Goal: Task Accomplishment & Management: Complete application form

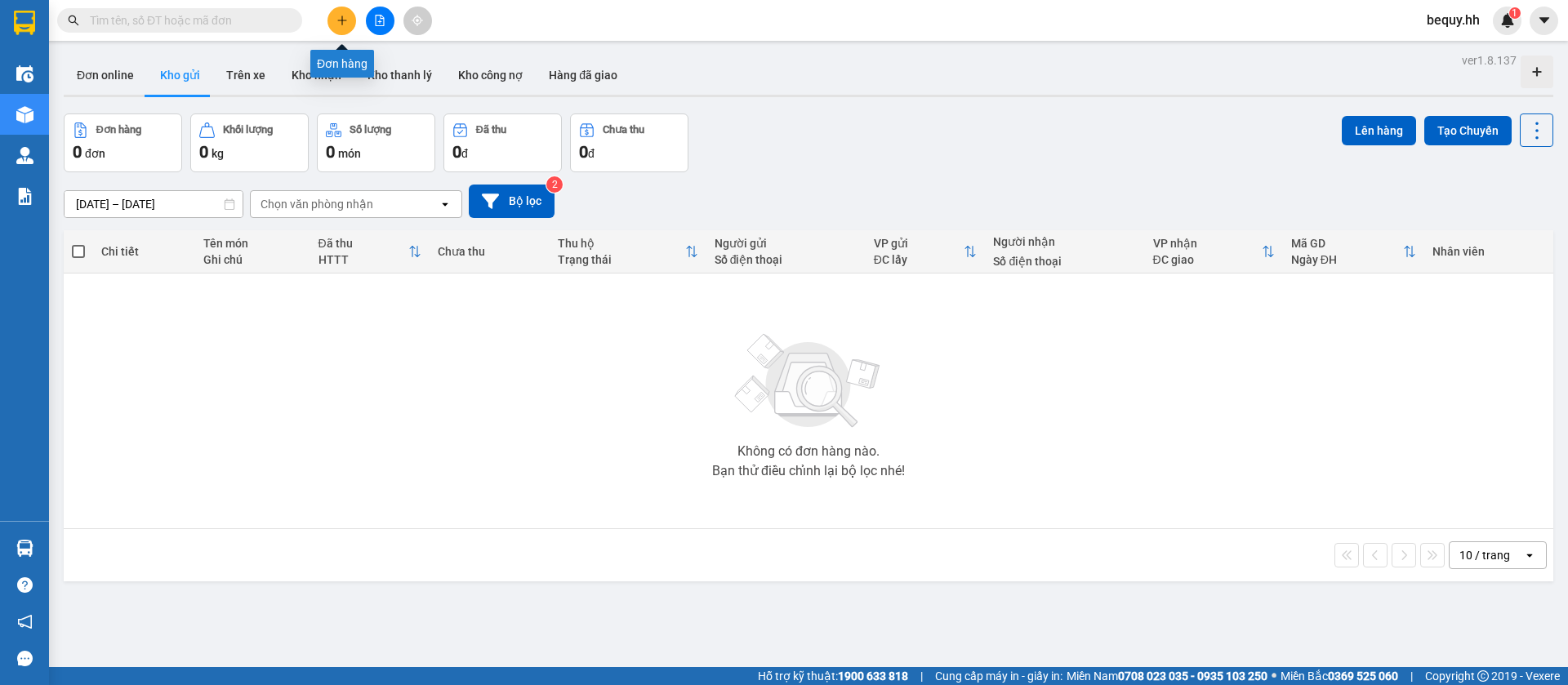
click at [347, 22] on button at bounding box center [342, 20] width 29 height 29
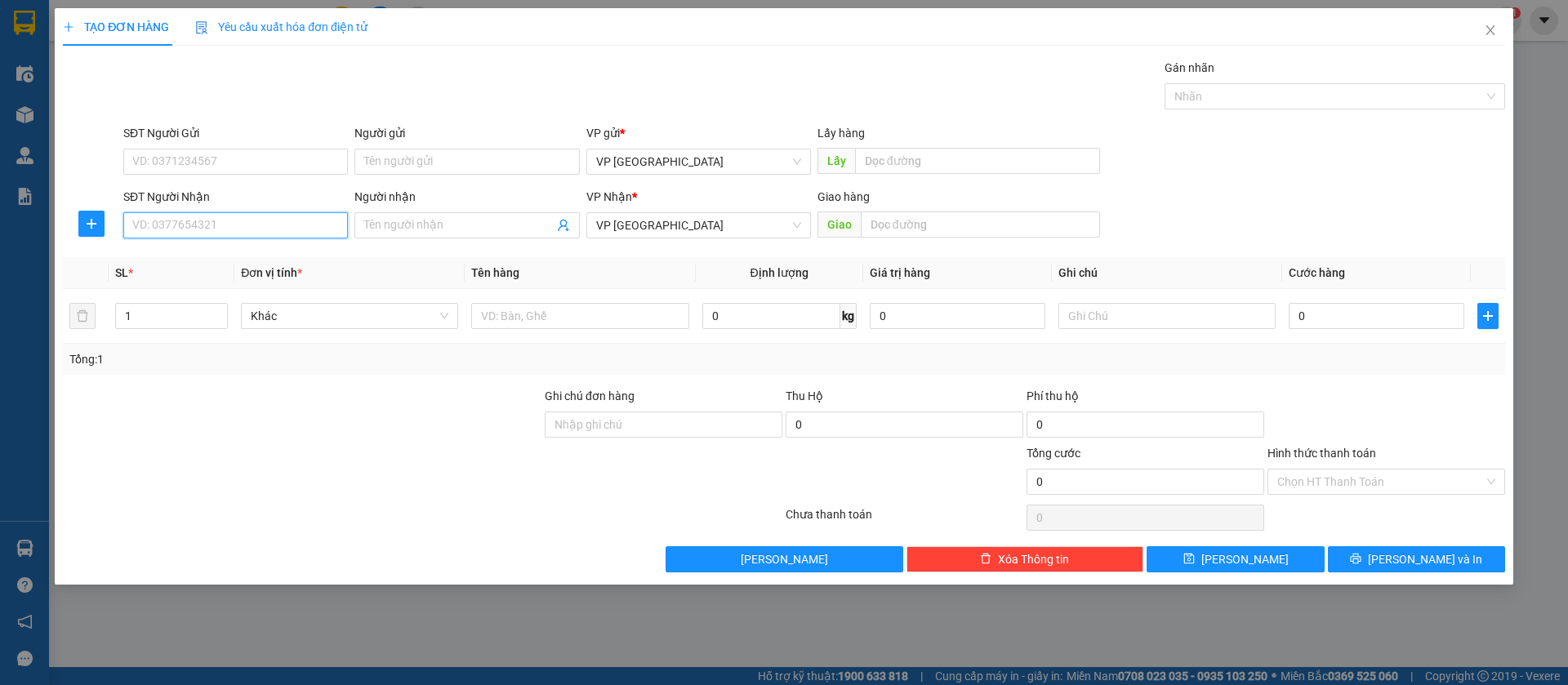
click at [315, 228] on input "SĐT Người Nhận" at bounding box center [235, 225] width 224 height 26
type input "0335398934"
click at [303, 260] on div "0335398934 - [PERSON_NAME]" at bounding box center [235, 258] width 205 height 18
type input "[PERSON_NAME]"
type input "HOA [PERSON_NAME]"
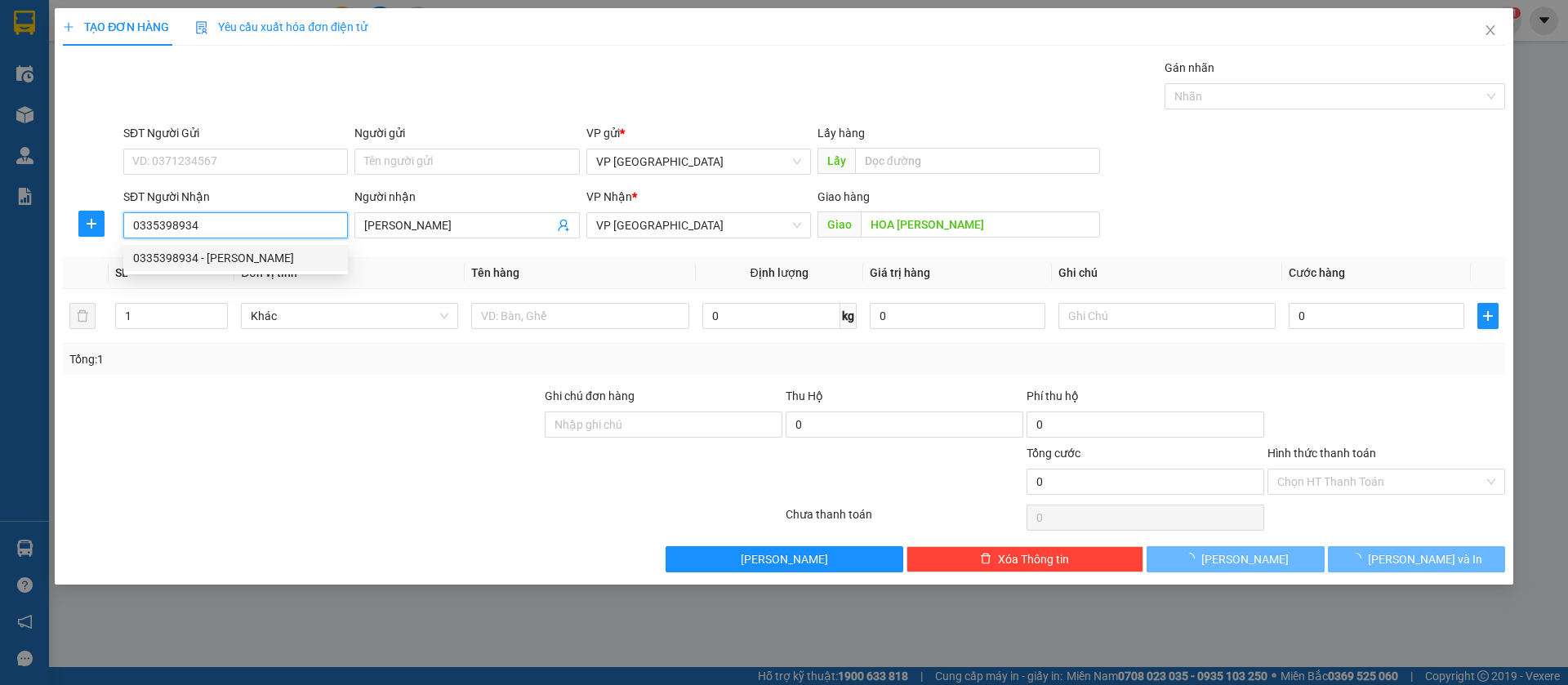
type input "50.000"
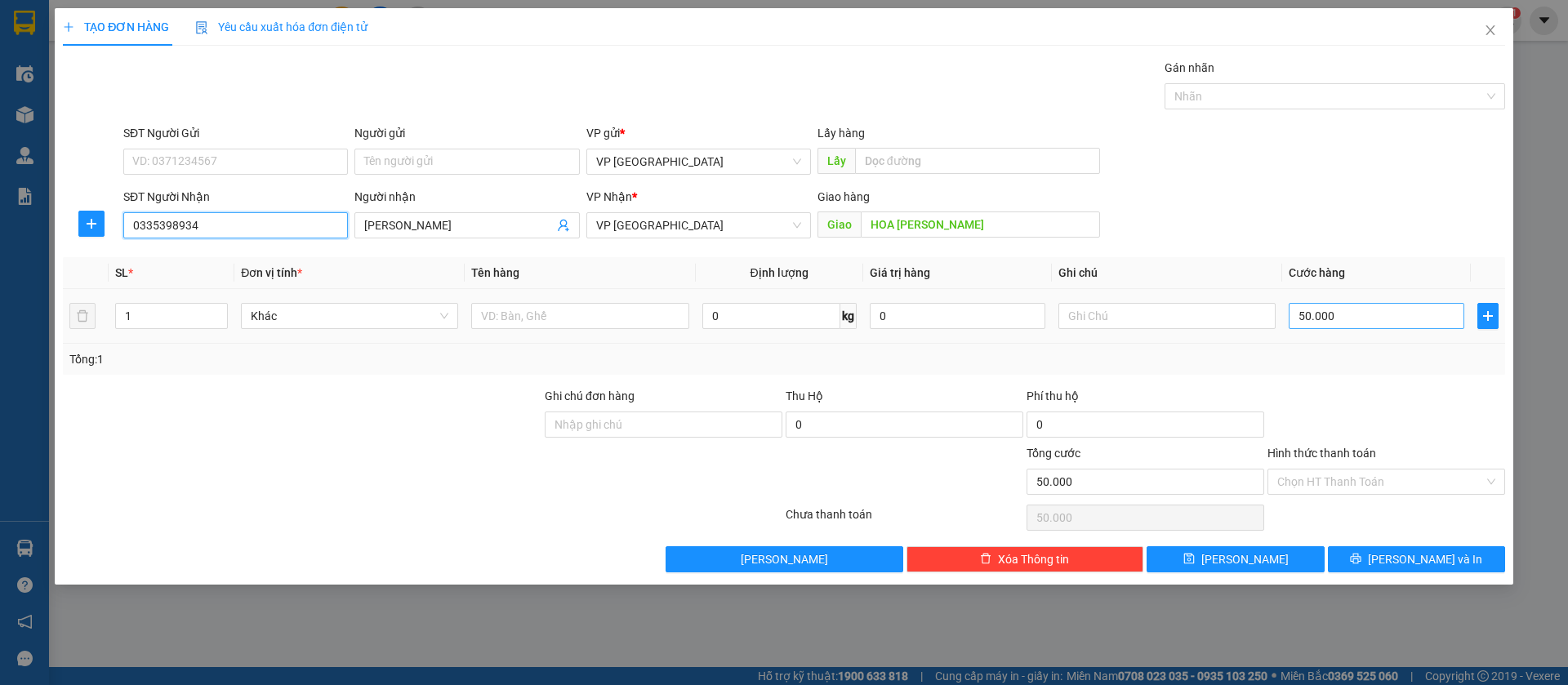
type input "0335398934"
click at [1323, 307] on input "50.000" at bounding box center [1377, 316] width 175 height 26
click at [1358, 318] on input "50.000" at bounding box center [1377, 316] width 175 height 26
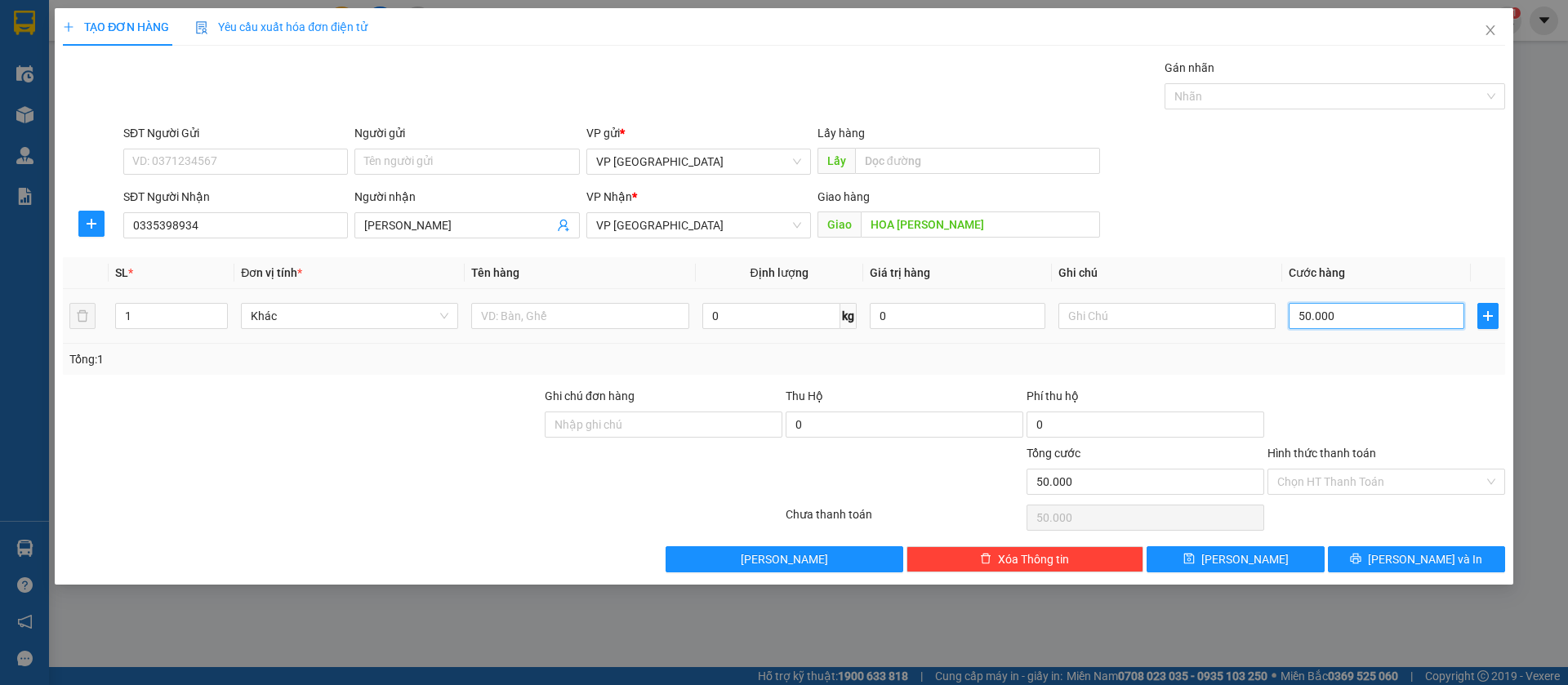
type input "6"
type input "60"
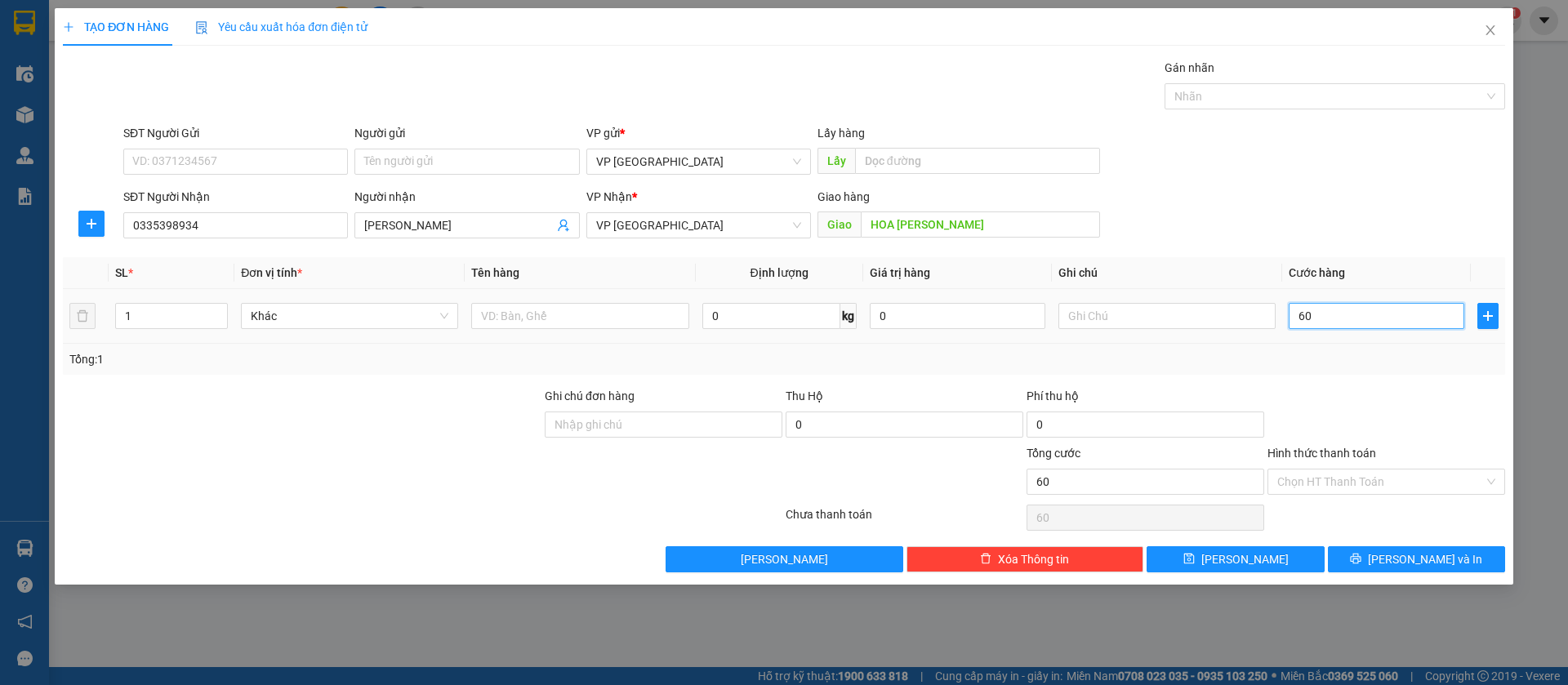
type input "600"
type input "6.000"
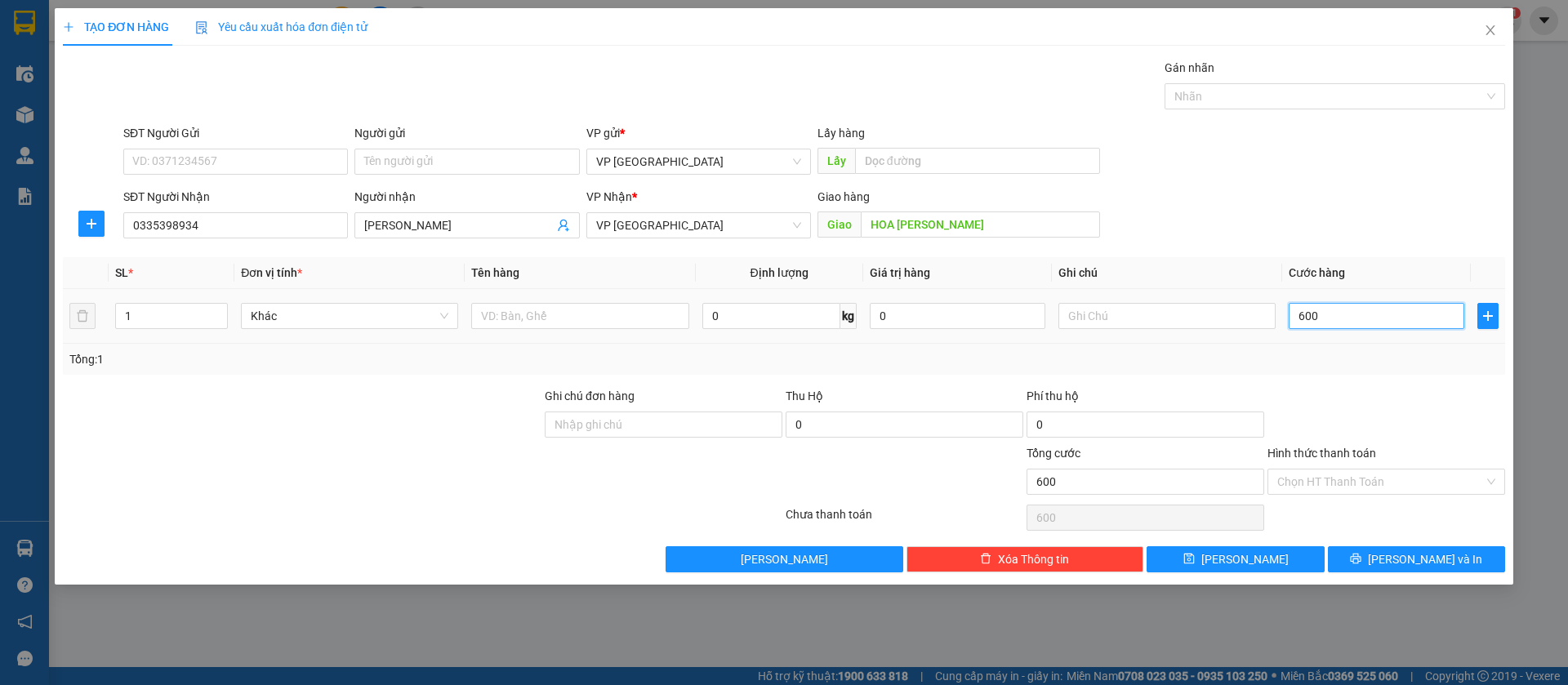
type input "6.000"
type input "60.000"
click at [1275, 553] on button "[PERSON_NAME]" at bounding box center [1236, 559] width 177 height 26
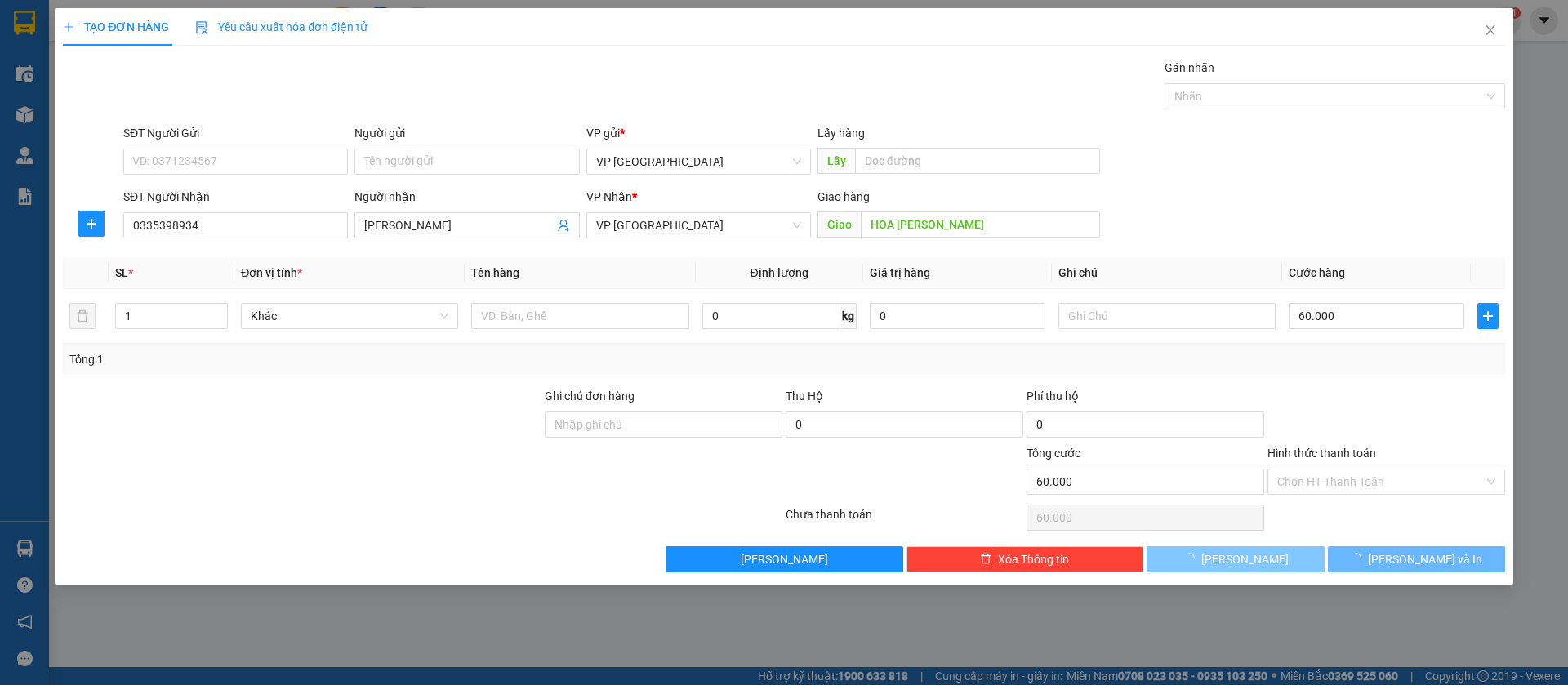
type input "0"
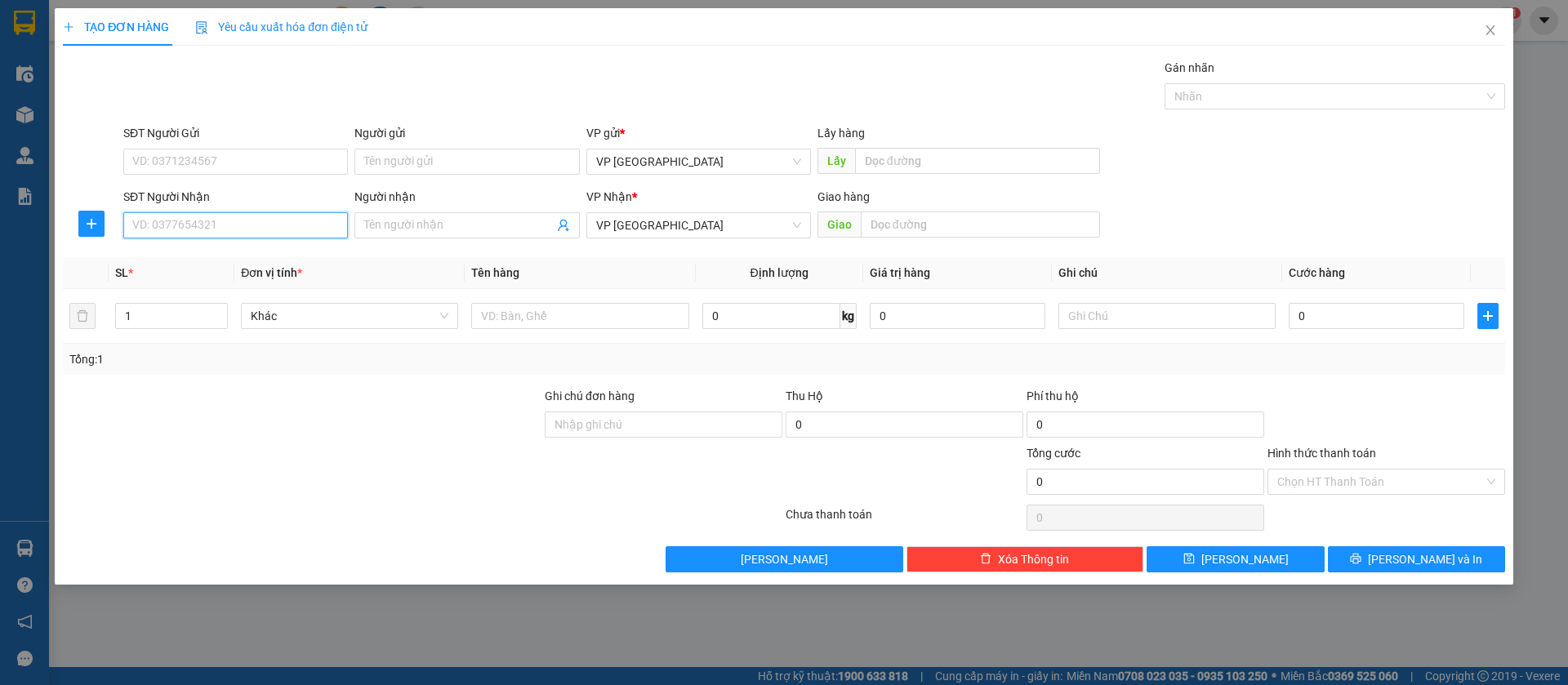
click at [285, 215] on input "SĐT Người Nhận" at bounding box center [235, 225] width 224 height 26
drag, startPoint x: 285, startPoint y: 214, endPoint x: 264, endPoint y: 221, distance: 22.1
click at [264, 221] on input "SĐT Người Nhận" at bounding box center [235, 225] width 224 height 26
click at [329, 224] on input "SĐT Người Nhận" at bounding box center [235, 225] width 224 height 26
click at [421, 230] on input "Người nhận" at bounding box center [459, 224] width 188 height 18
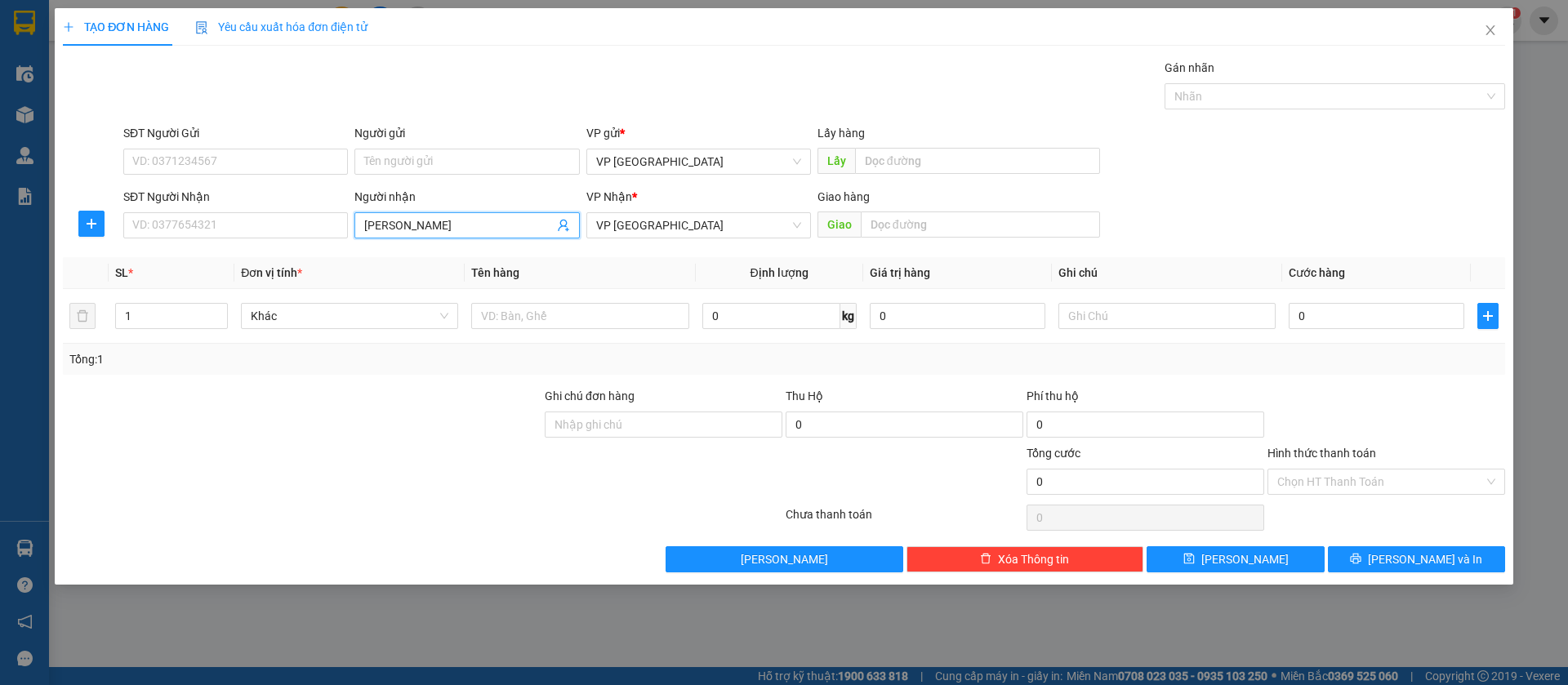
type input "dao viet h"
click at [467, 250] on div "[PERSON_NAME] - 0379938979" at bounding box center [467, 258] width 205 height 18
type input "0379938979"
click at [516, 222] on input "[PERSON_NAME]" at bounding box center [459, 224] width 188 height 18
click at [501, 253] on div "[PERSON_NAME] - 0379938979" at bounding box center [467, 258] width 205 height 18
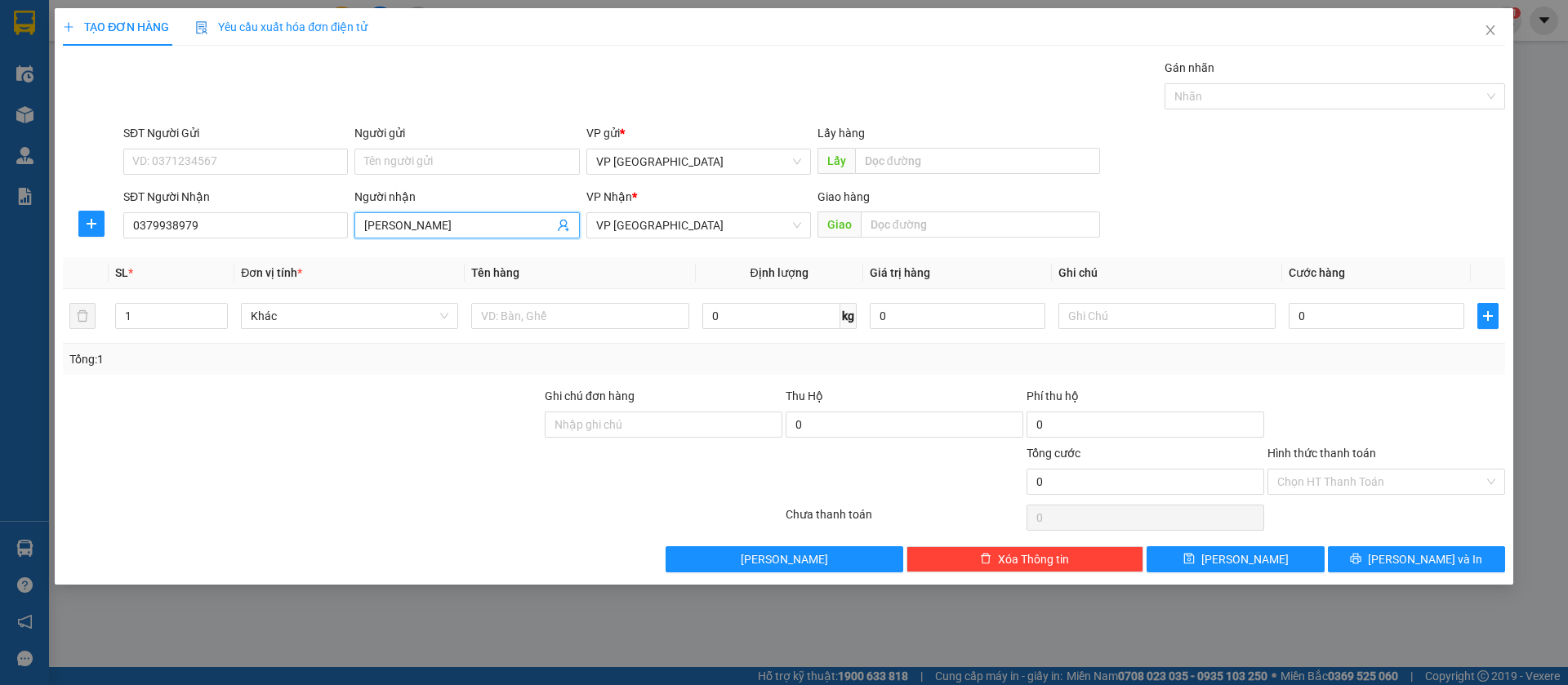
click at [489, 229] on input "[PERSON_NAME]" at bounding box center [459, 224] width 188 height 18
type input "[PERSON_NAME]"
click at [887, 220] on input "text" at bounding box center [980, 224] width 239 height 26
click at [450, 216] on input "[PERSON_NAME]" at bounding box center [459, 224] width 188 height 18
click at [476, 225] on input "[PERSON_NAME]" at bounding box center [459, 224] width 188 height 18
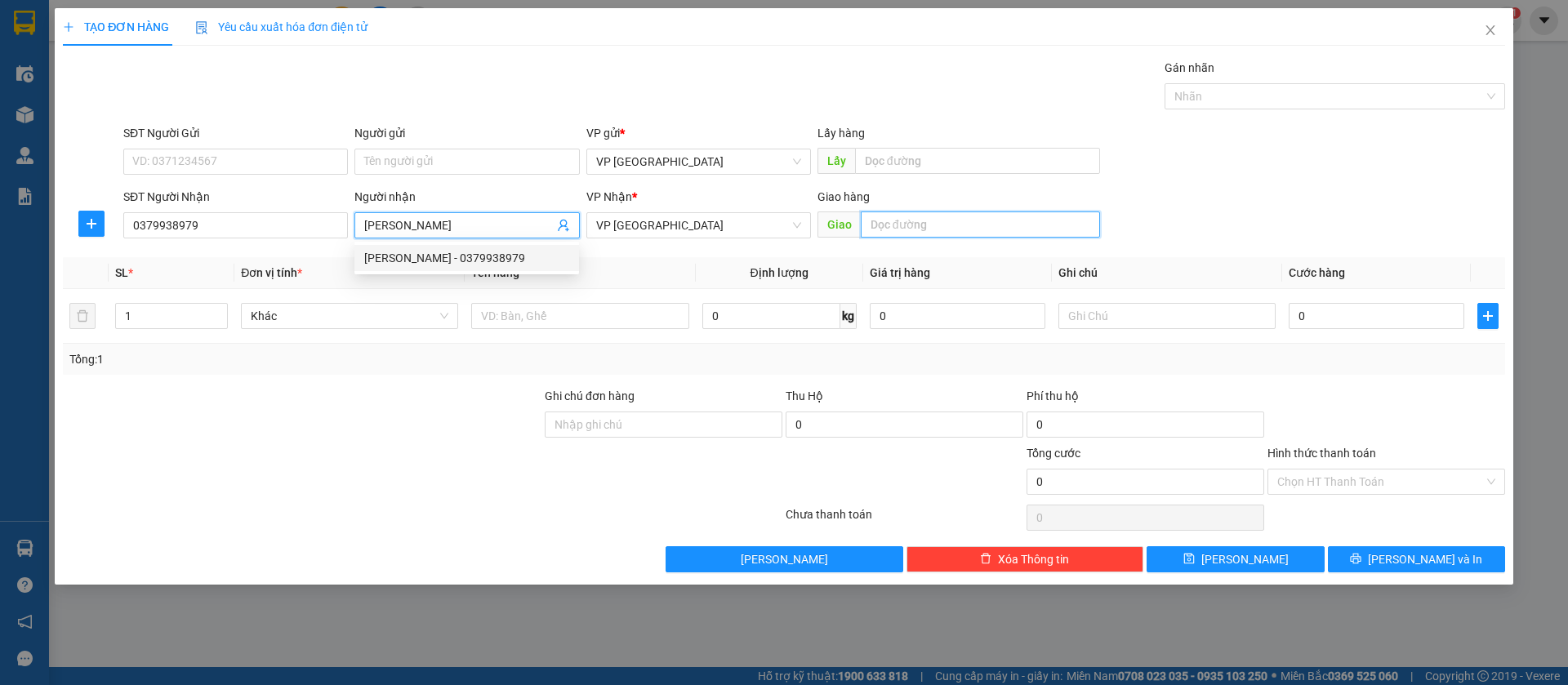
click at [913, 219] on input "text" at bounding box center [980, 224] width 239 height 26
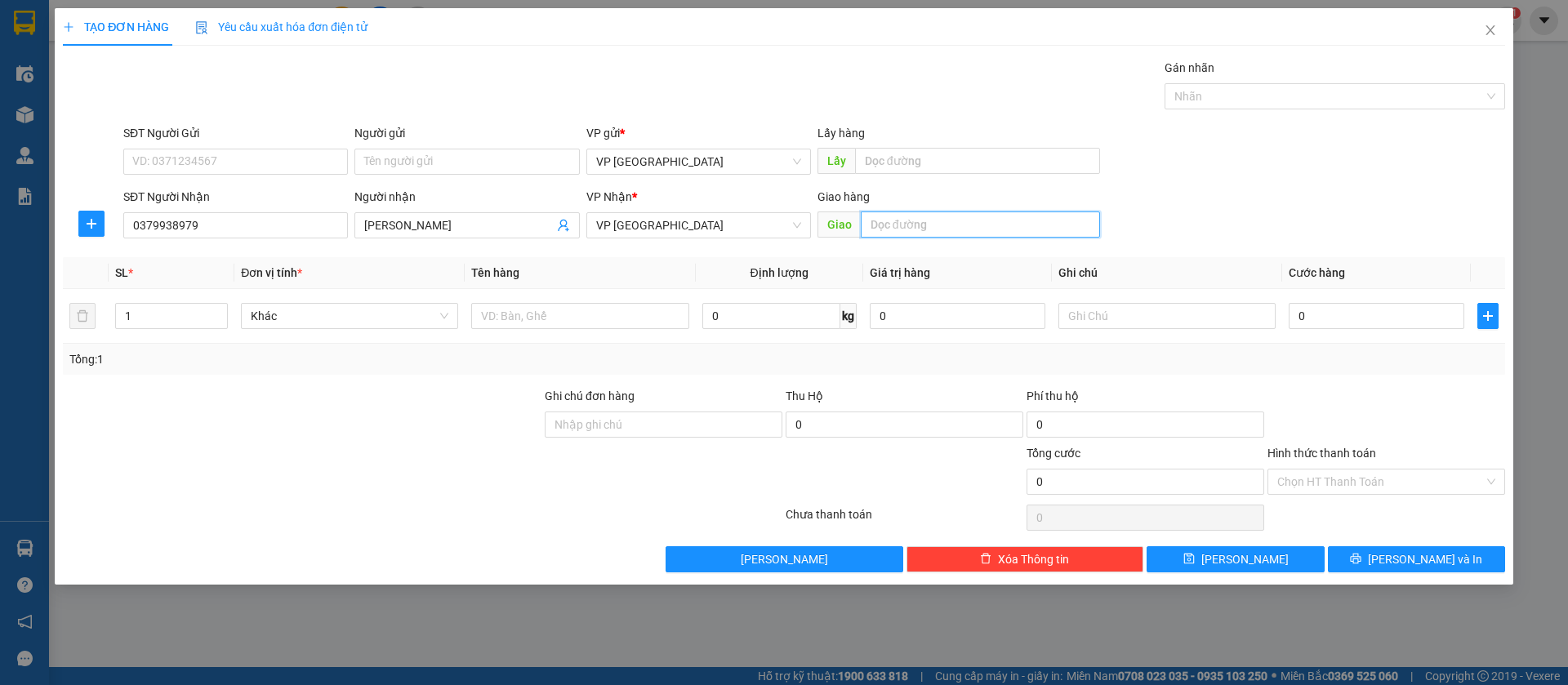
click at [913, 219] on input "text" at bounding box center [980, 224] width 239 height 26
click at [1046, 229] on input "text" at bounding box center [980, 224] width 239 height 26
click at [896, 214] on input "text" at bounding box center [980, 224] width 239 height 26
click at [938, 223] on input "text" at bounding box center [980, 224] width 239 height 26
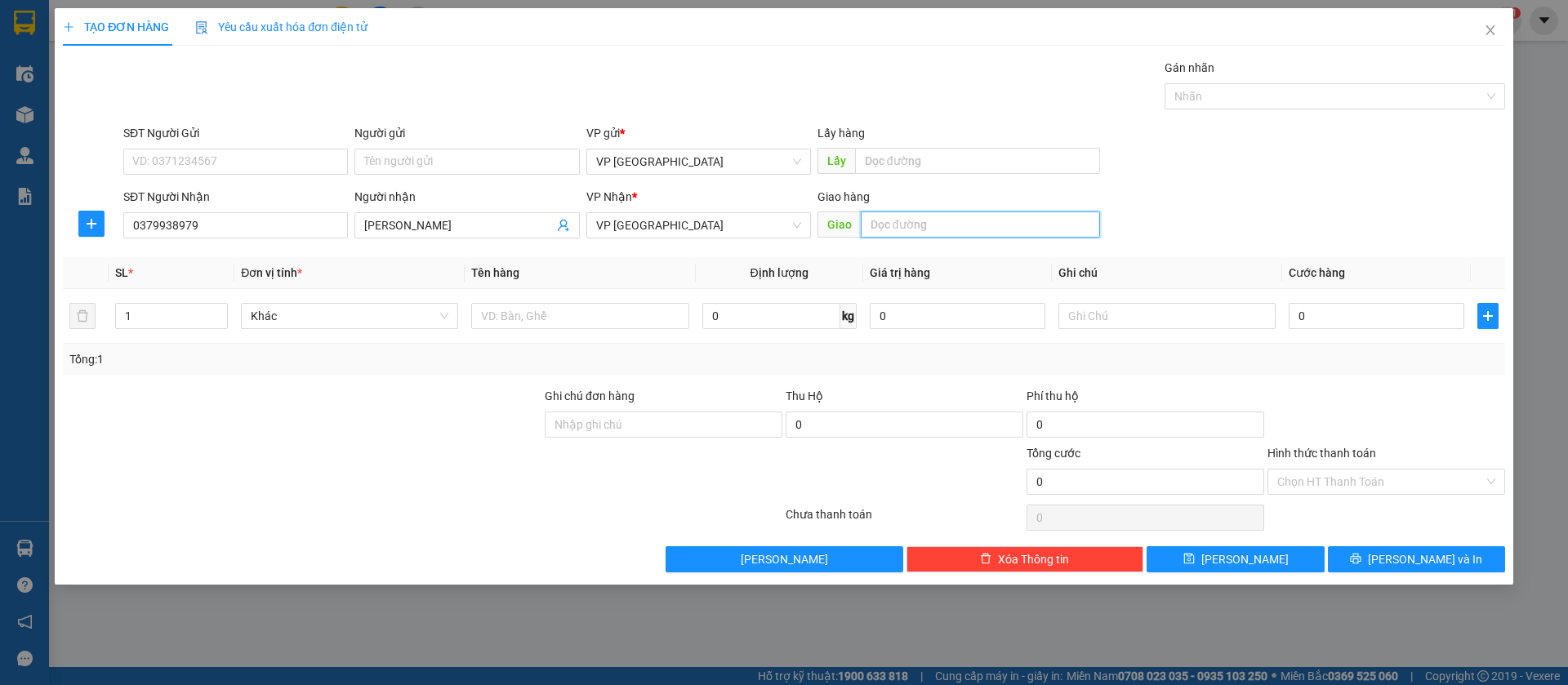
click at [1052, 214] on input "text" at bounding box center [980, 224] width 239 height 26
click at [939, 222] on input "text" at bounding box center [980, 224] width 239 height 26
type input "nha xe"
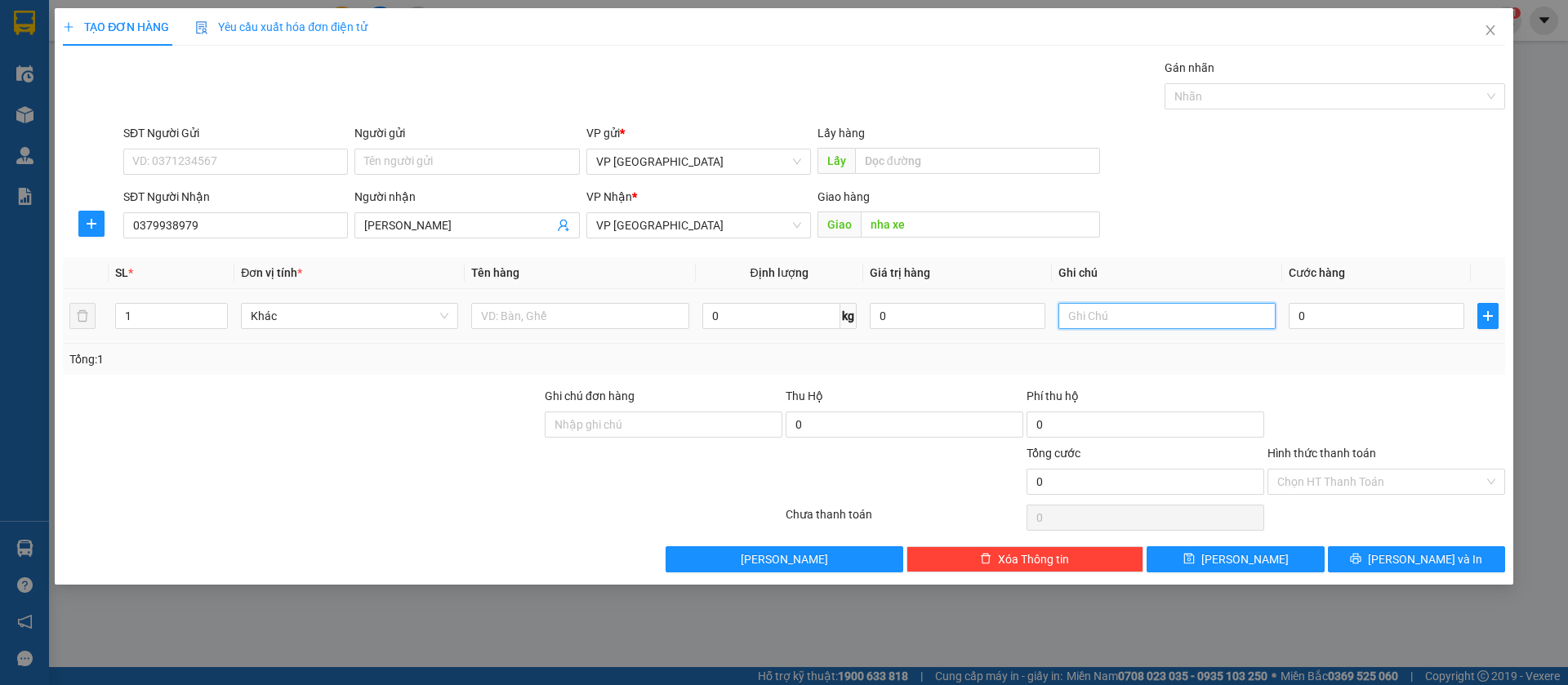
click at [1139, 311] on input "text" at bounding box center [1166, 316] width 217 height 26
type input "7k"
click at [1400, 314] on input "0" at bounding box center [1377, 316] width 175 height 26
type input "2"
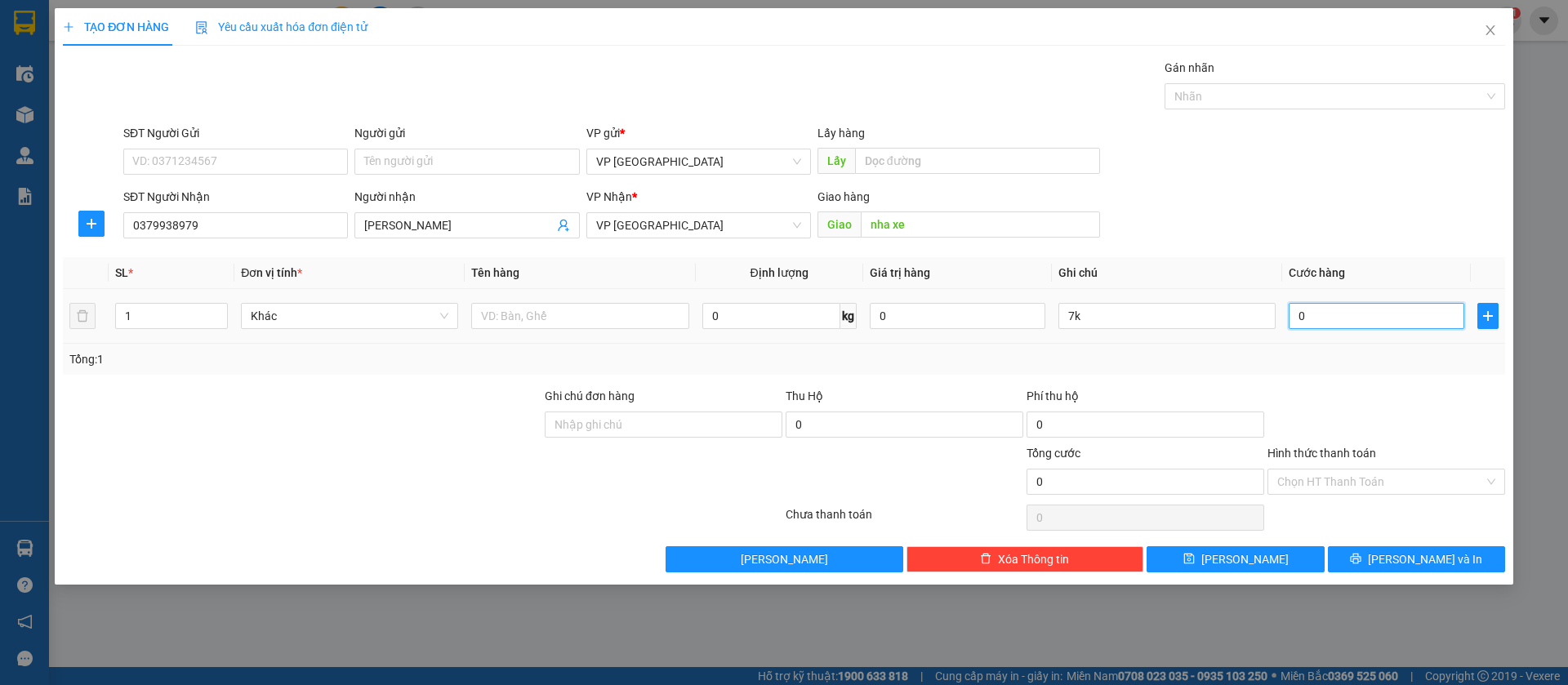
type input "2"
type input "21"
type input "210"
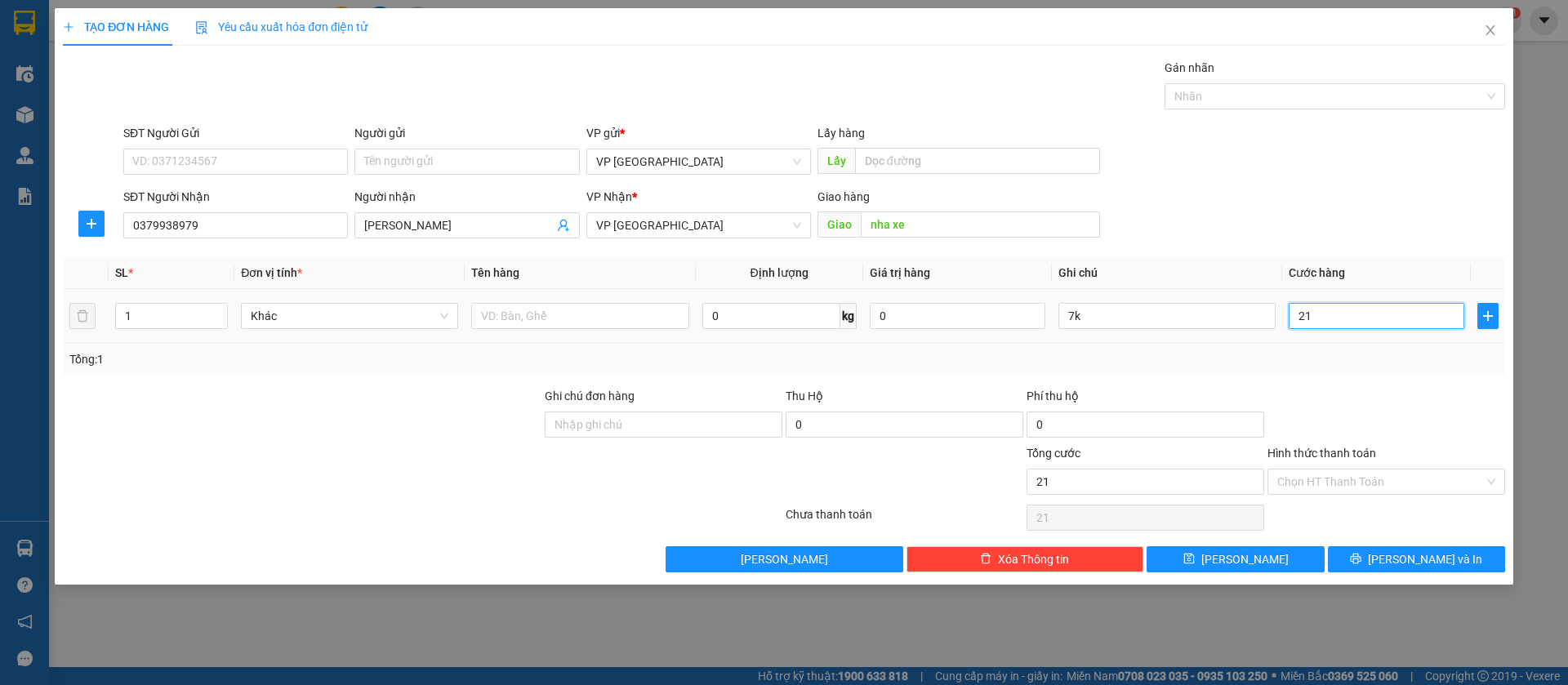
type input "210"
type input "2.100"
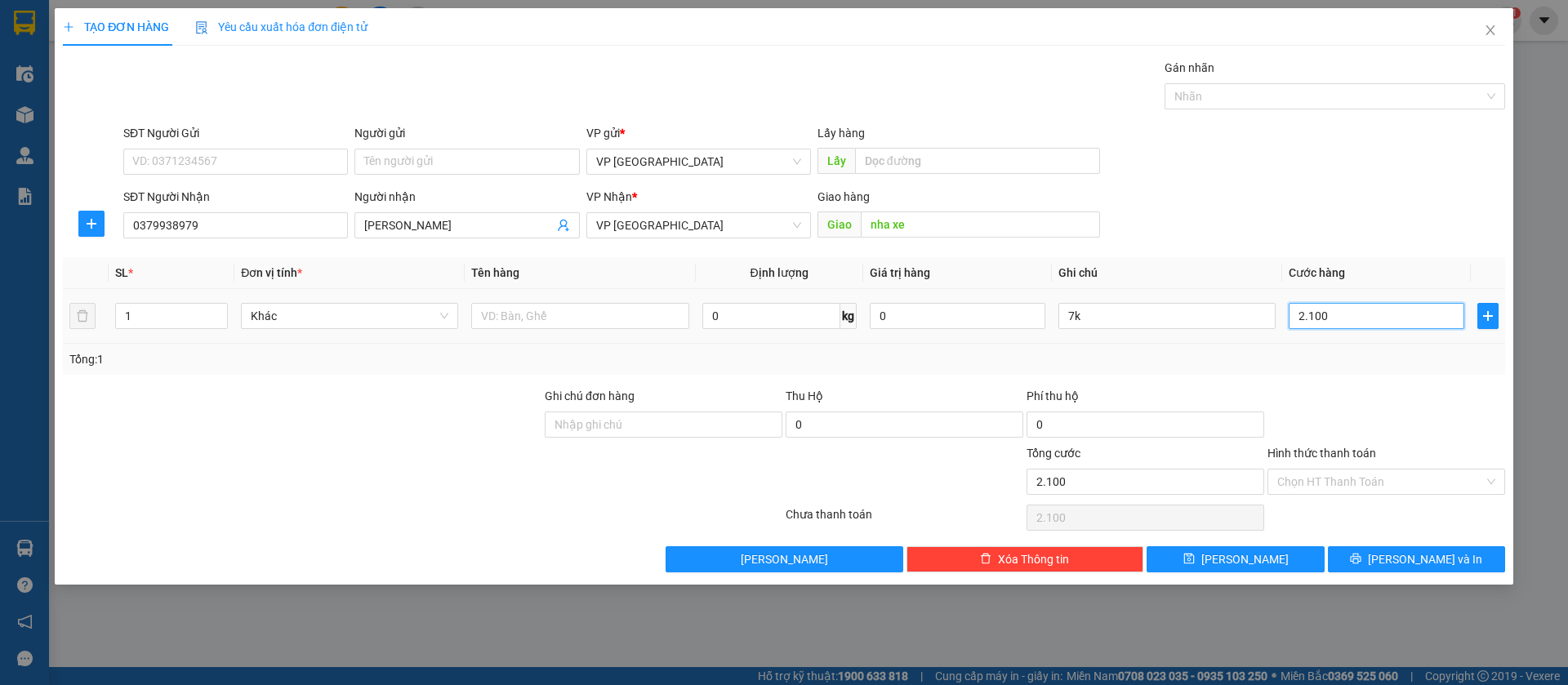
type input "21.000"
type input "210.000"
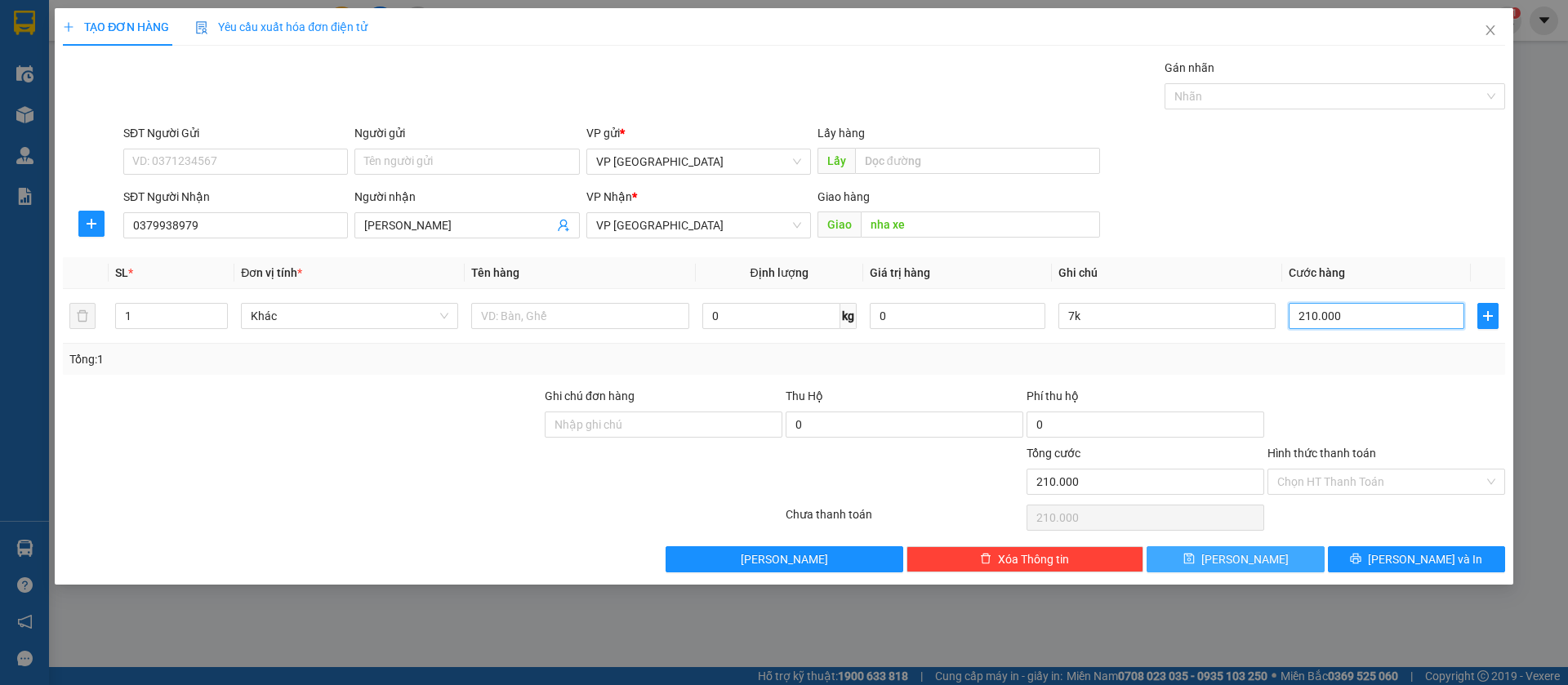
type input "210.000"
click at [1298, 555] on button "[PERSON_NAME]" at bounding box center [1236, 559] width 177 height 26
click at [1253, 552] on span "[PERSON_NAME]" at bounding box center [1245, 559] width 88 height 18
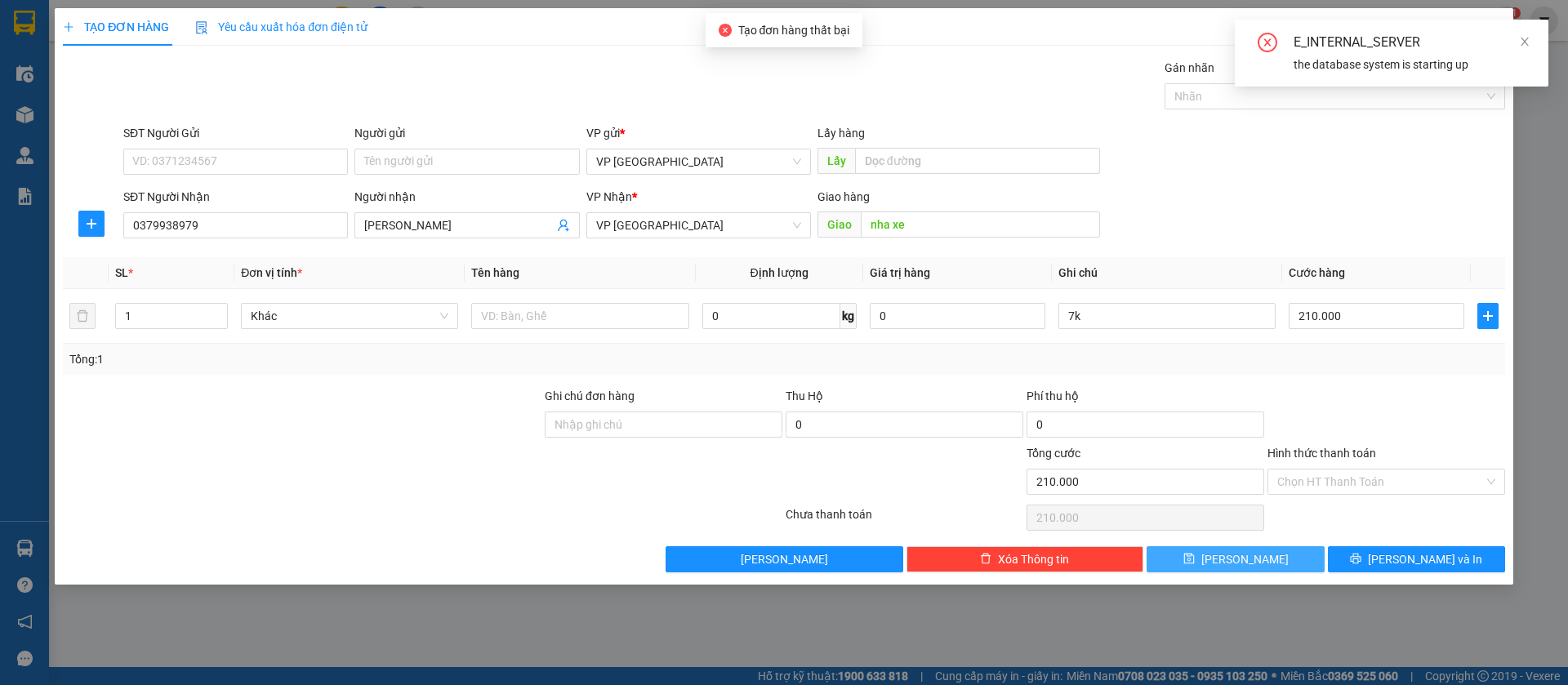
click at [1253, 552] on span "[PERSON_NAME]" at bounding box center [1245, 559] width 88 height 18
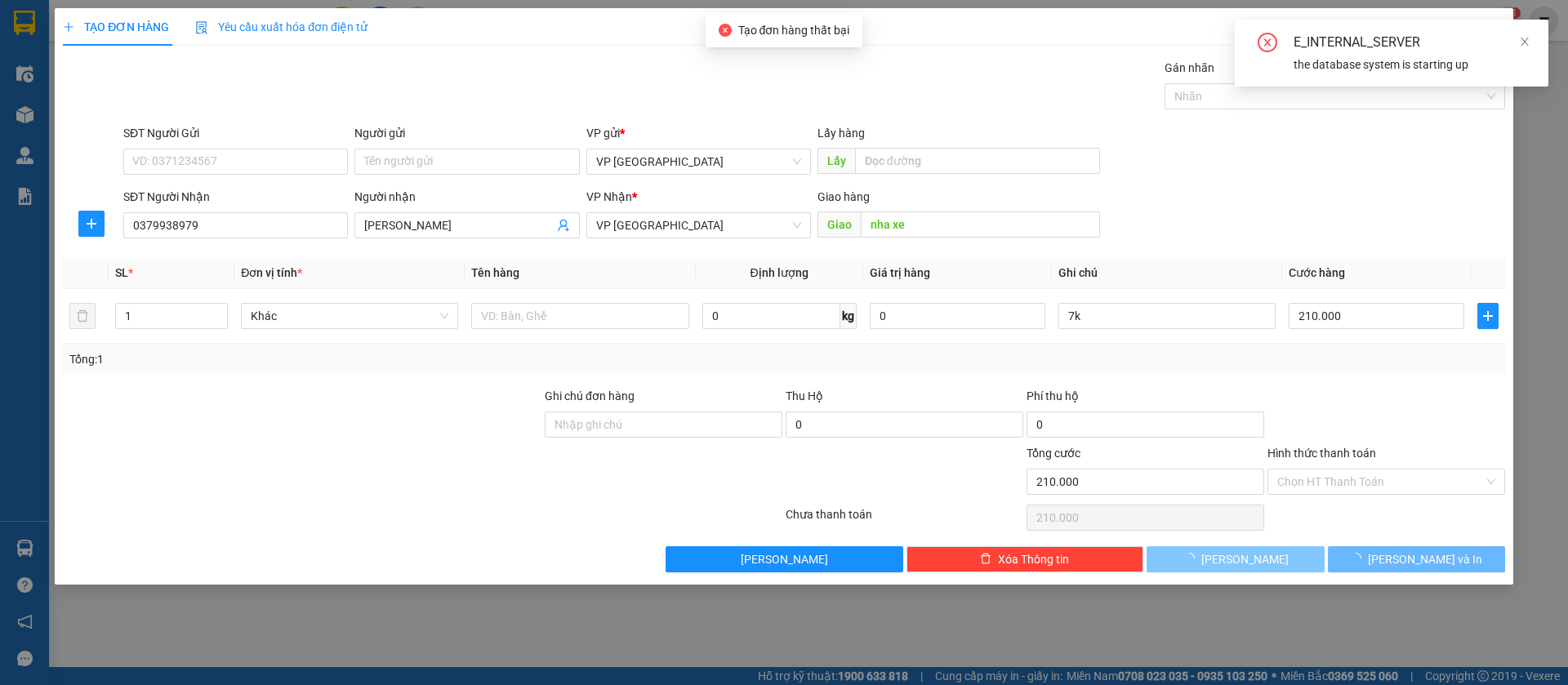
type input "0"
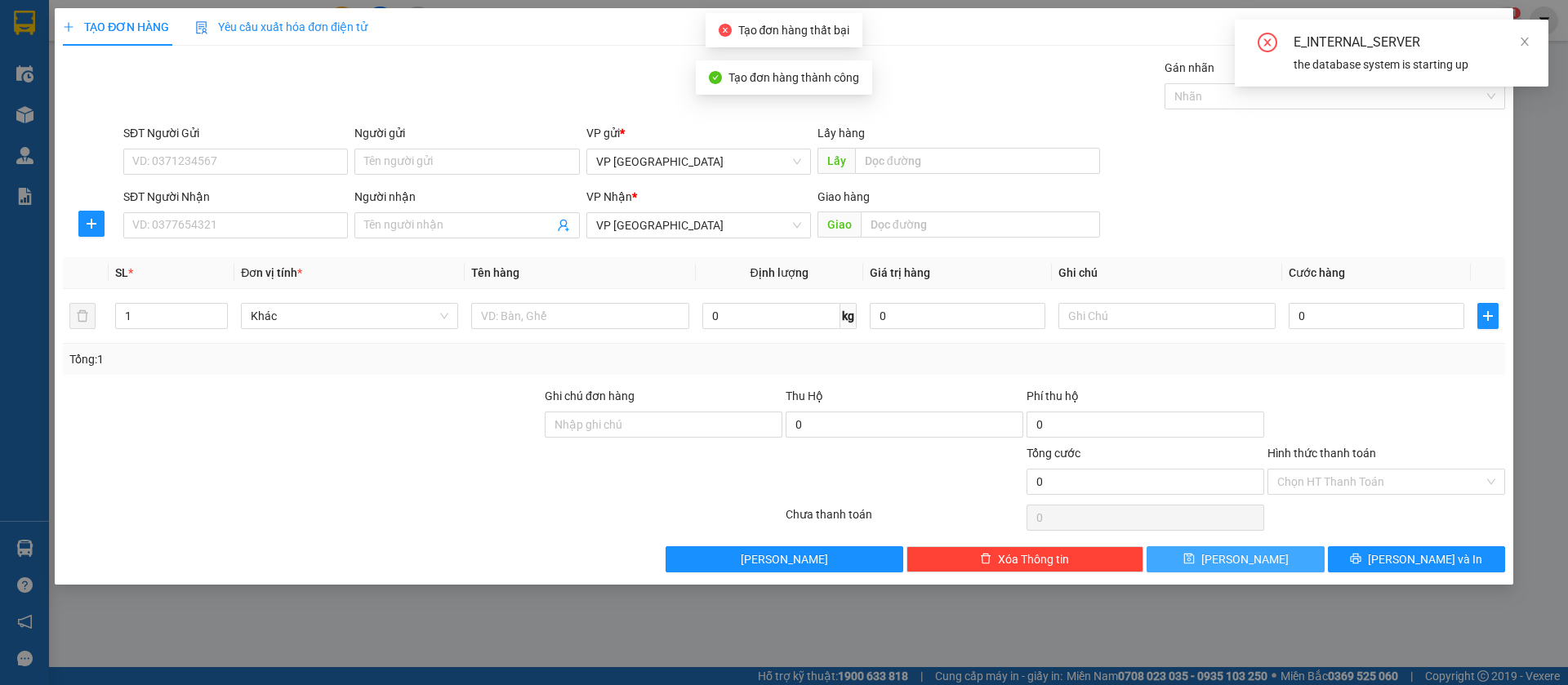
click at [1253, 552] on span "[PERSON_NAME]" at bounding box center [1245, 559] width 88 height 18
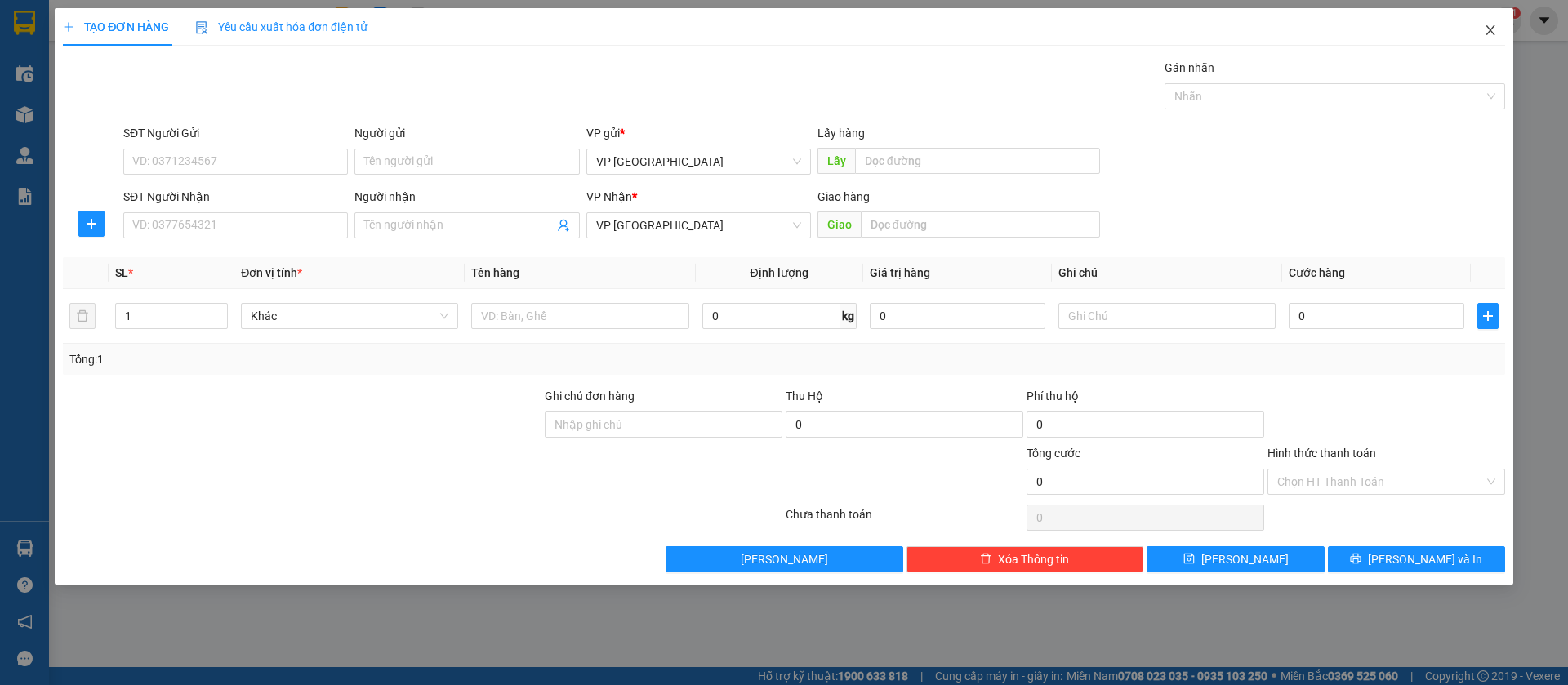
click at [1482, 36] on span "Close" at bounding box center [1491, 31] width 46 height 46
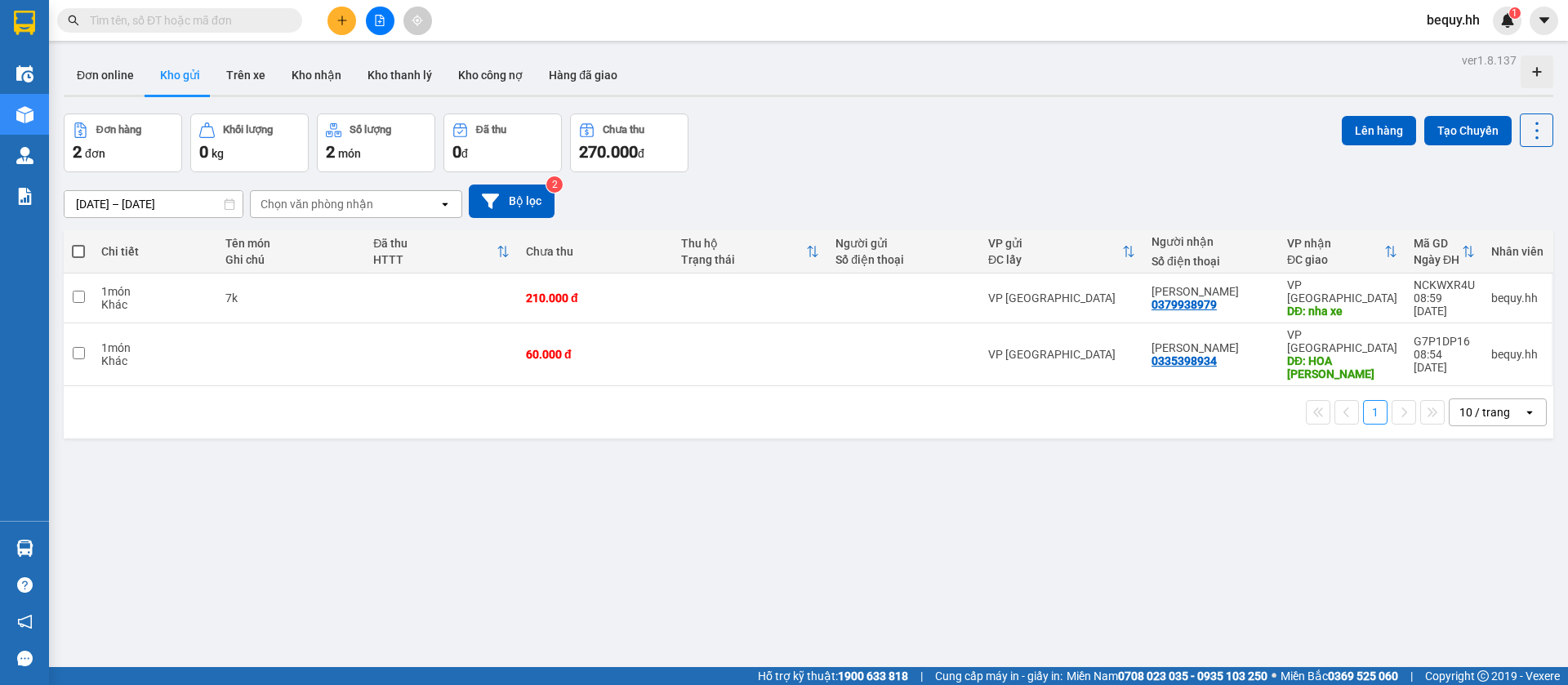
click at [76, 247] on span at bounding box center [78, 251] width 13 height 13
click at [78, 244] on input "checkbox" at bounding box center [78, 244] width 0 height 0
checkbox input "true"
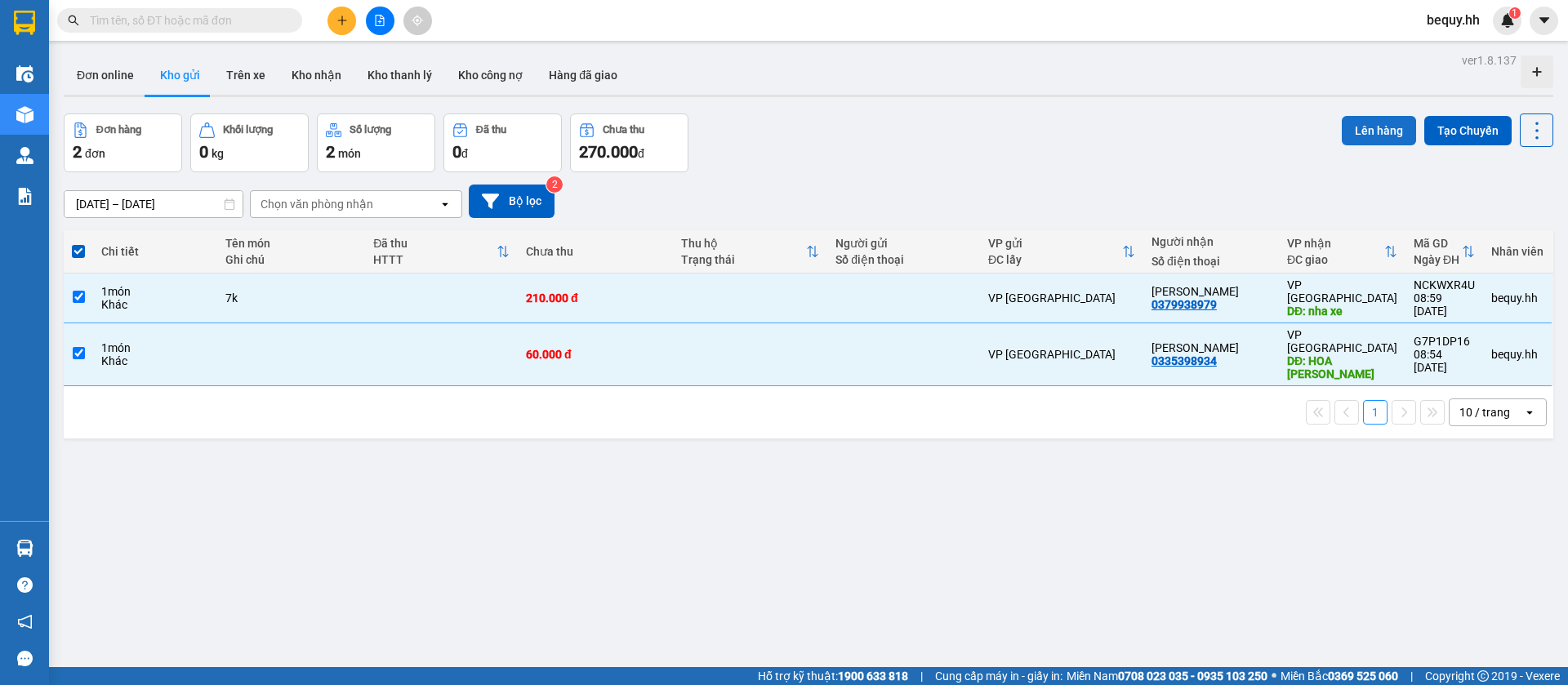
click at [1374, 125] on button "Lên hàng" at bounding box center [1379, 131] width 74 height 30
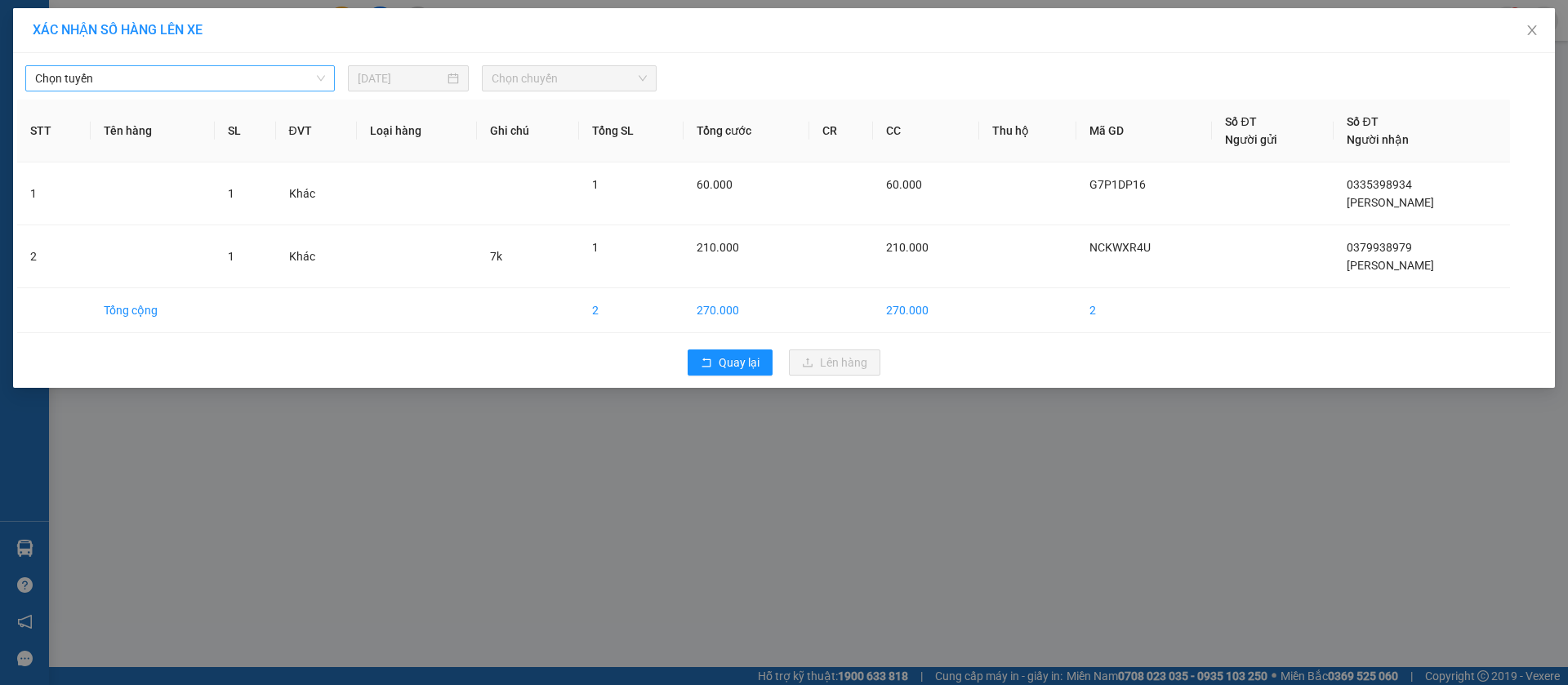
click at [295, 81] on span "Chọn tuyến" at bounding box center [180, 78] width 290 height 25
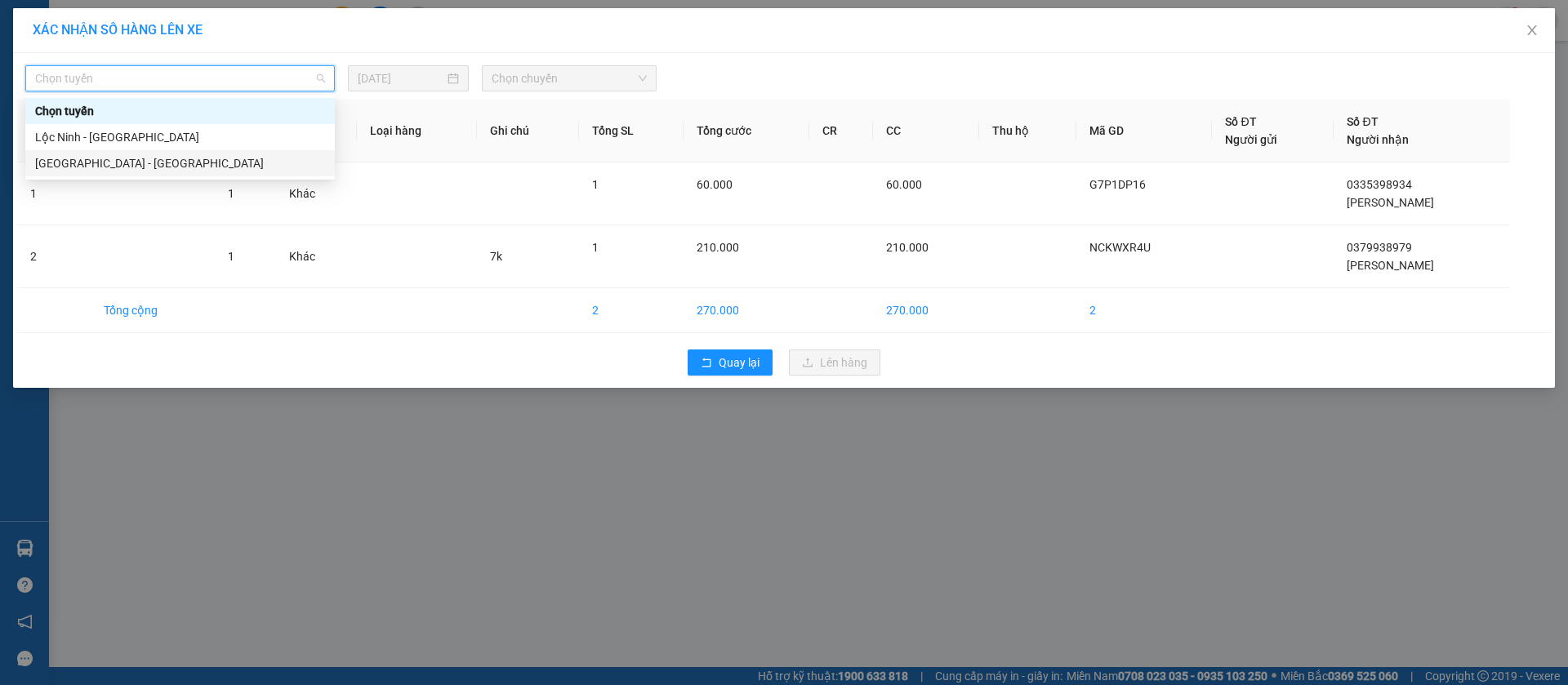
click at [211, 161] on div "[GEOGRAPHIC_DATA] - [GEOGRAPHIC_DATA]" at bounding box center [180, 162] width 290 height 18
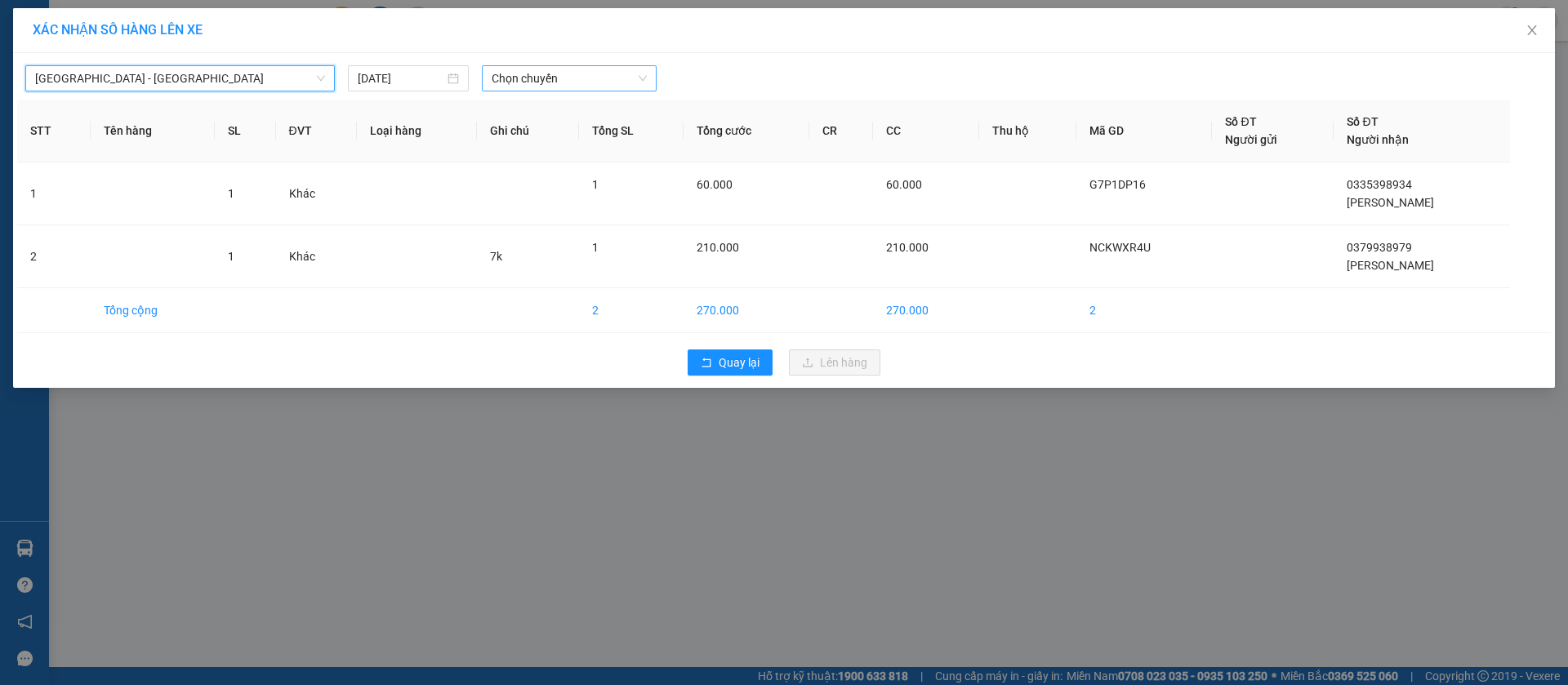
click at [610, 69] on span "Chọn chuyến" at bounding box center [570, 78] width 155 height 25
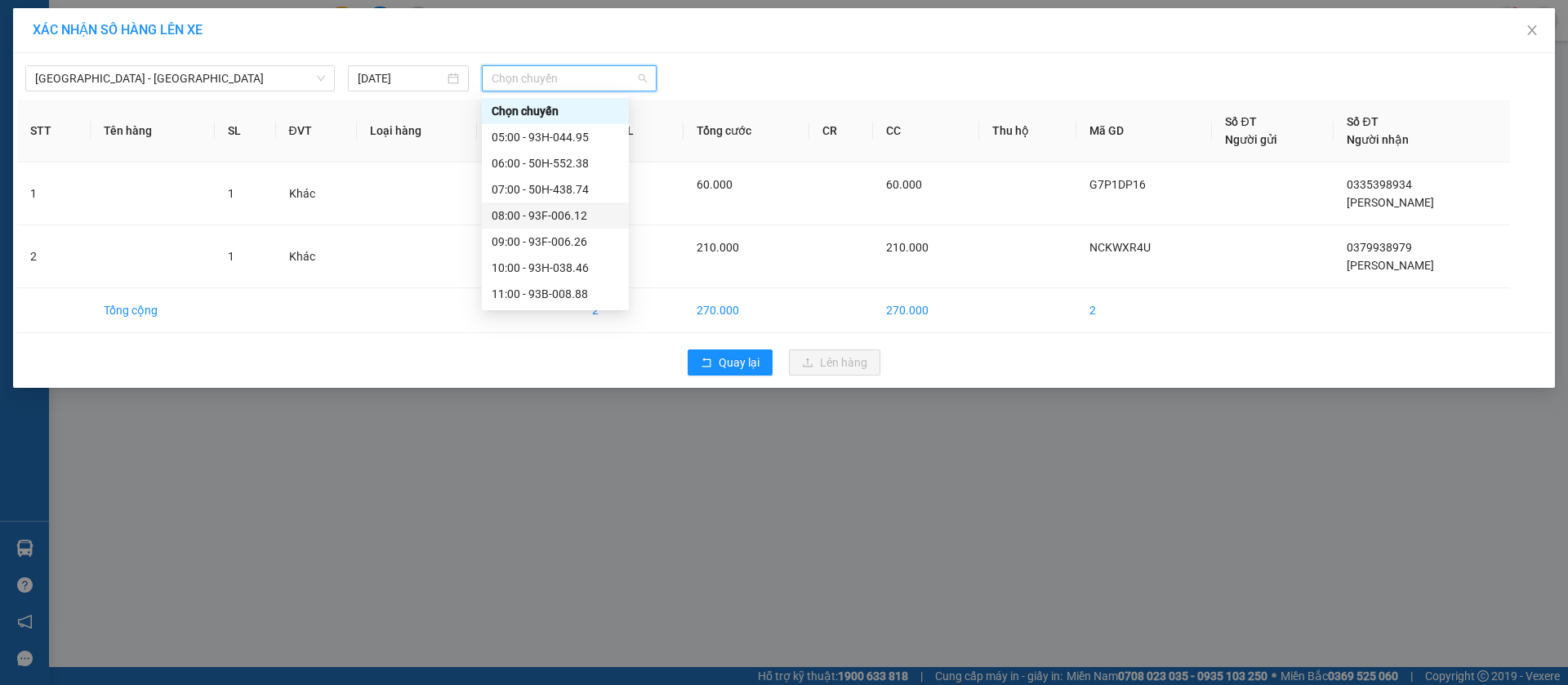
click at [580, 209] on div "08:00 - 93F-006.12" at bounding box center [556, 215] width 127 height 18
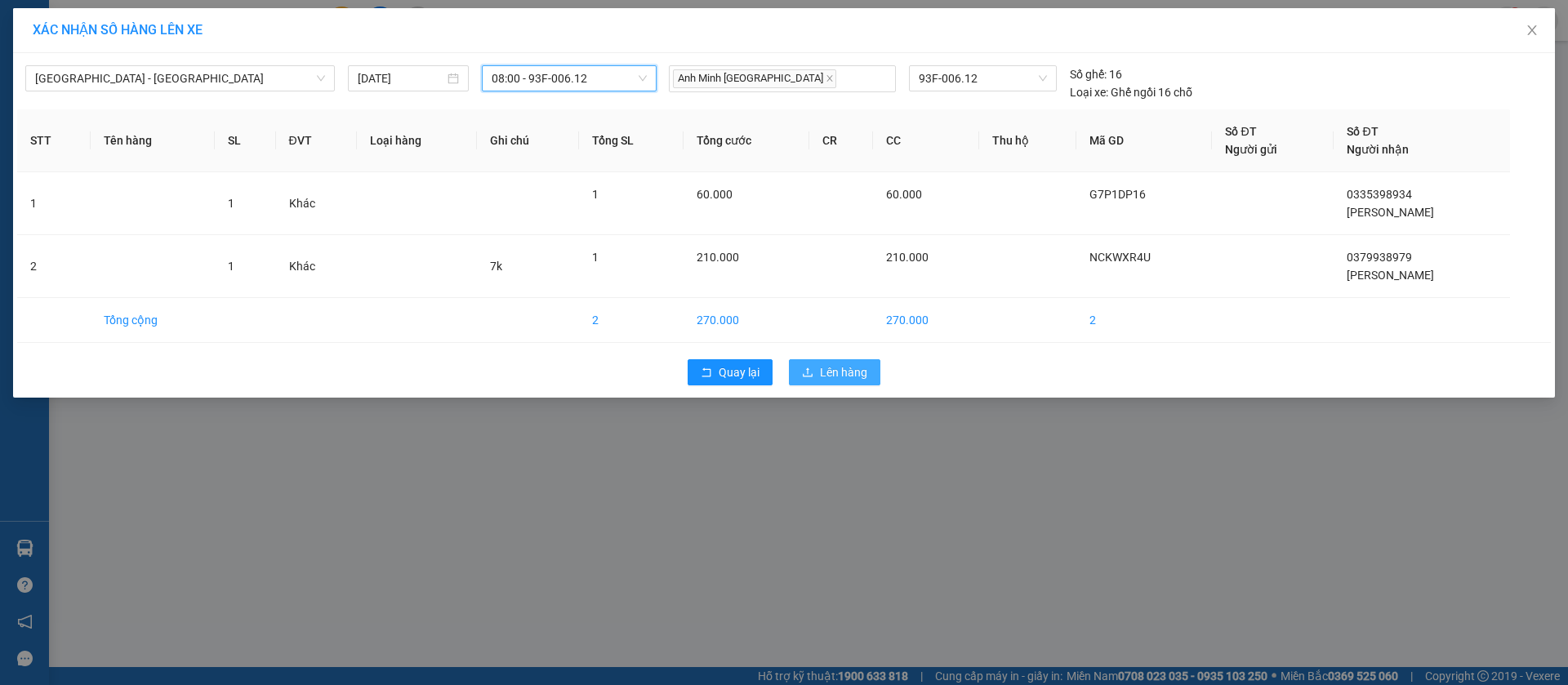
click at [811, 369] on icon "upload" at bounding box center [808, 372] width 11 height 11
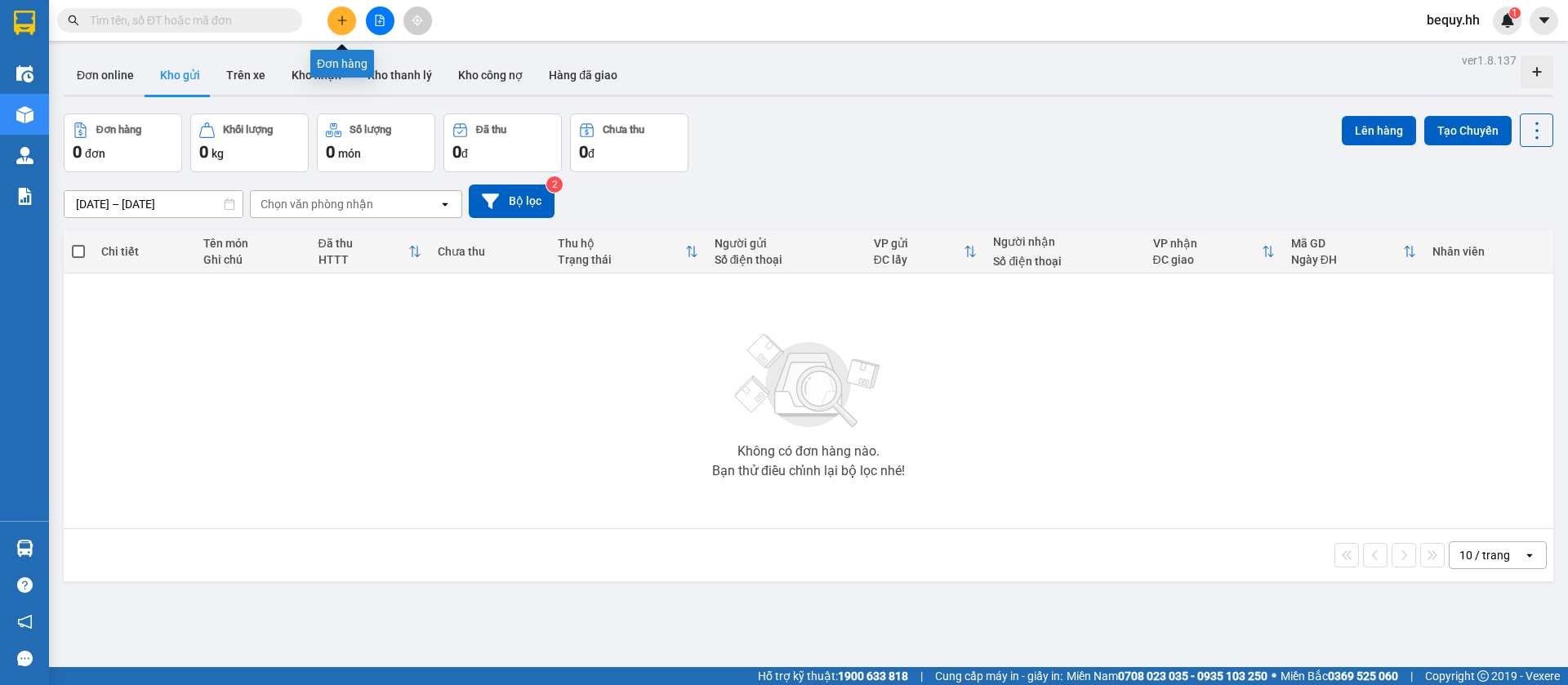
click at [341, 18] on icon "plus" at bounding box center [342, 20] width 11 height 11
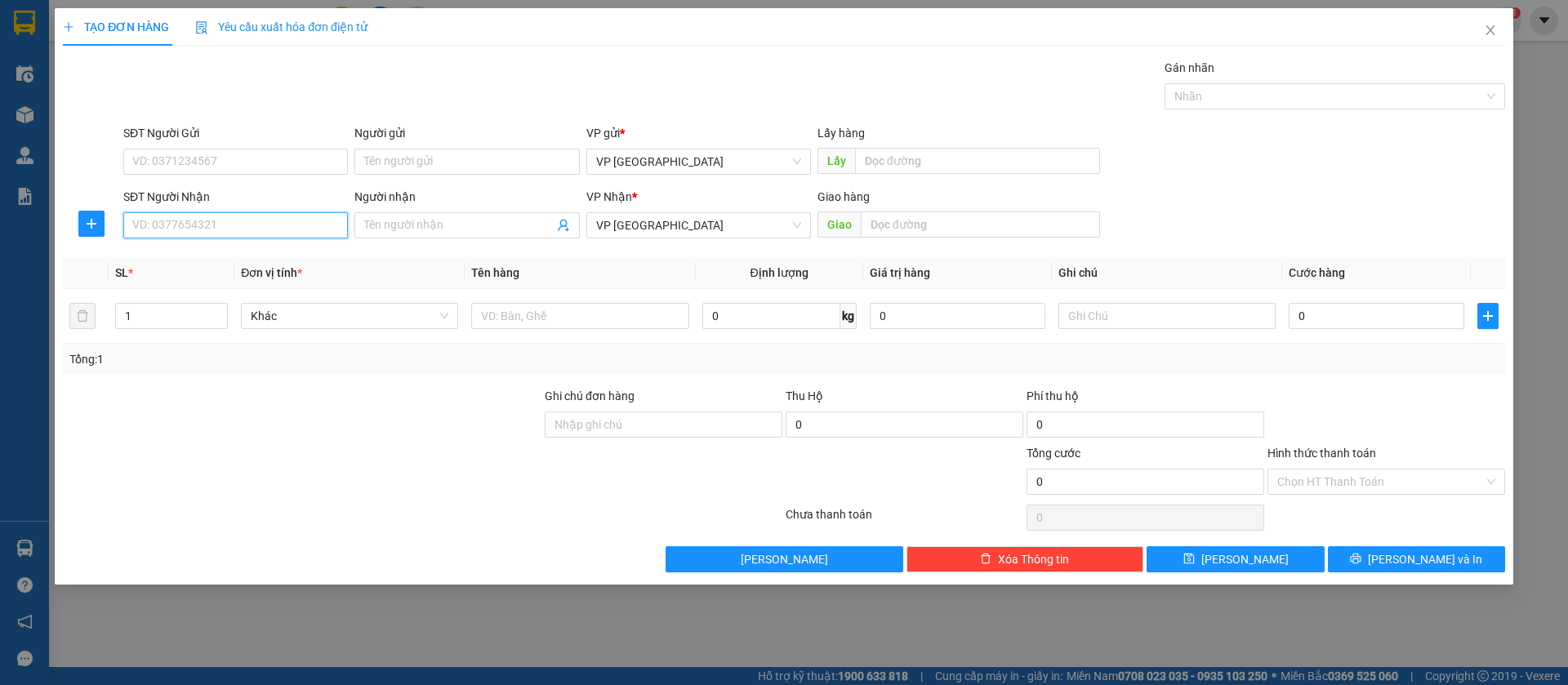
click at [289, 222] on input "SĐT Người Nhận" at bounding box center [235, 225] width 224 height 26
click at [270, 282] on div "0985598579 - [PERSON_NAME]" at bounding box center [235, 283] width 205 height 18
type input "0985598579"
type input "[PERSON_NAME]"
type input "van [PERSON_NAME][GEOGRAPHIC_DATA]"
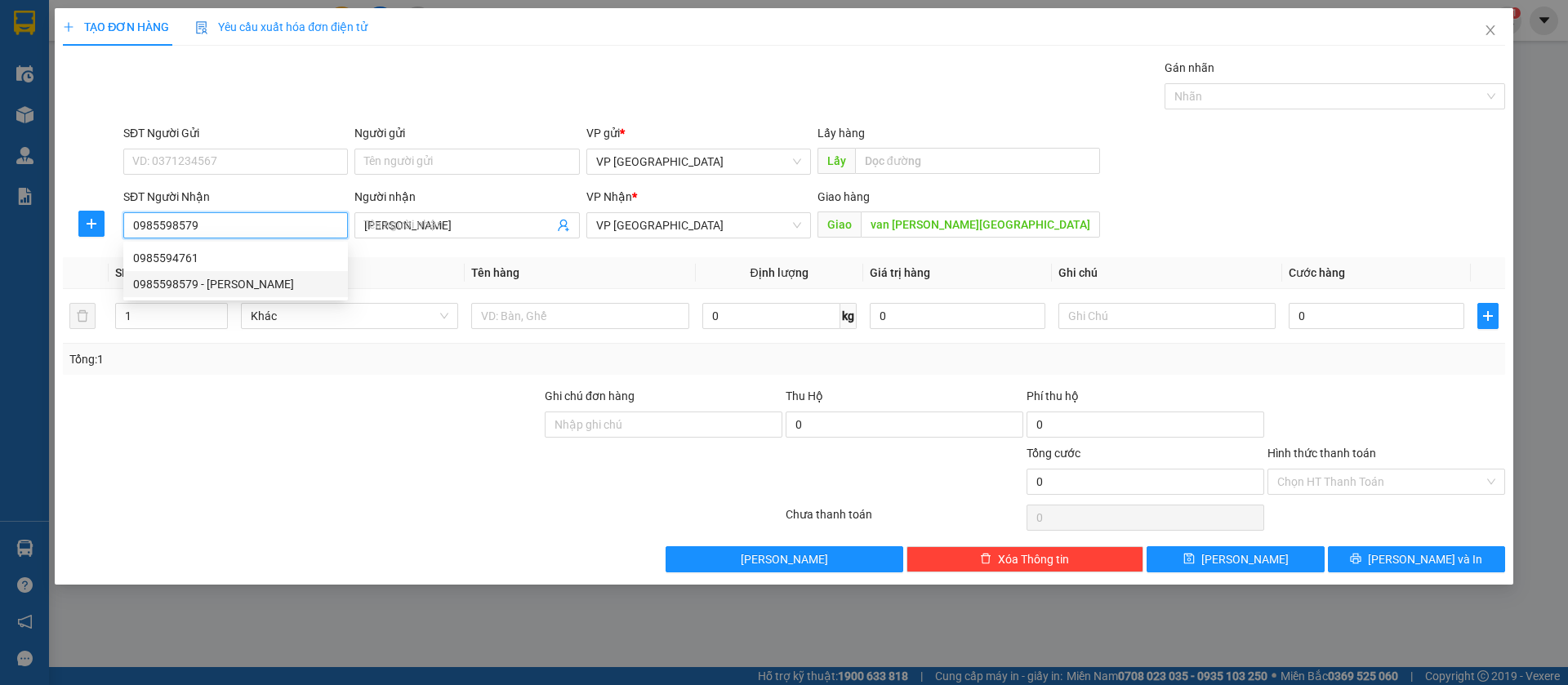
type input "50.000"
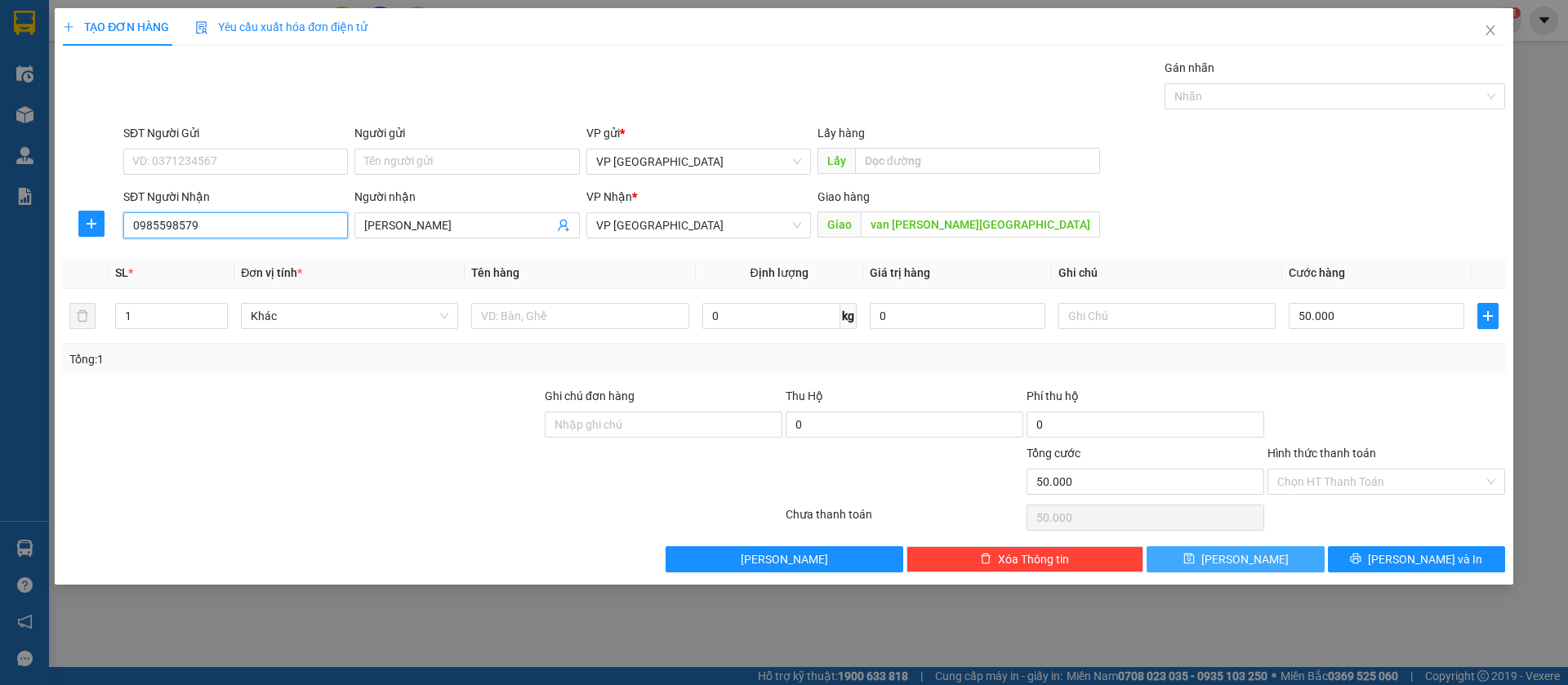
type input "0985598579"
click at [1273, 560] on button "[PERSON_NAME]" at bounding box center [1236, 559] width 177 height 26
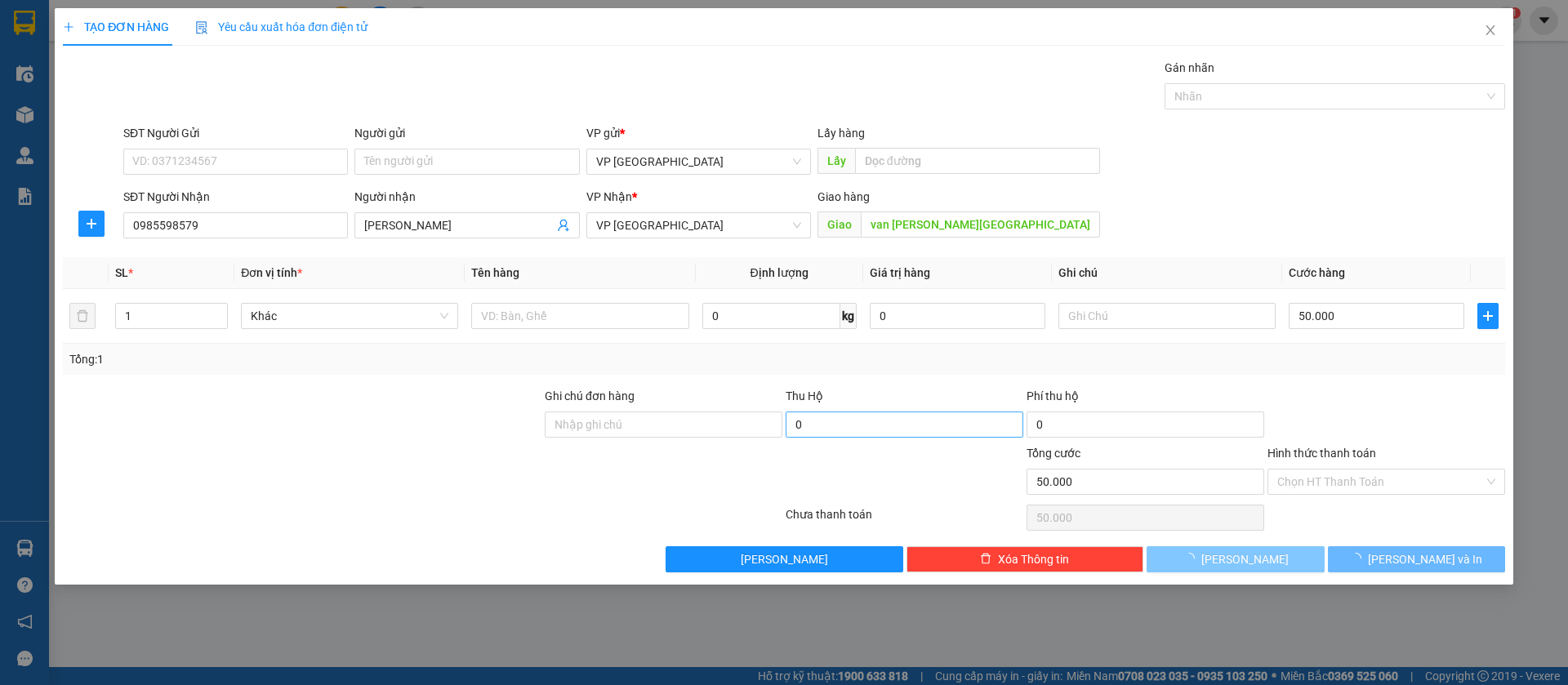
type input "0"
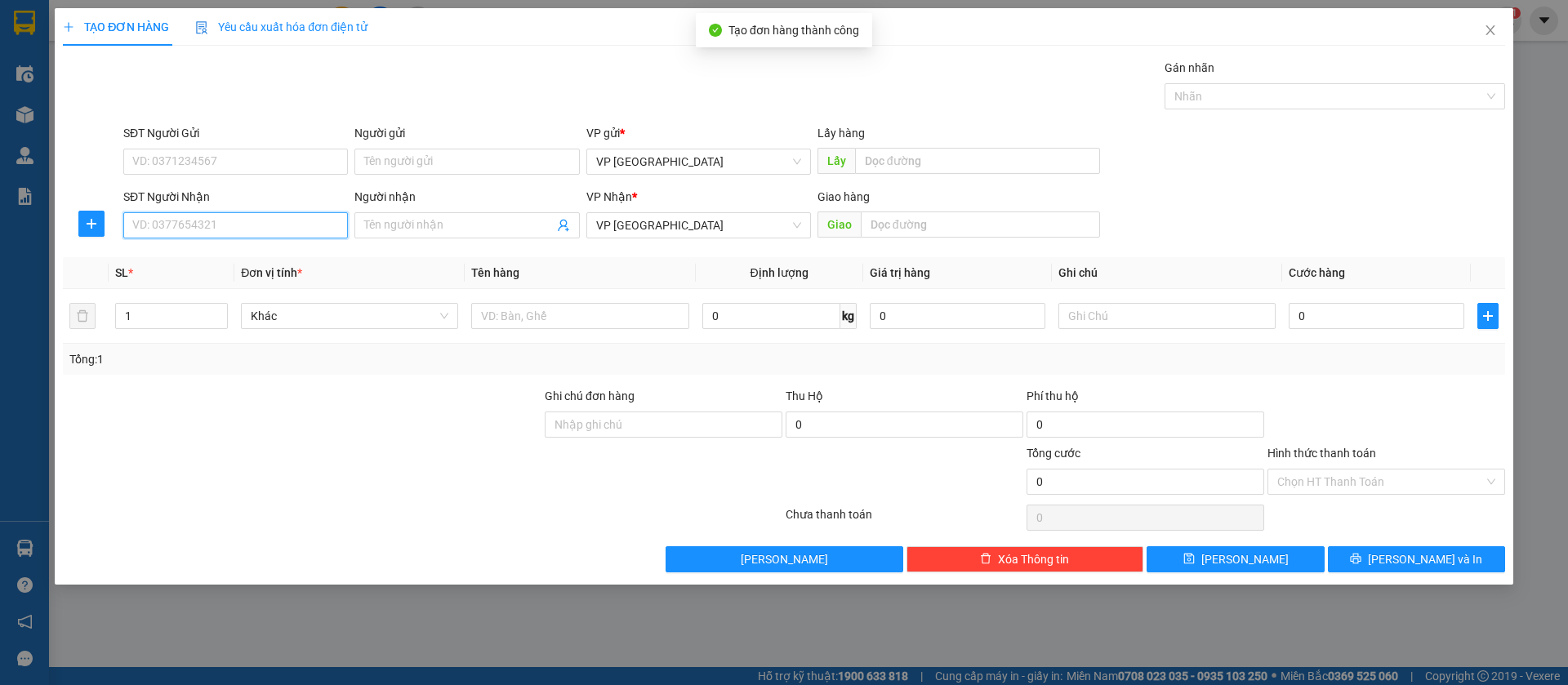
click at [319, 225] on input "SĐT Người Nhận" at bounding box center [235, 225] width 224 height 26
type input "0375960345"
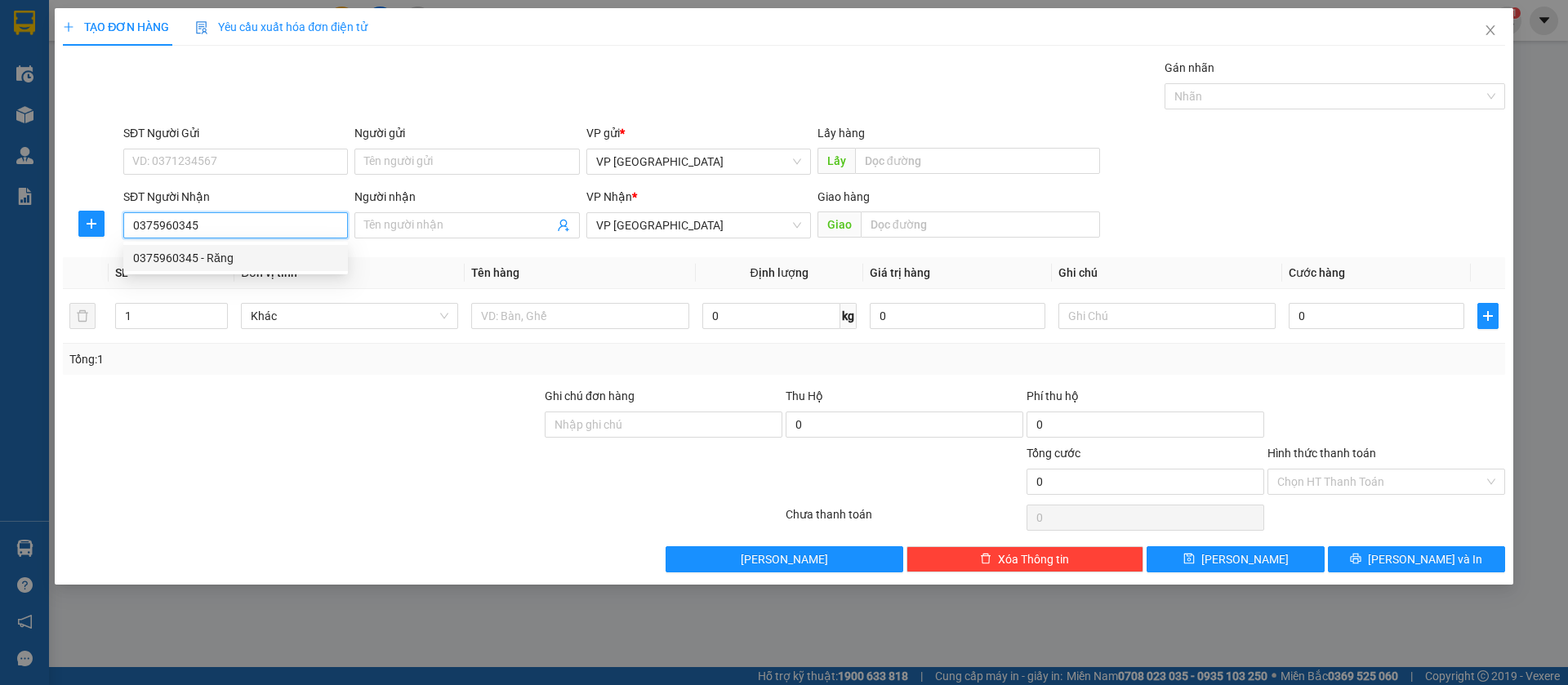
click at [313, 257] on div "0375960345 - Răng" at bounding box center [235, 258] width 205 height 18
type input "Răng"
type input "[PERSON_NAME](CƯỚC RỒI)"
type input "30.000"
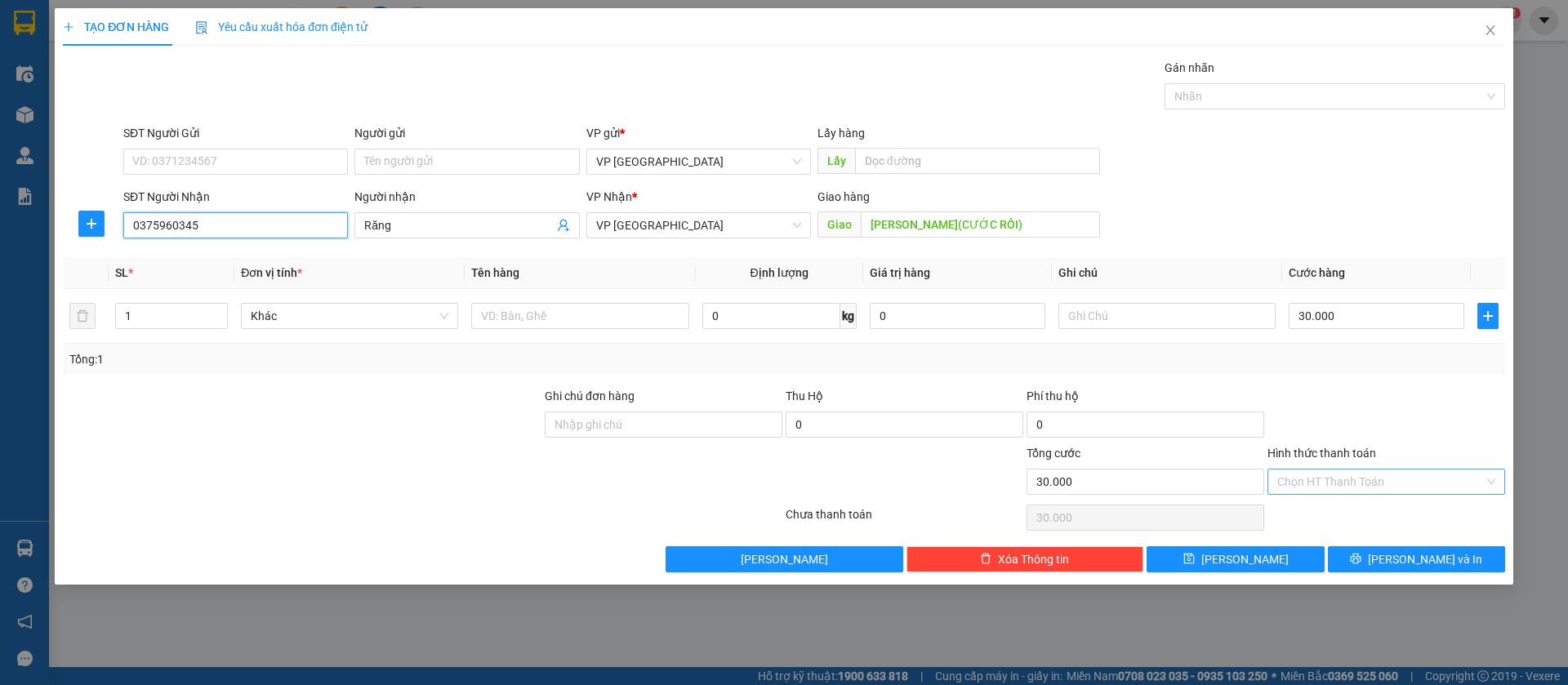
type input "0375960345"
click at [1368, 482] on input "Hình thức thanh toán" at bounding box center [1381, 482] width 207 height 25
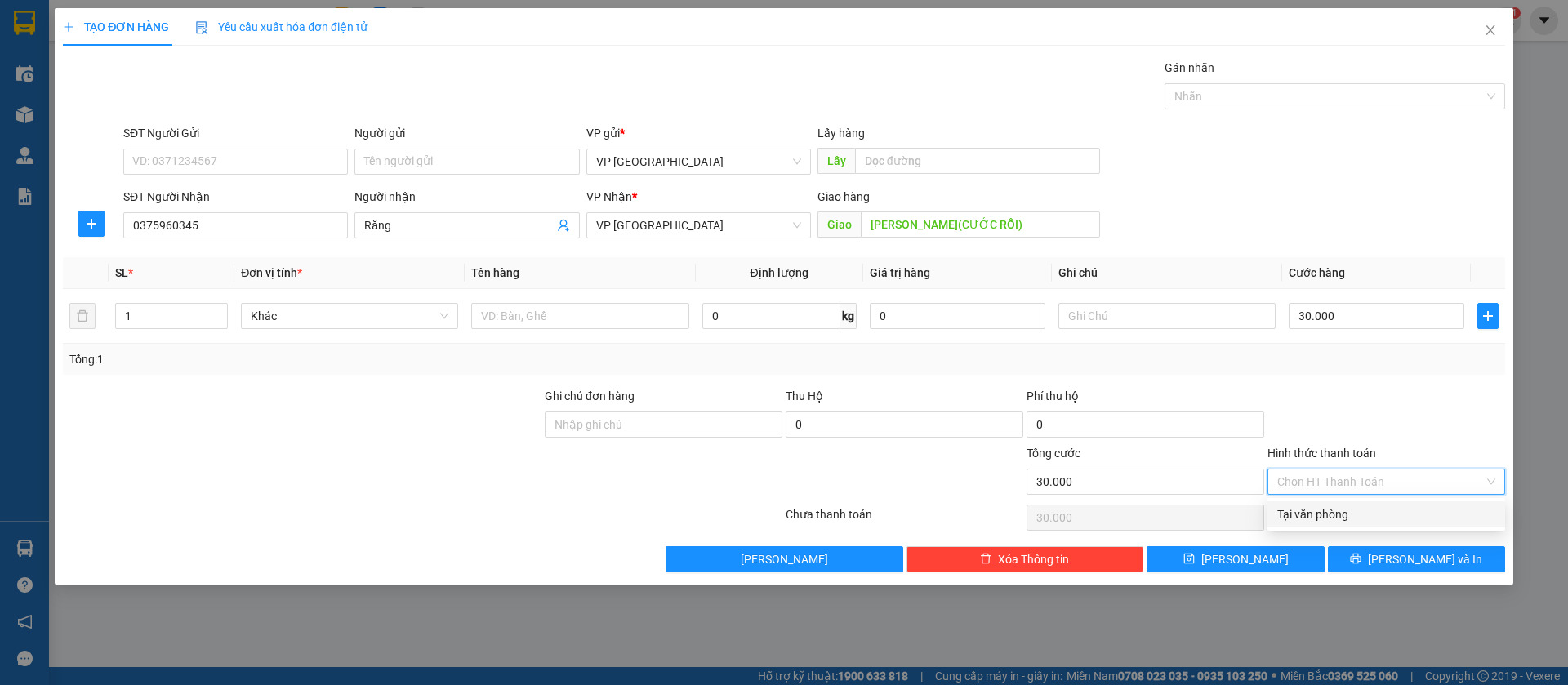
click at [1332, 509] on div "Tại văn phòng" at bounding box center [1386, 514] width 218 height 18
type input "0"
click at [1195, 559] on icon "save" at bounding box center [1189, 559] width 11 height 11
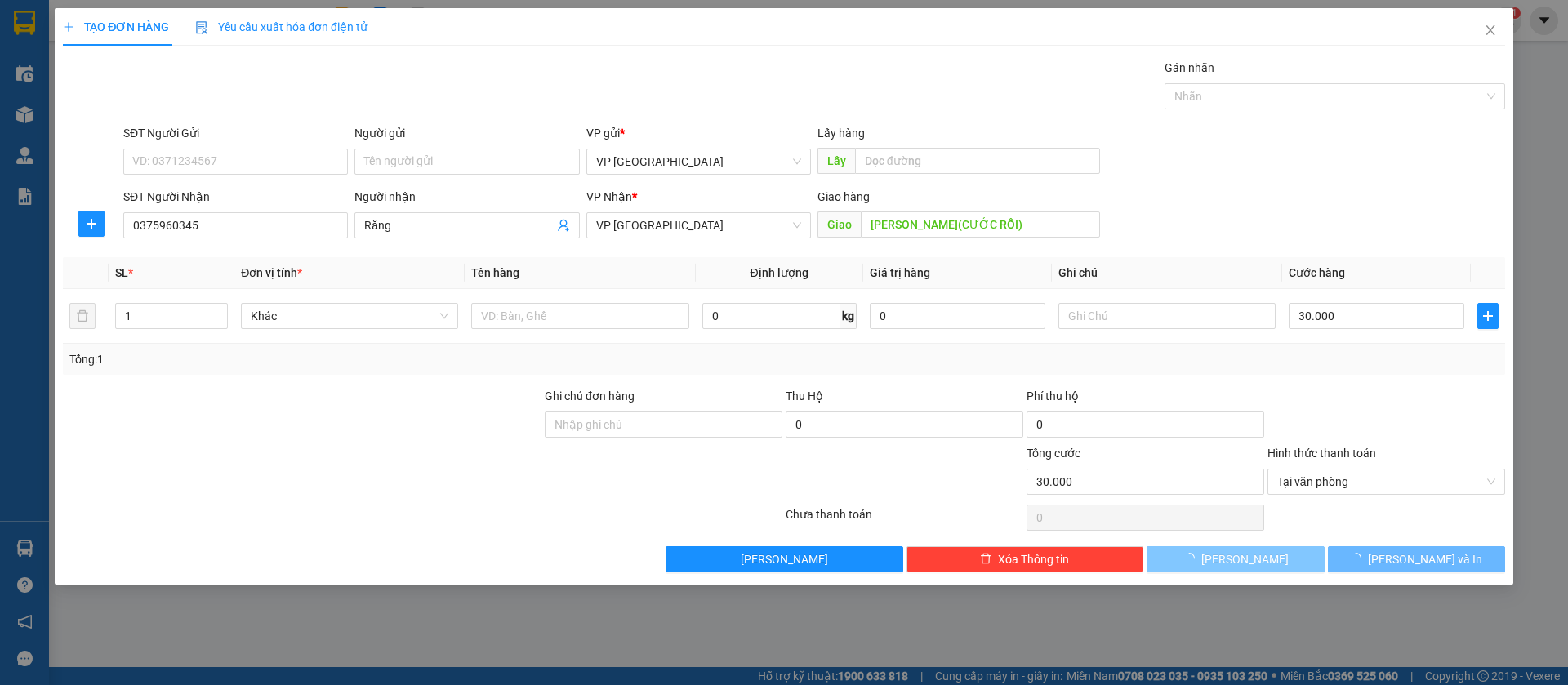
type input "0"
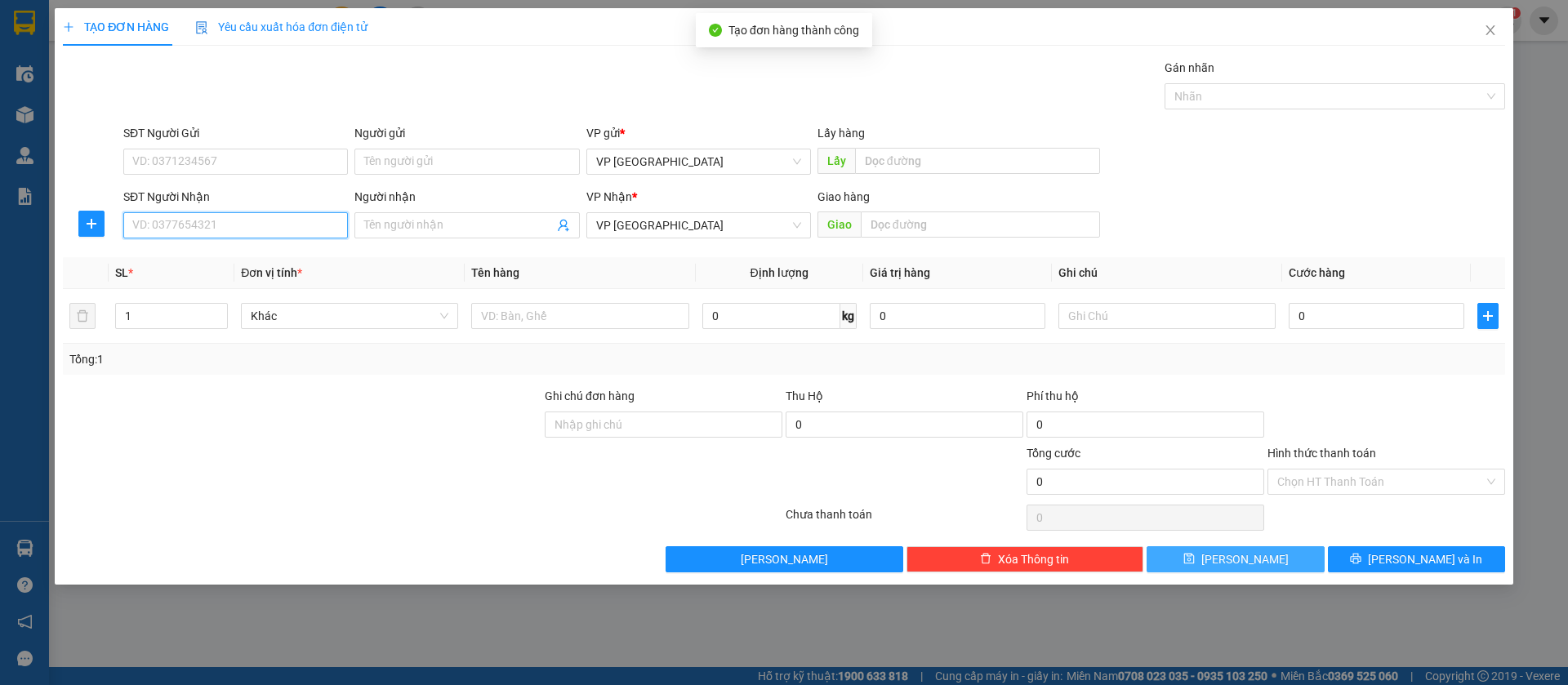
click at [318, 222] on input "SĐT Người Nhận" at bounding box center [235, 225] width 224 height 26
click at [241, 223] on input "SĐT Người Nhận" at bounding box center [235, 225] width 224 height 26
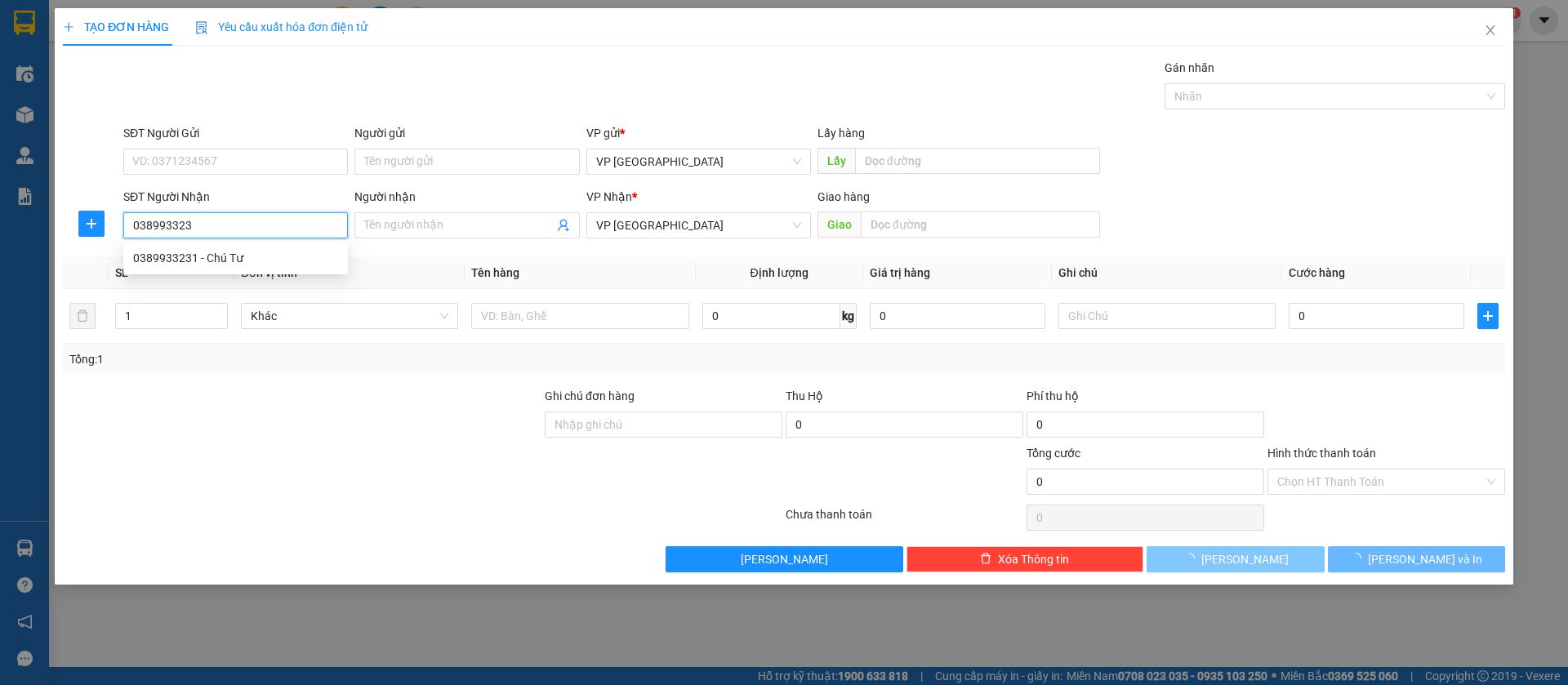
type input "0389933231"
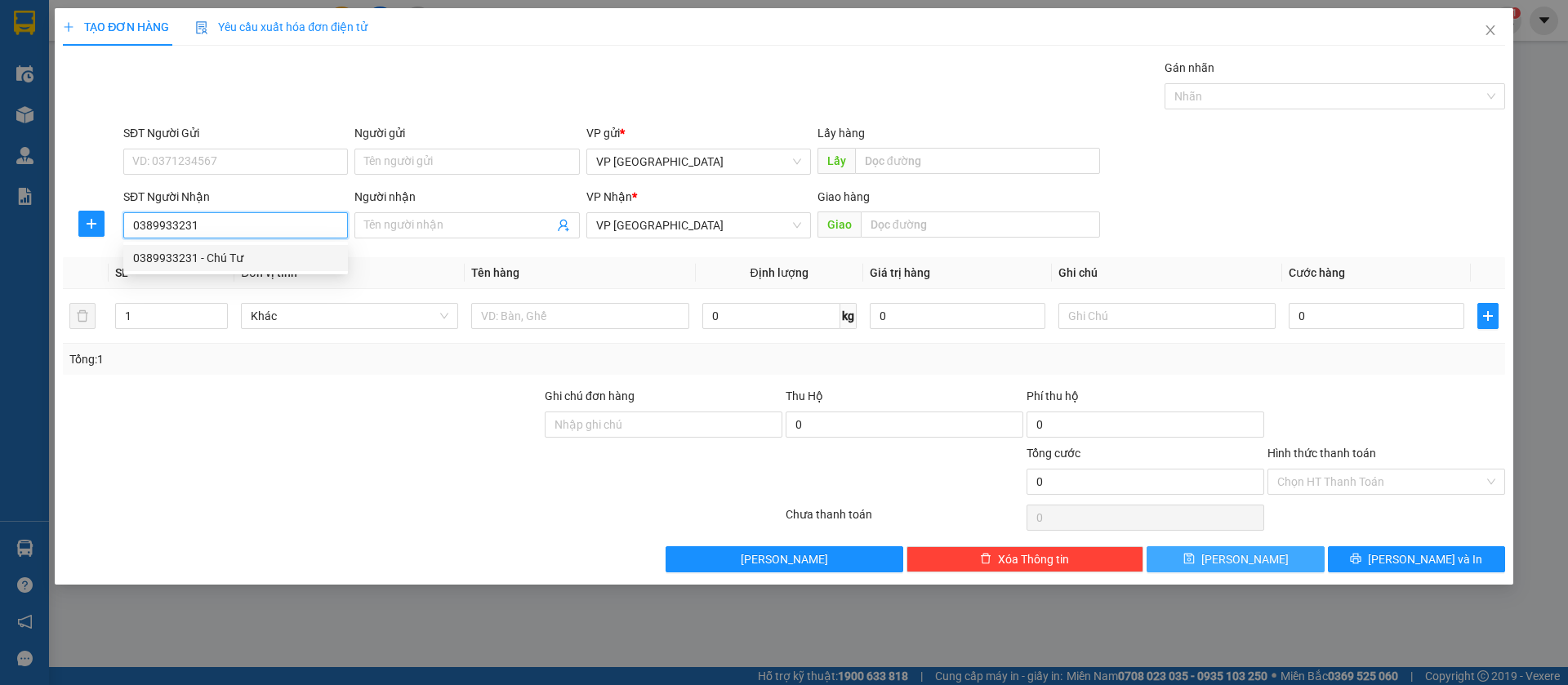
click at [240, 256] on div "0389933231 - Chú Tư" at bounding box center [235, 258] width 205 height 18
type input "Chú Tư"
type input "[PERSON_NAME]"
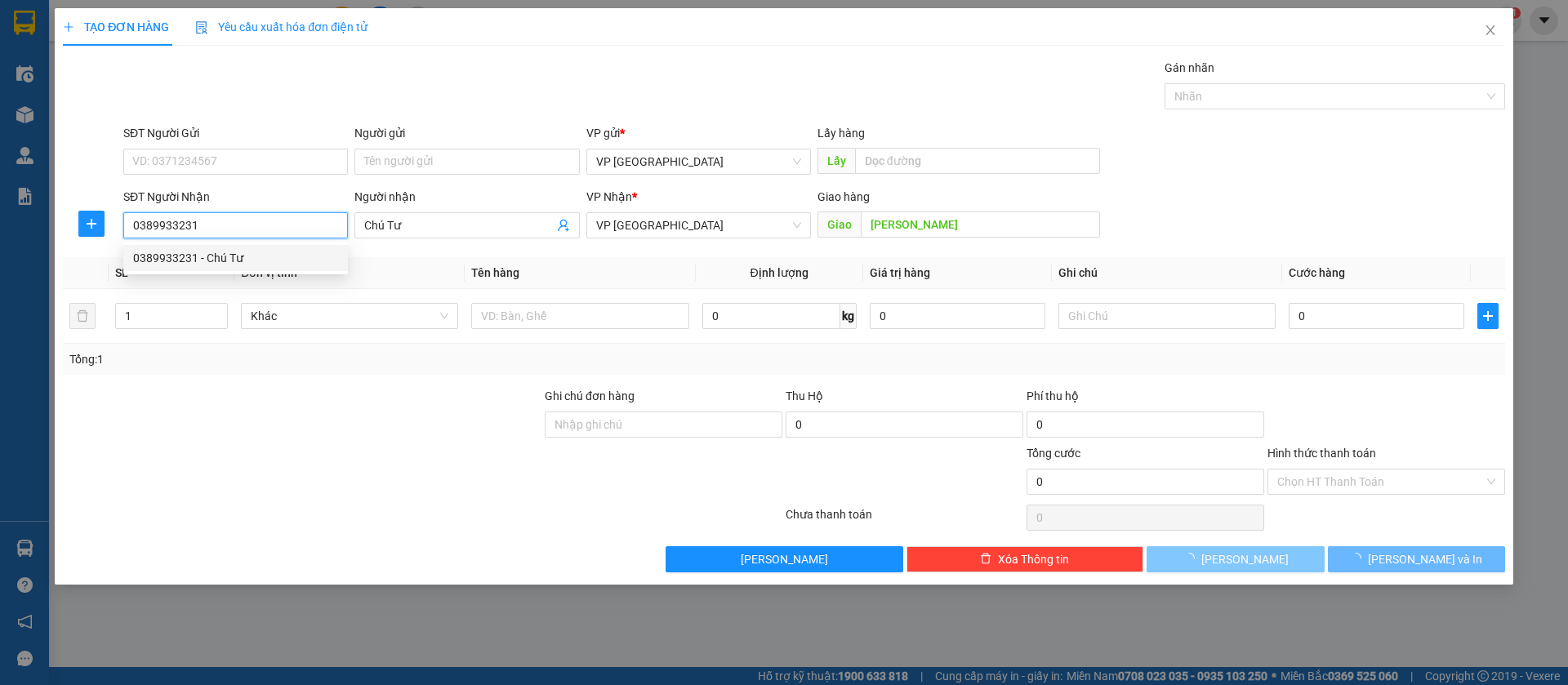
type input "80.000"
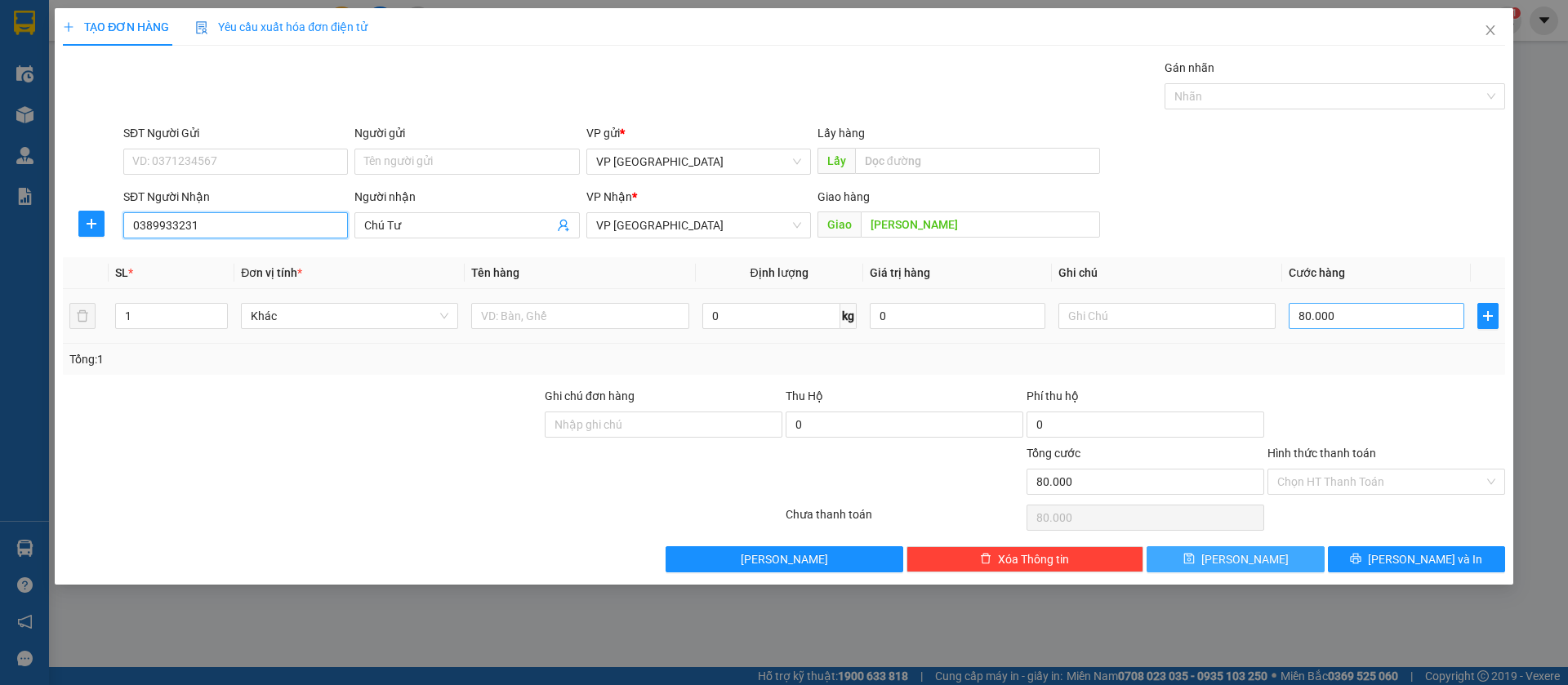
type input "0389933231"
click at [1381, 317] on input "80.000" at bounding box center [1377, 316] width 175 height 26
type input "1"
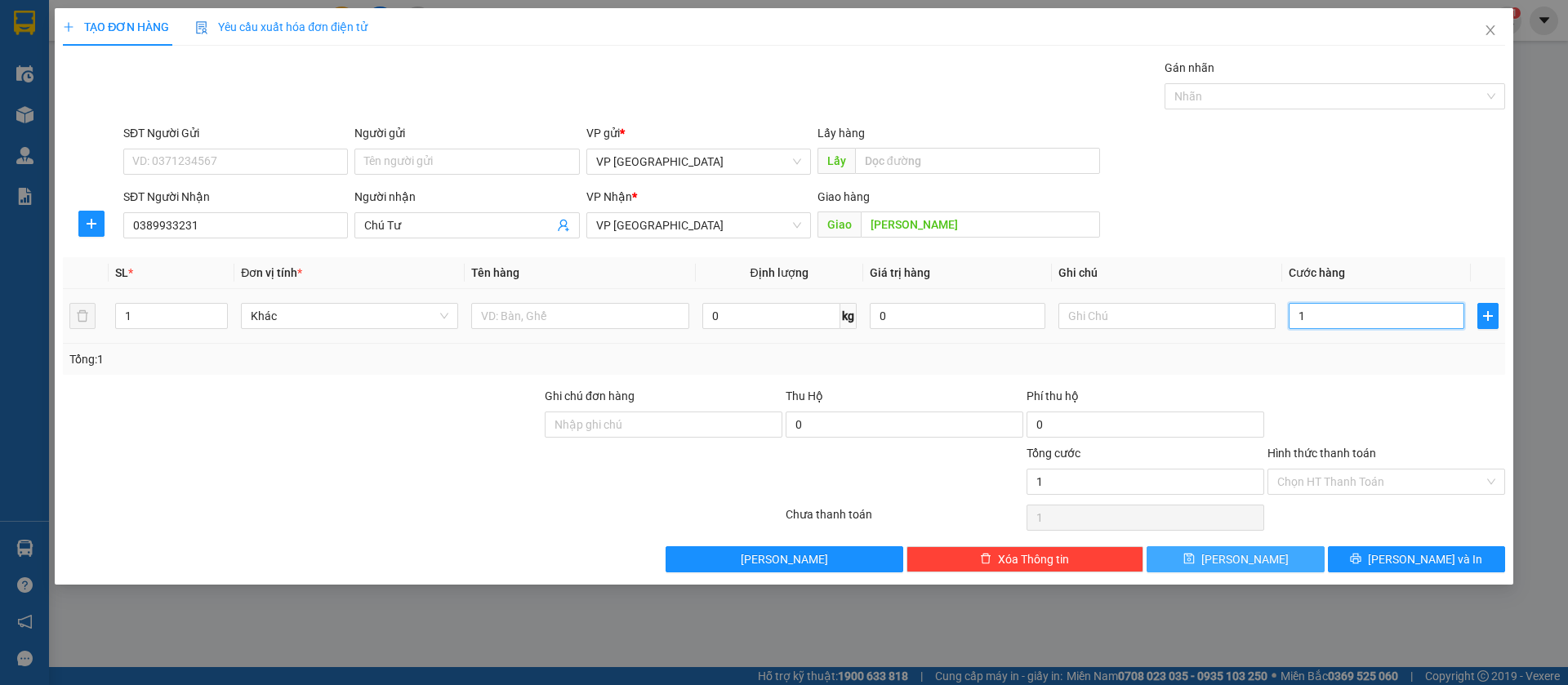
type input "10"
type input "100"
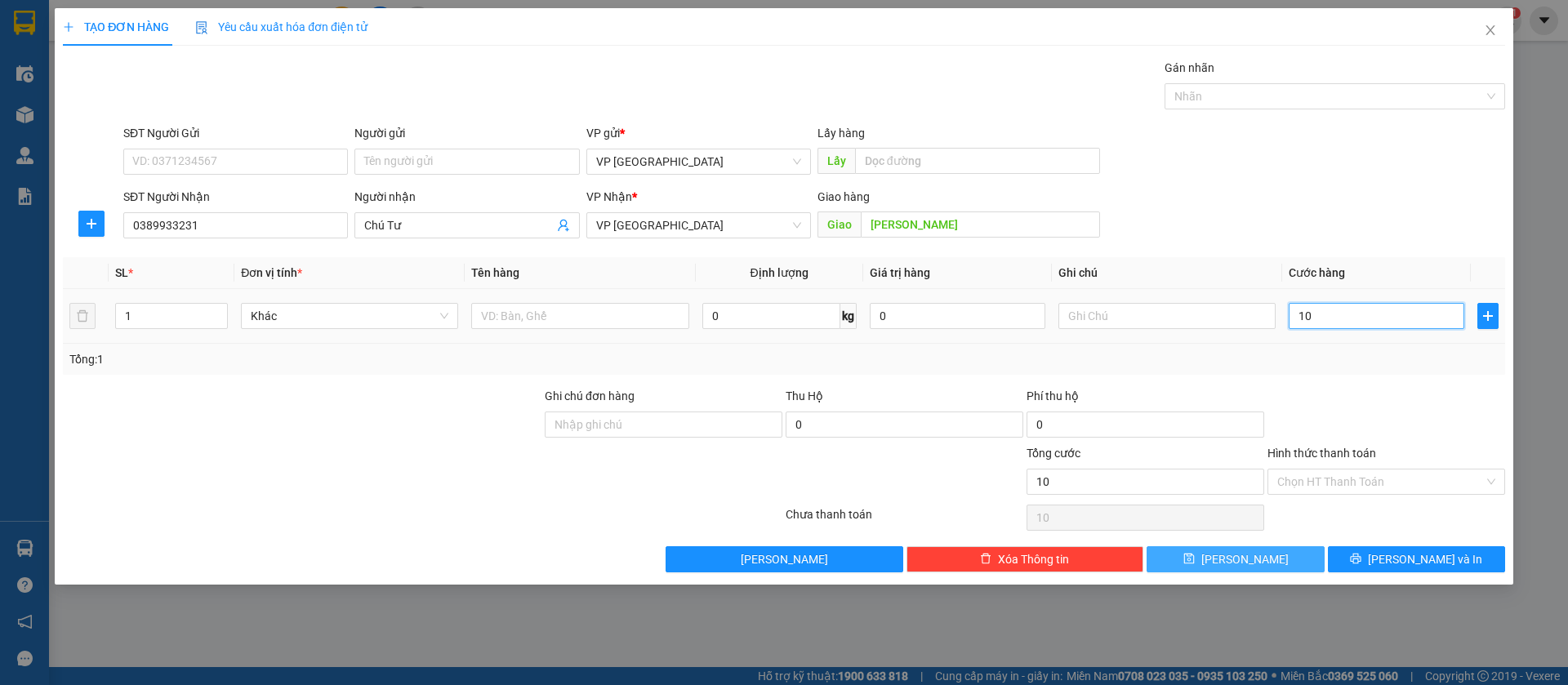
type input "100"
type input "1.000"
type input "10.000"
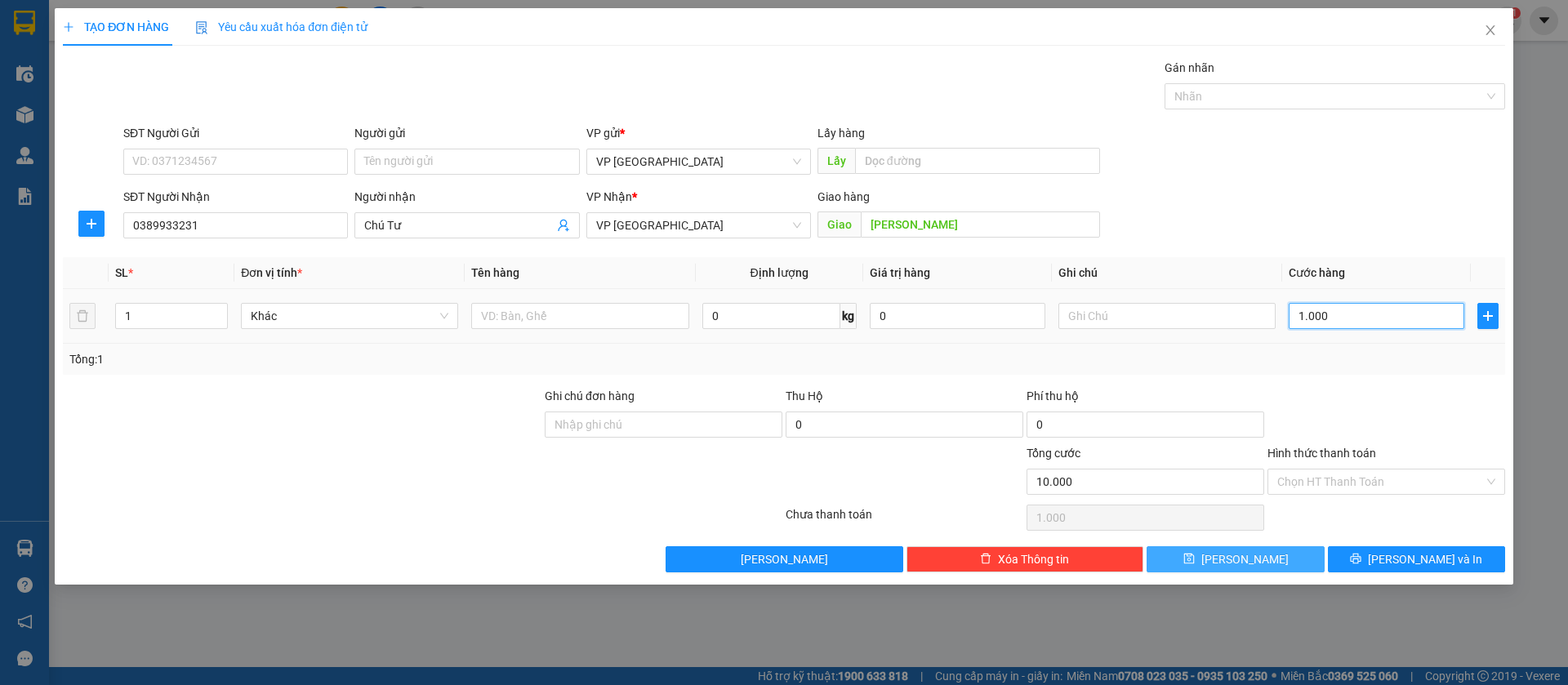
type input "10.000"
type input "100.000"
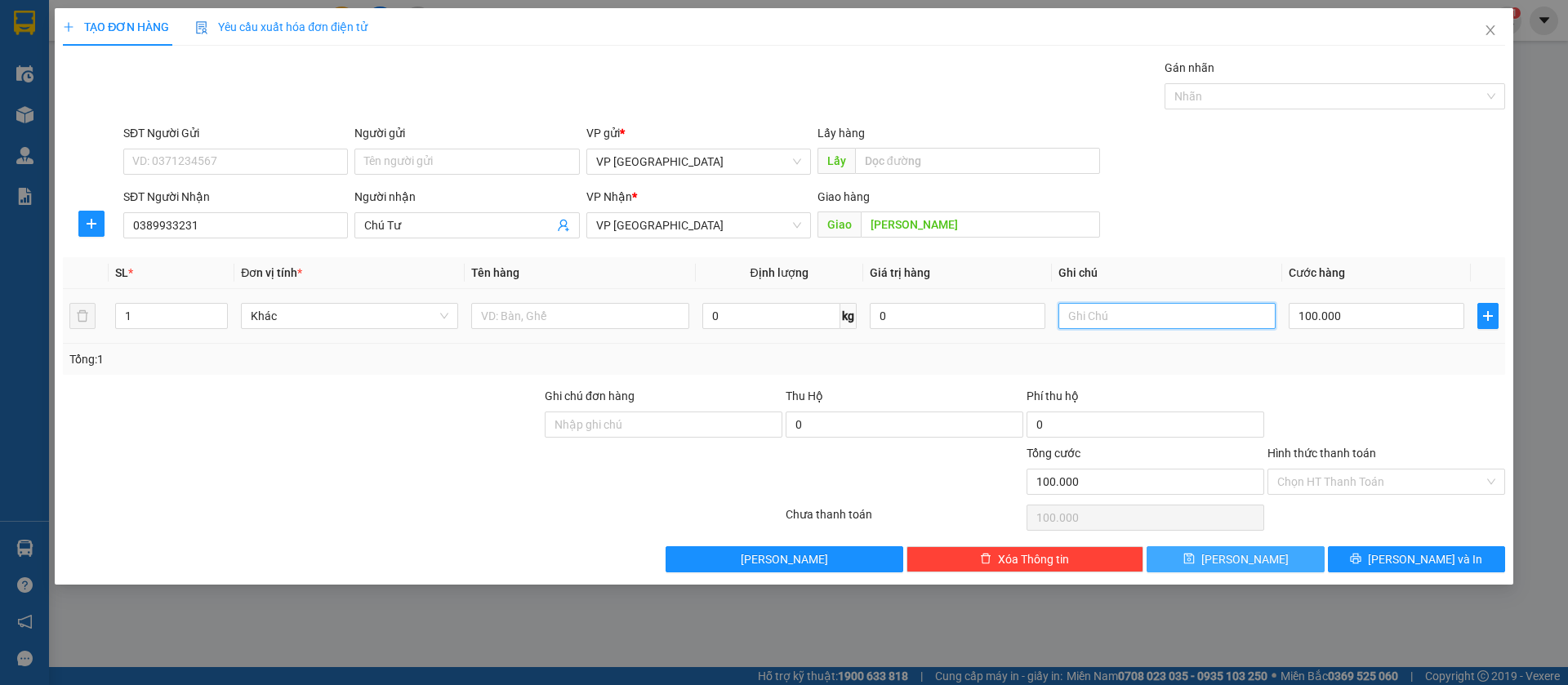
click at [1201, 308] on input "text" at bounding box center [1166, 316] width 217 height 26
type input "4k"
click at [1260, 560] on button "[PERSON_NAME]" at bounding box center [1236, 559] width 177 height 26
type input "0"
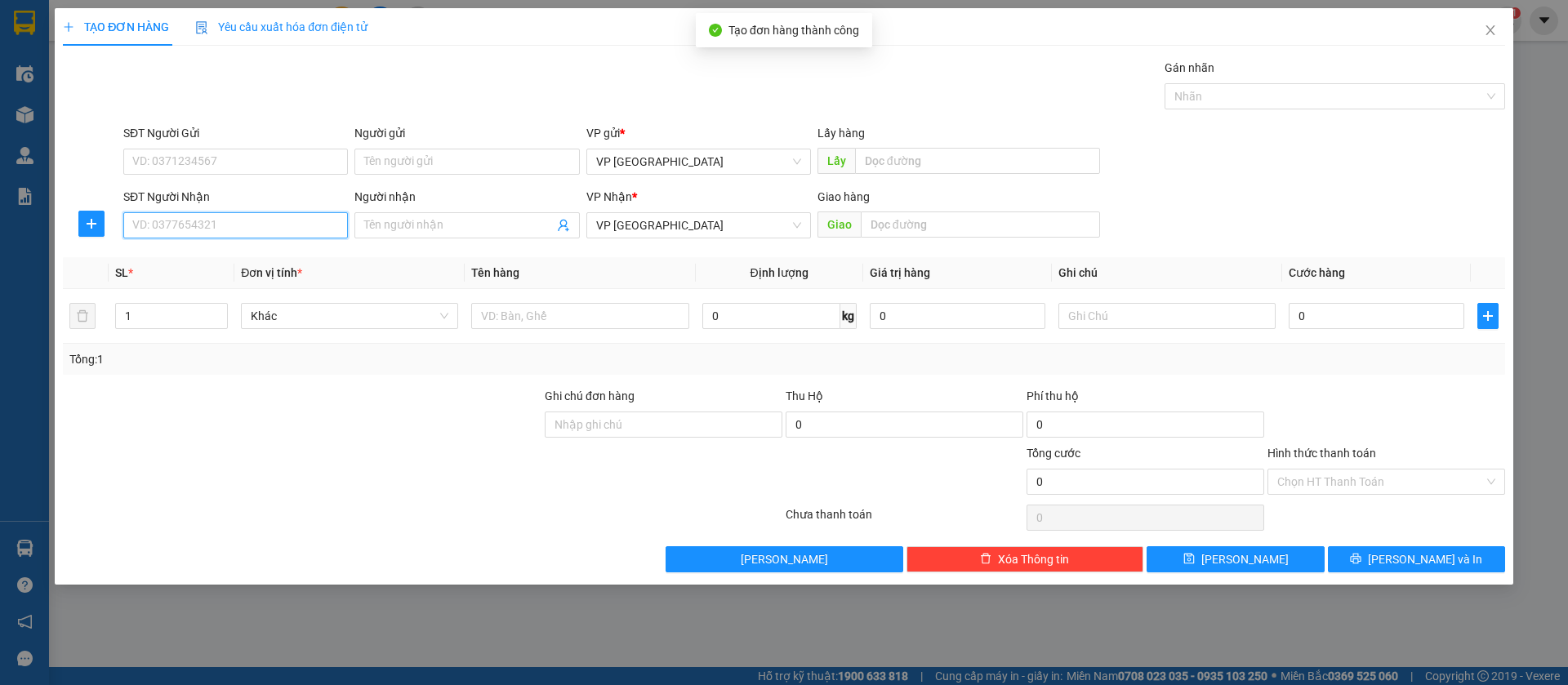
click at [295, 216] on input "SĐT Người Nhận" at bounding box center [235, 225] width 224 height 26
type input "0362363239"
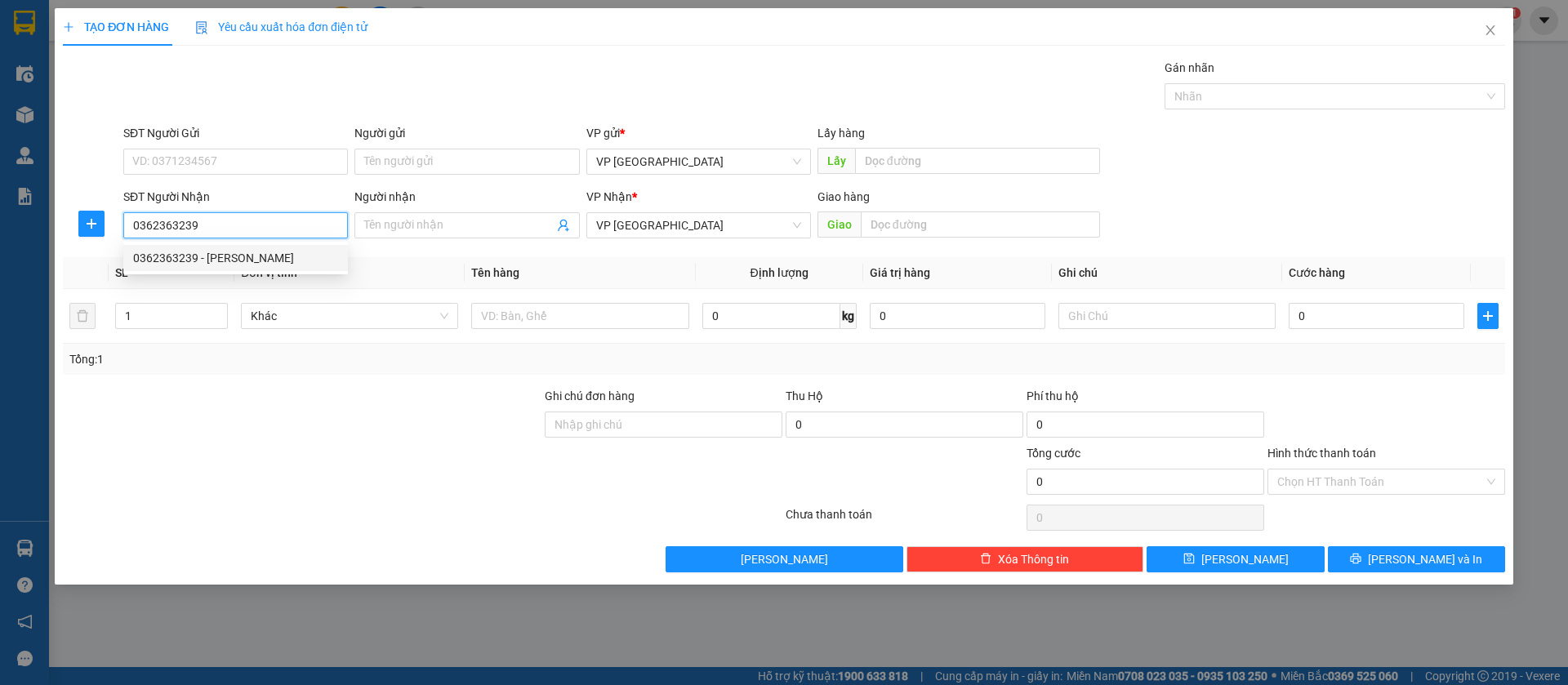
click at [294, 265] on div "0362363239 - [PERSON_NAME]" at bounding box center [235, 258] width 205 height 18
type input "[PERSON_NAME]"
type input "Bánh mì đại quang Bình Long"
type input "30.000"
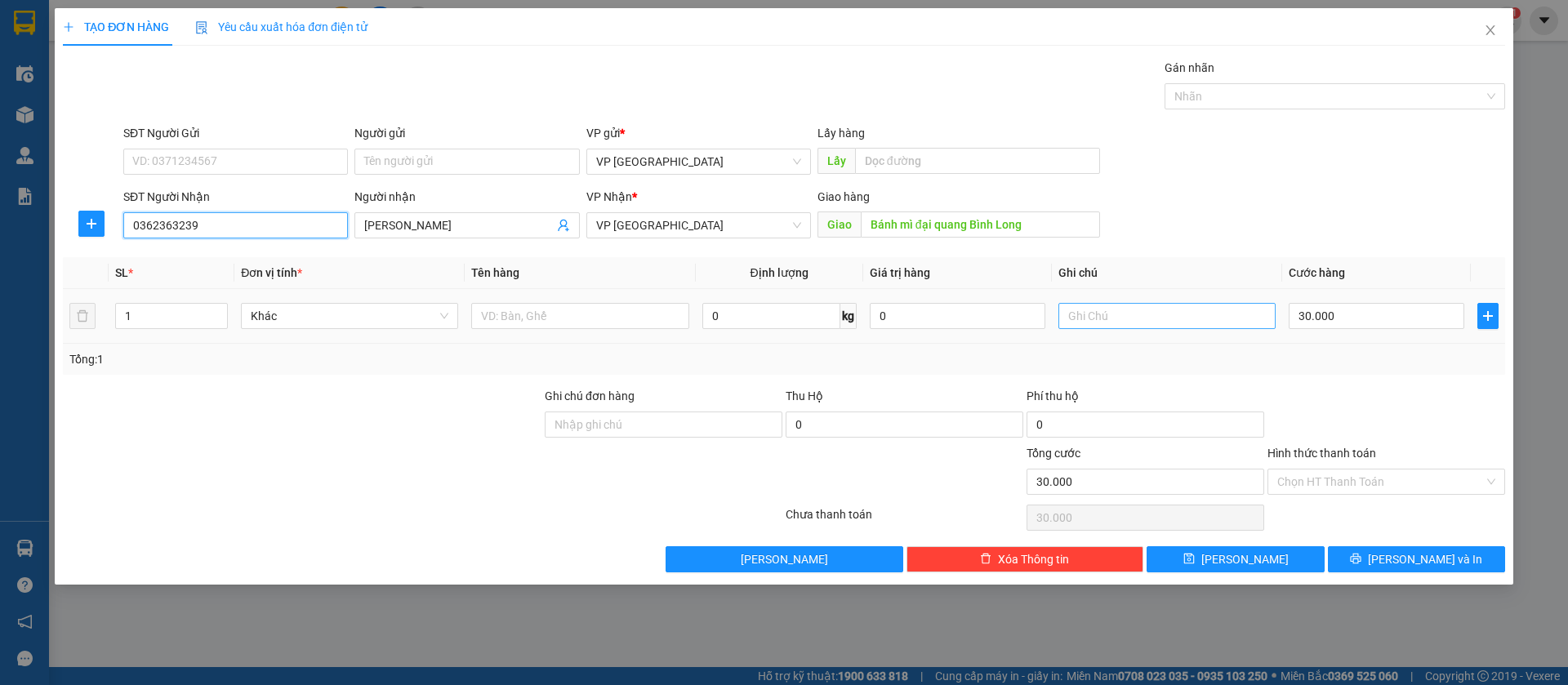
type input "0362363239"
click at [1103, 313] on input "text" at bounding box center [1166, 316] width 217 height 26
type input "2k"
click at [1362, 306] on input "30.000" at bounding box center [1377, 316] width 175 height 26
type input "1"
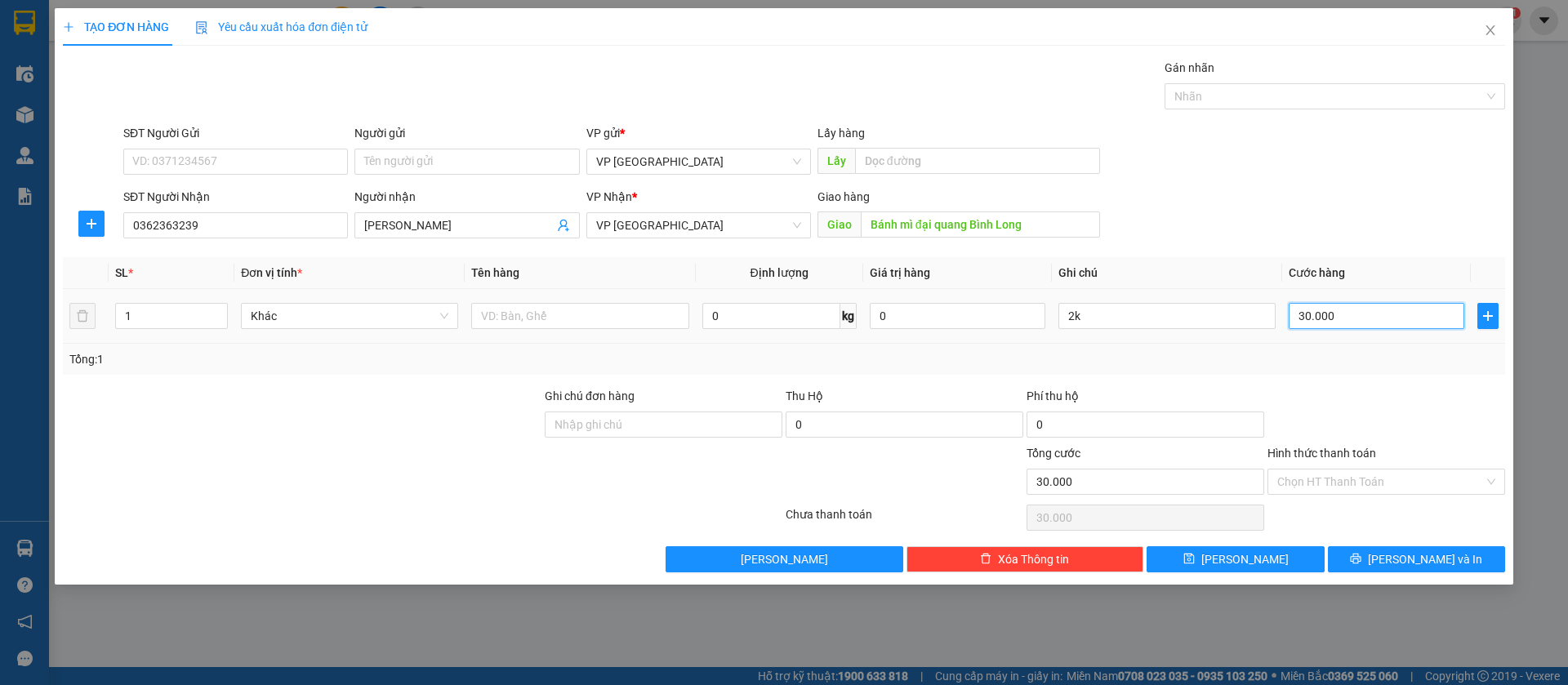
type input "1"
type input "10"
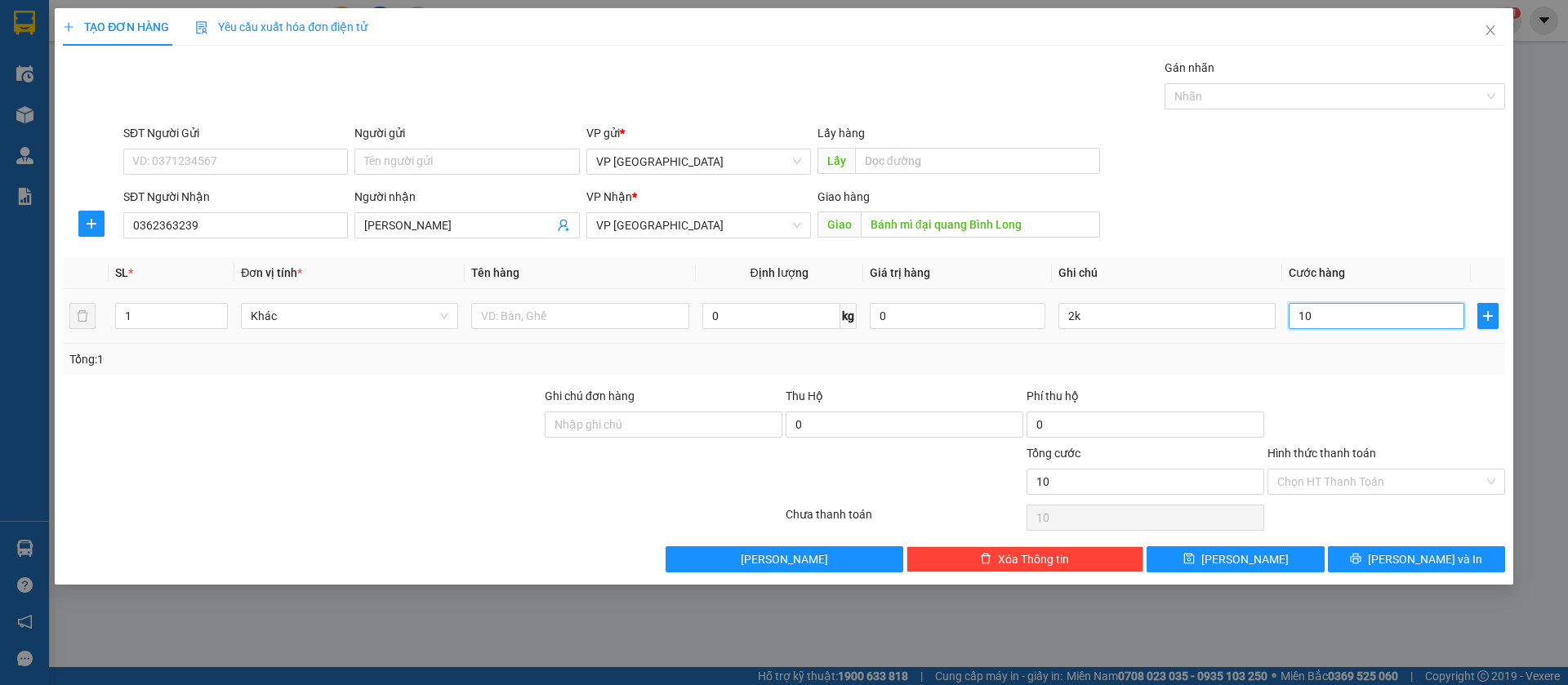
type input "100"
type input "1.000"
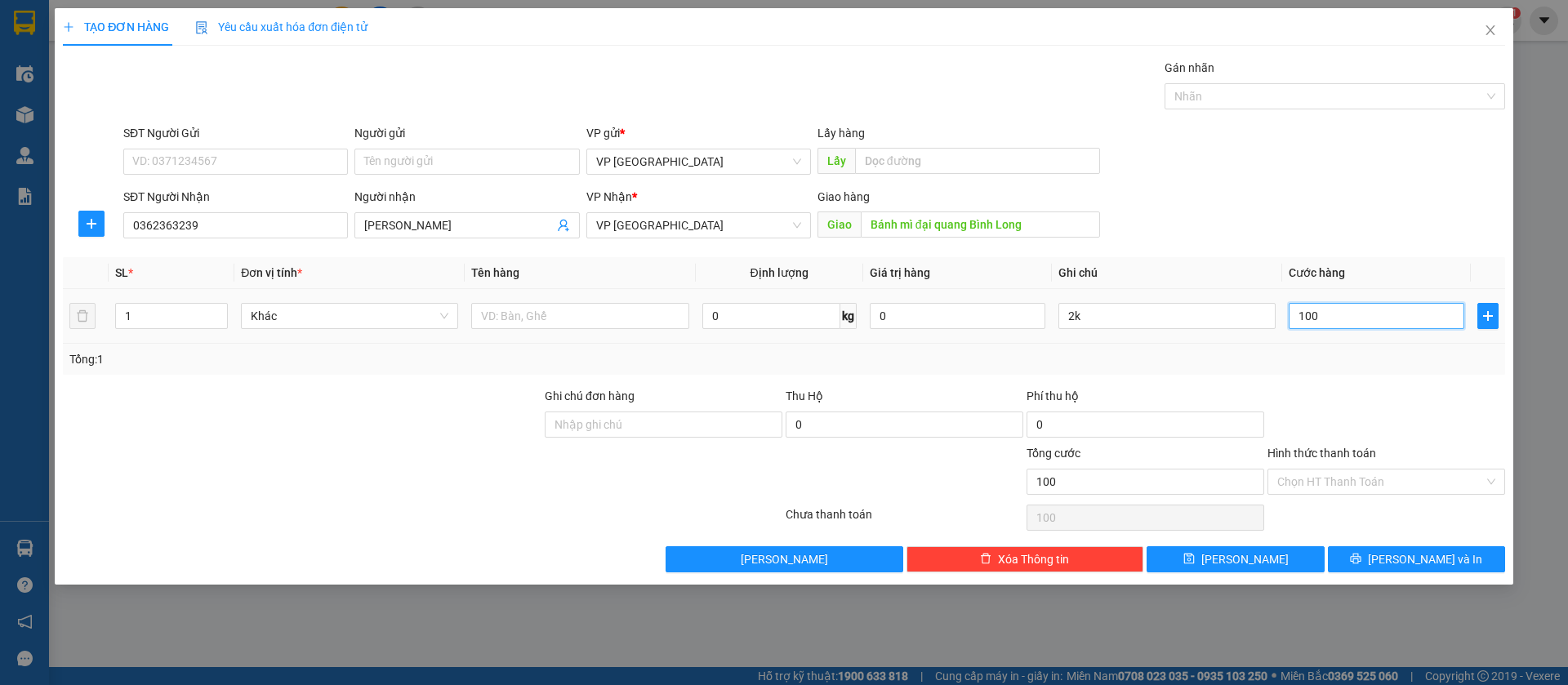
type input "1.000"
type input "10.000"
type input "100.000"
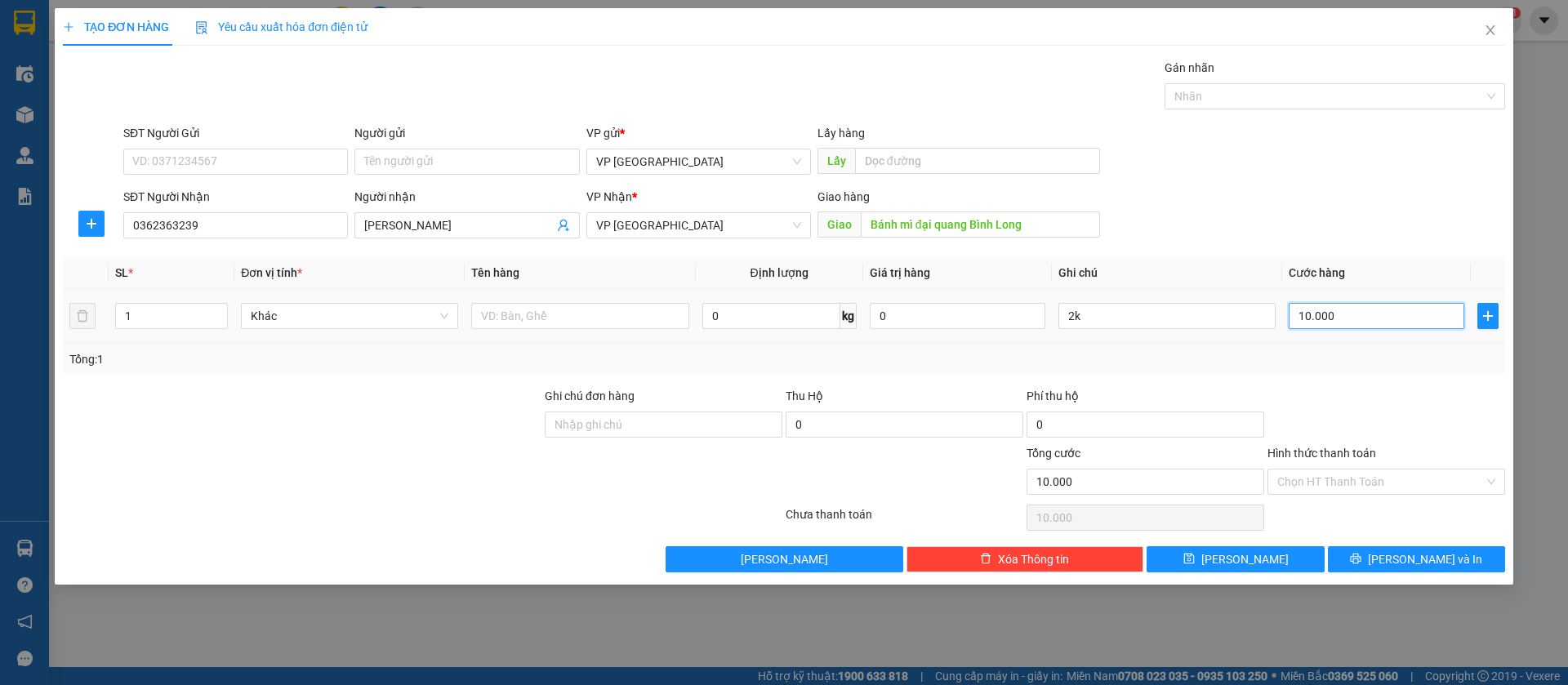
type input "100.000"
click at [1280, 561] on button "[PERSON_NAME]" at bounding box center [1236, 559] width 177 height 26
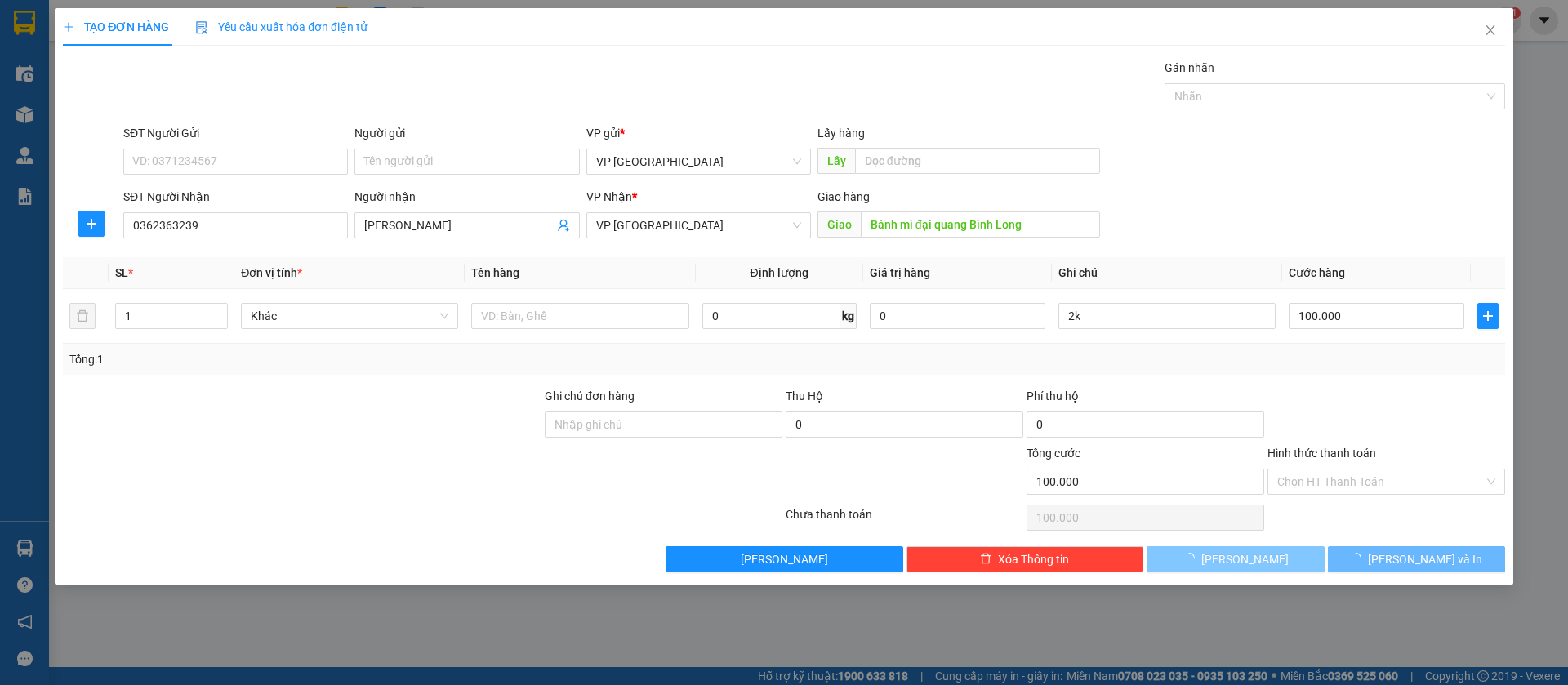
type input "0"
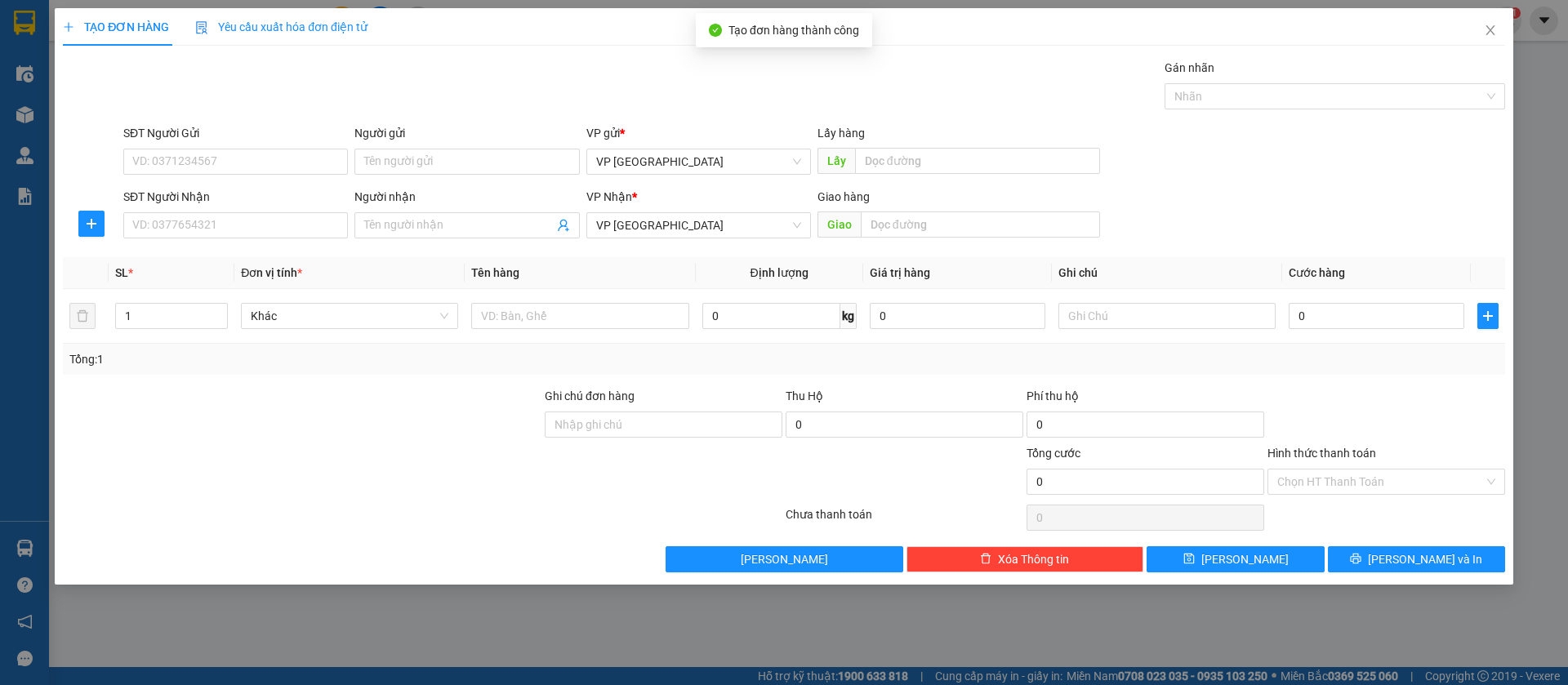
click at [315, 210] on div "SĐT Người Nhận" at bounding box center [235, 199] width 224 height 25
click at [319, 216] on input "SĐT Người Nhận" at bounding box center [235, 225] width 224 height 26
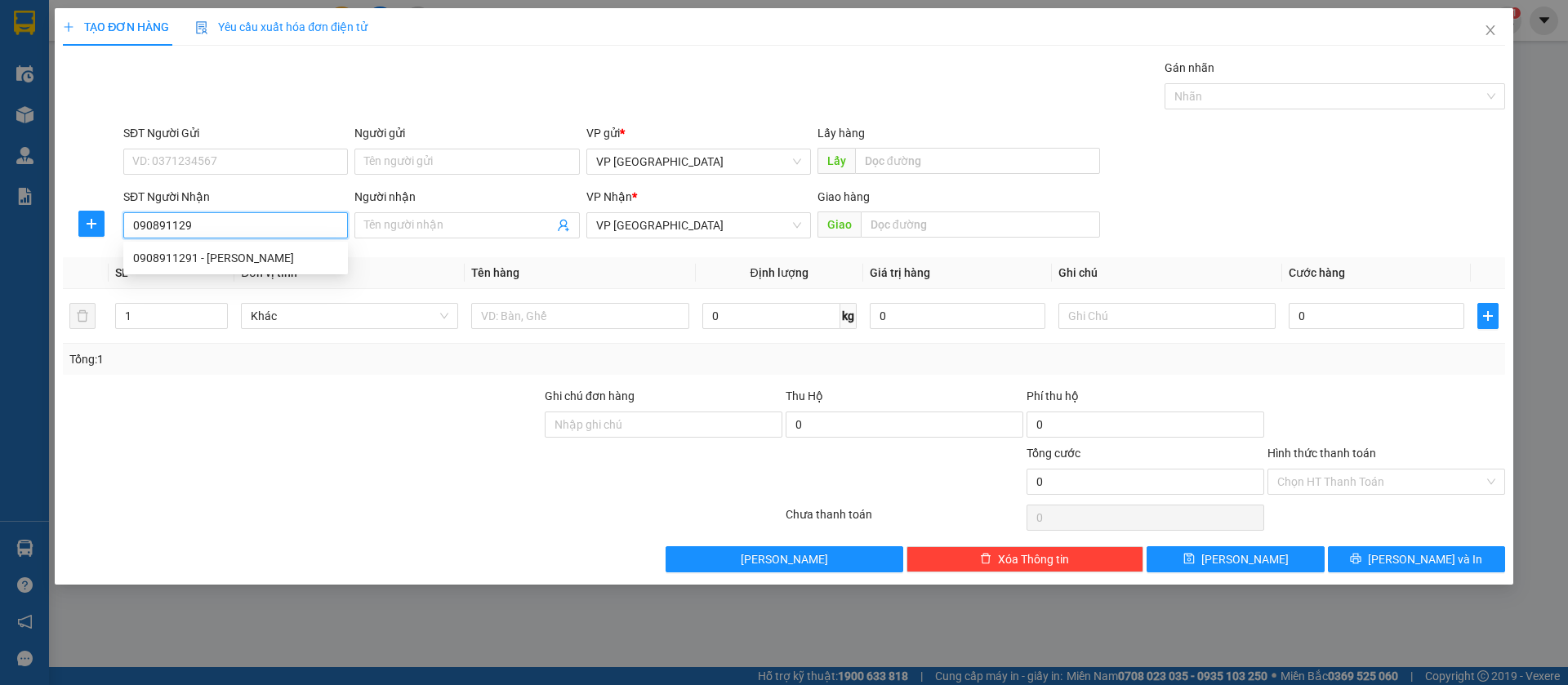
type input "0908911291"
click at [290, 261] on div "0908911291 - [PERSON_NAME]" at bounding box center [235, 258] width 205 height 18
type input "[PERSON_NAME]"
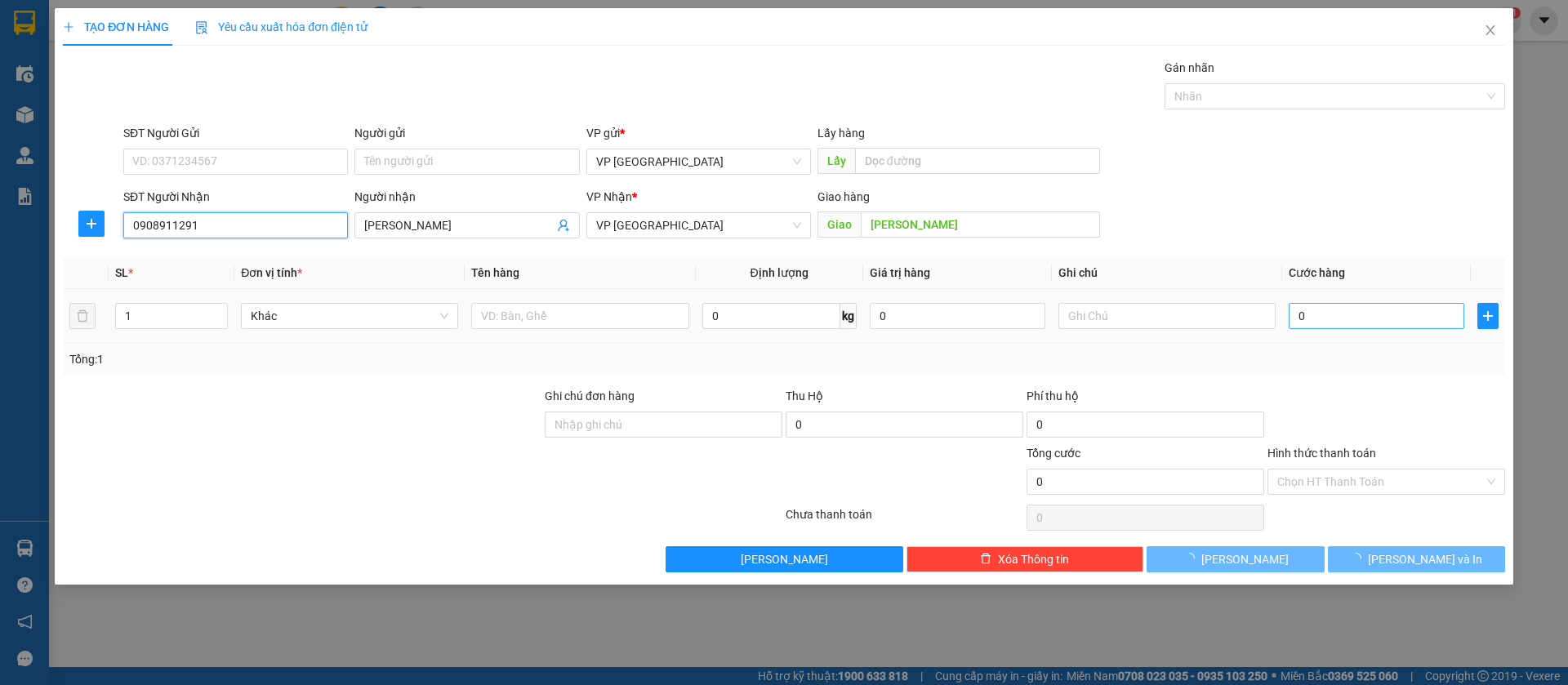
type input "0908911291"
click at [1337, 309] on input "0" at bounding box center [1377, 316] width 175 height 26
type input "4"
type input "40"
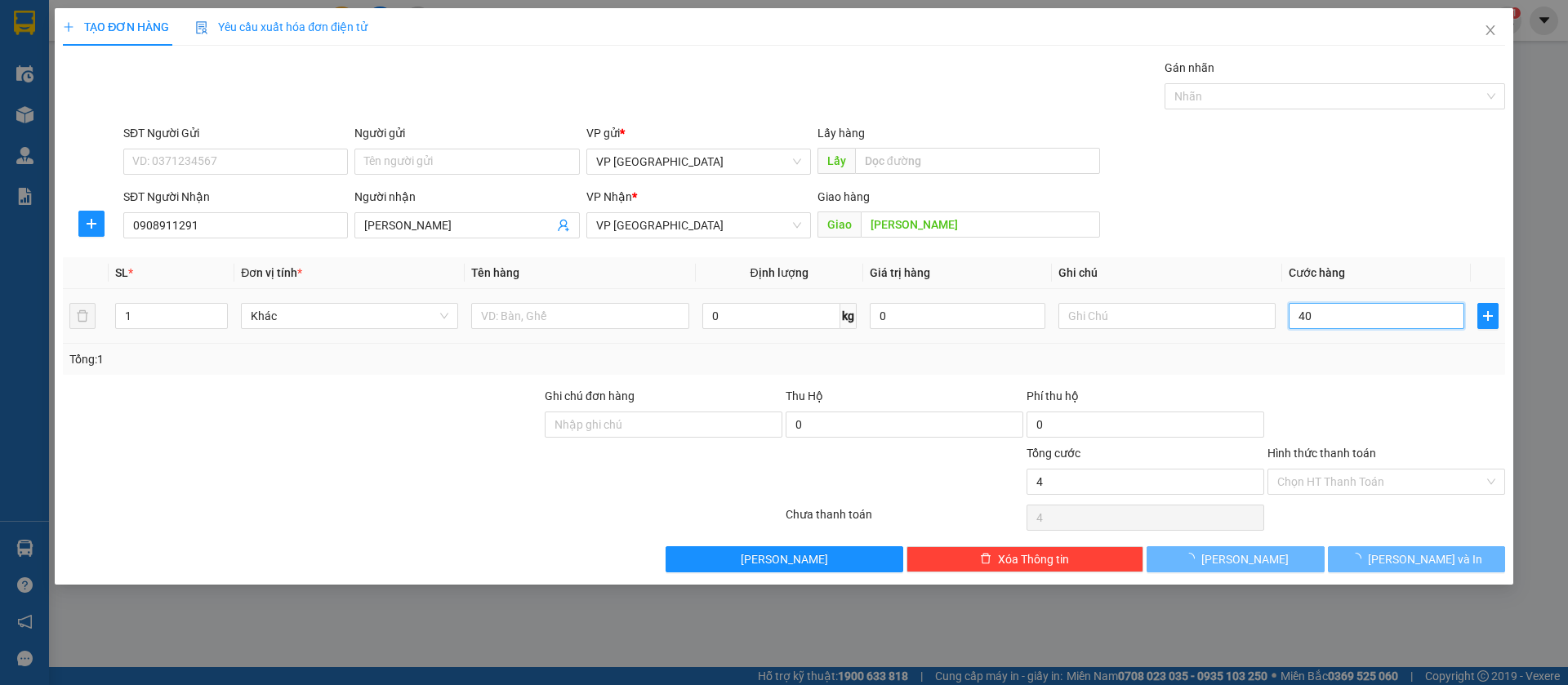
type input "40"
type input "400"
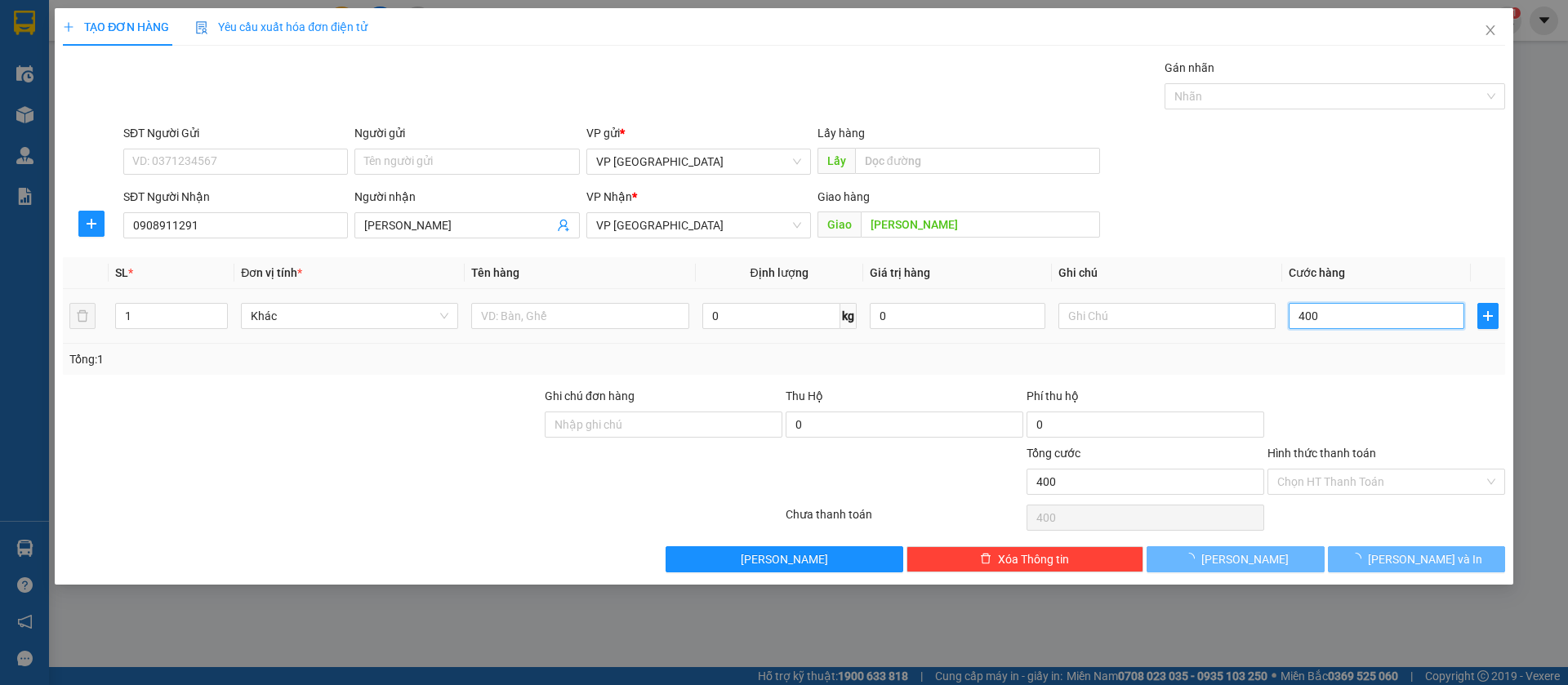
type input "4.000"
type input "40.000"
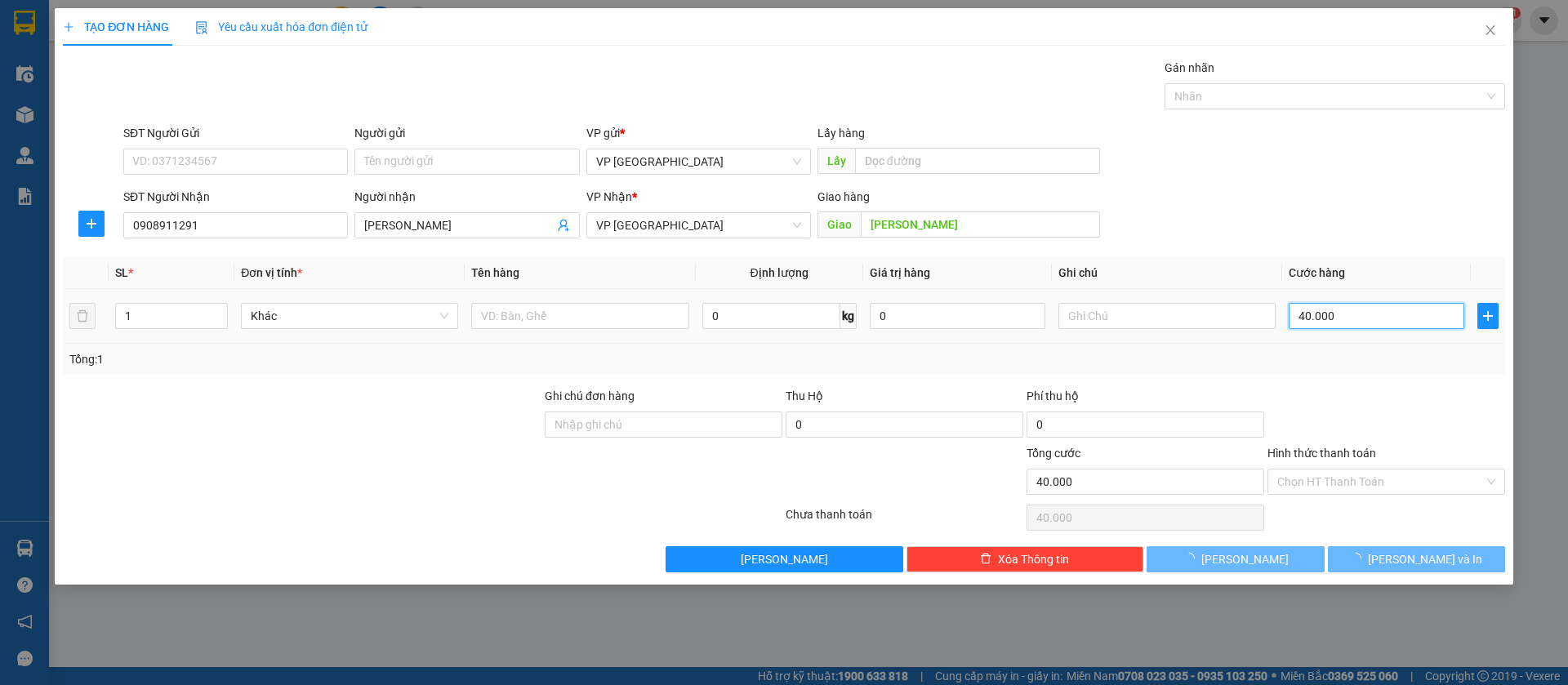
type input "400.000"
type input "40.000"
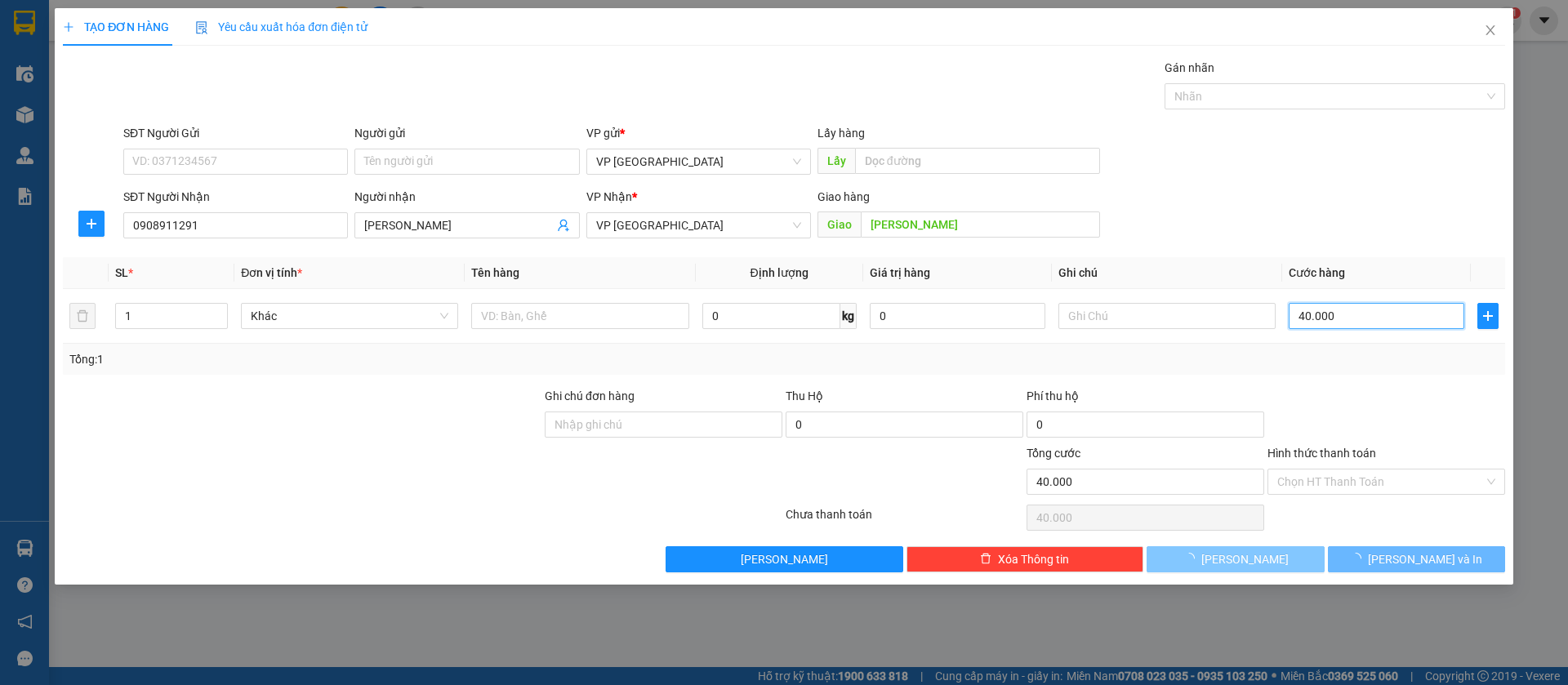
type input "40.000"
click at [1279, 558] on button "[PERSON_NAME]" at bounding box center [1236, 559] width 177 height 26
click at [1248, 555] on span "[PERSON_NAME]" at bounding box center [1245, 559] width 88 height 18
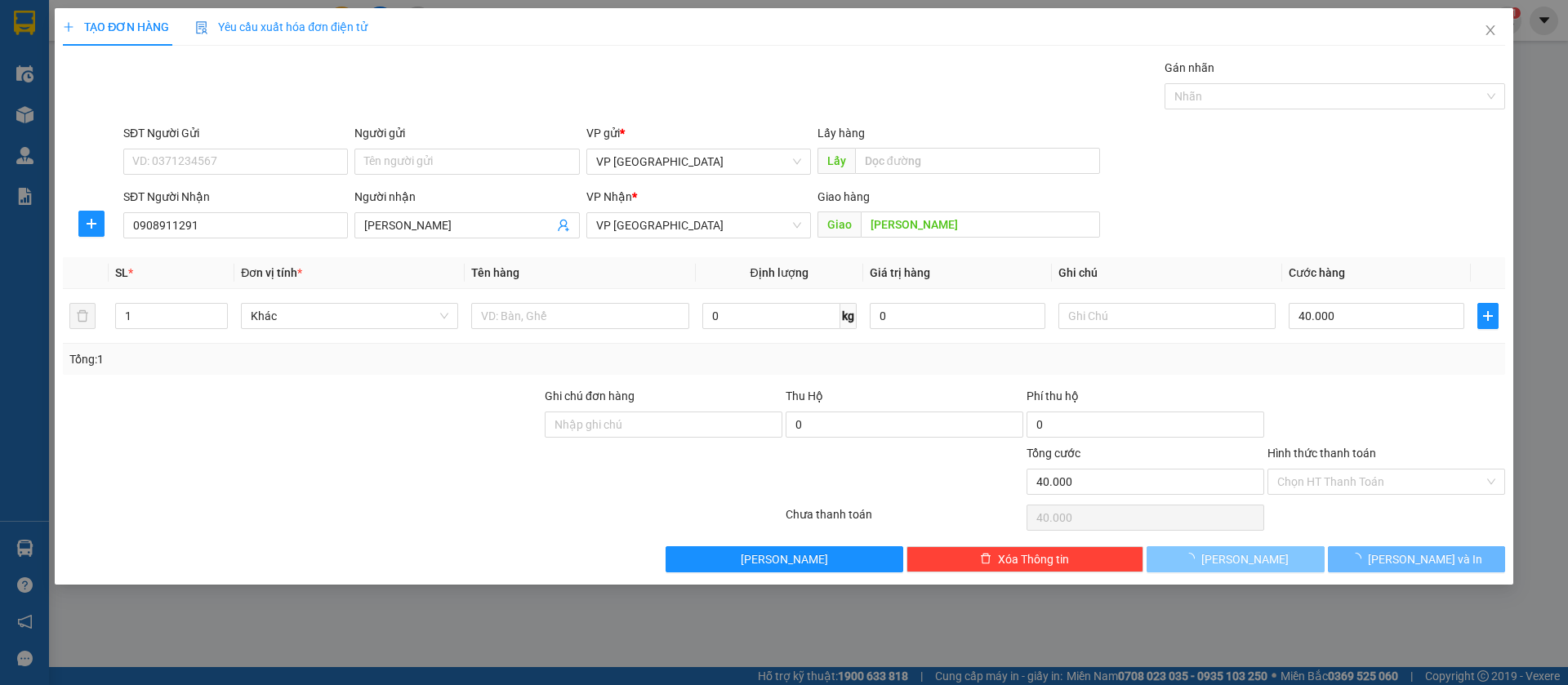
click at [1248, 555] on span "[PERSON_NAME]" at bounding box center [1245, 559] width 88 height 18
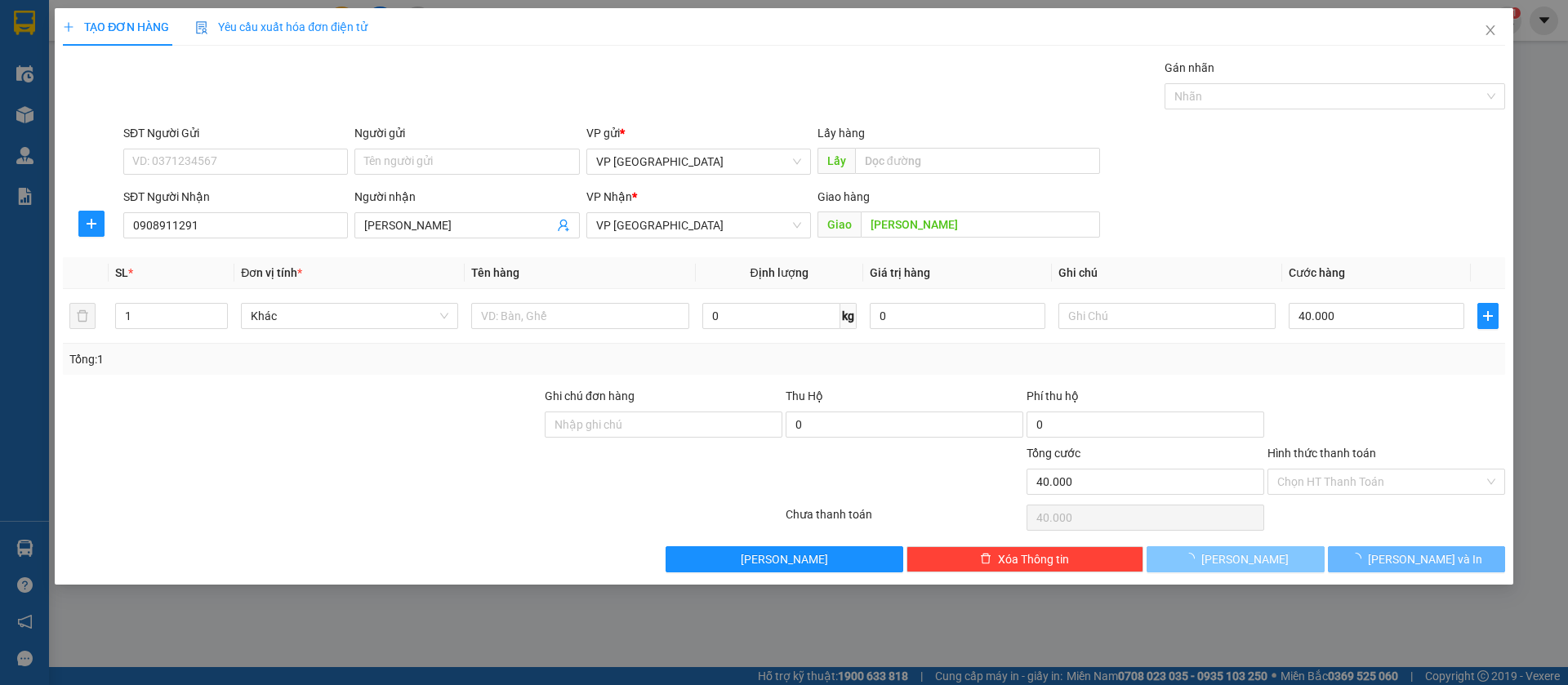
click at [1195, 559] on icon "loading" at bounding box center [1188, 559] width 12 height 12
click at [1196, 559] on icon "loading" at bounding box center [1188, 559] width 14 height 14
click at [1195, 559] on icon "loading" at bounding box center [1188, 559] width 12 height 12
click at [1255, 560] on button "[PERSON_NAME]" at bounding box center [1236, 559] width 177 height 26
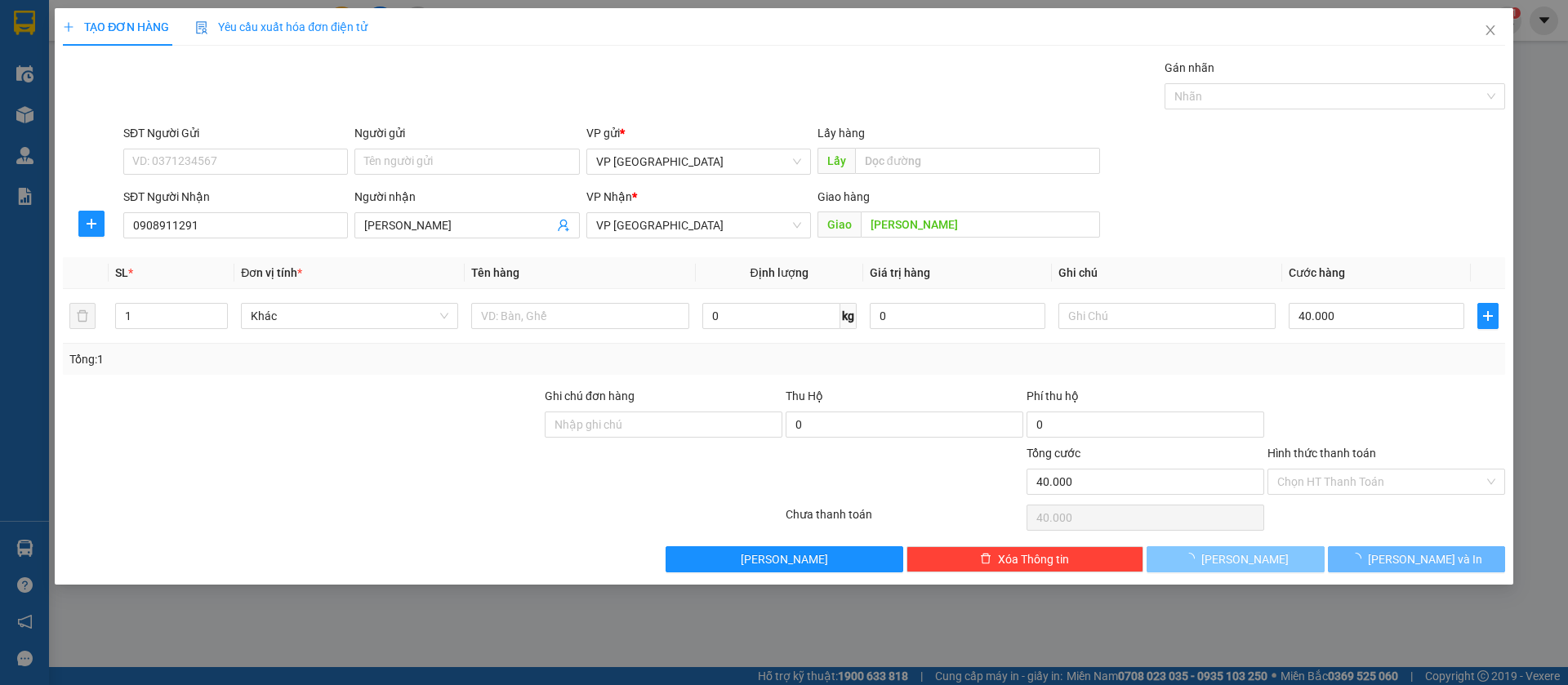
click at [1255, 560] on button "[PERSON_NAME]" at bounding box center [1236, 559] width 177 height 26
click at [1235, 555] on span "[PERSON_NAME]" at bounding box center [1245, 559] width 88 height 18
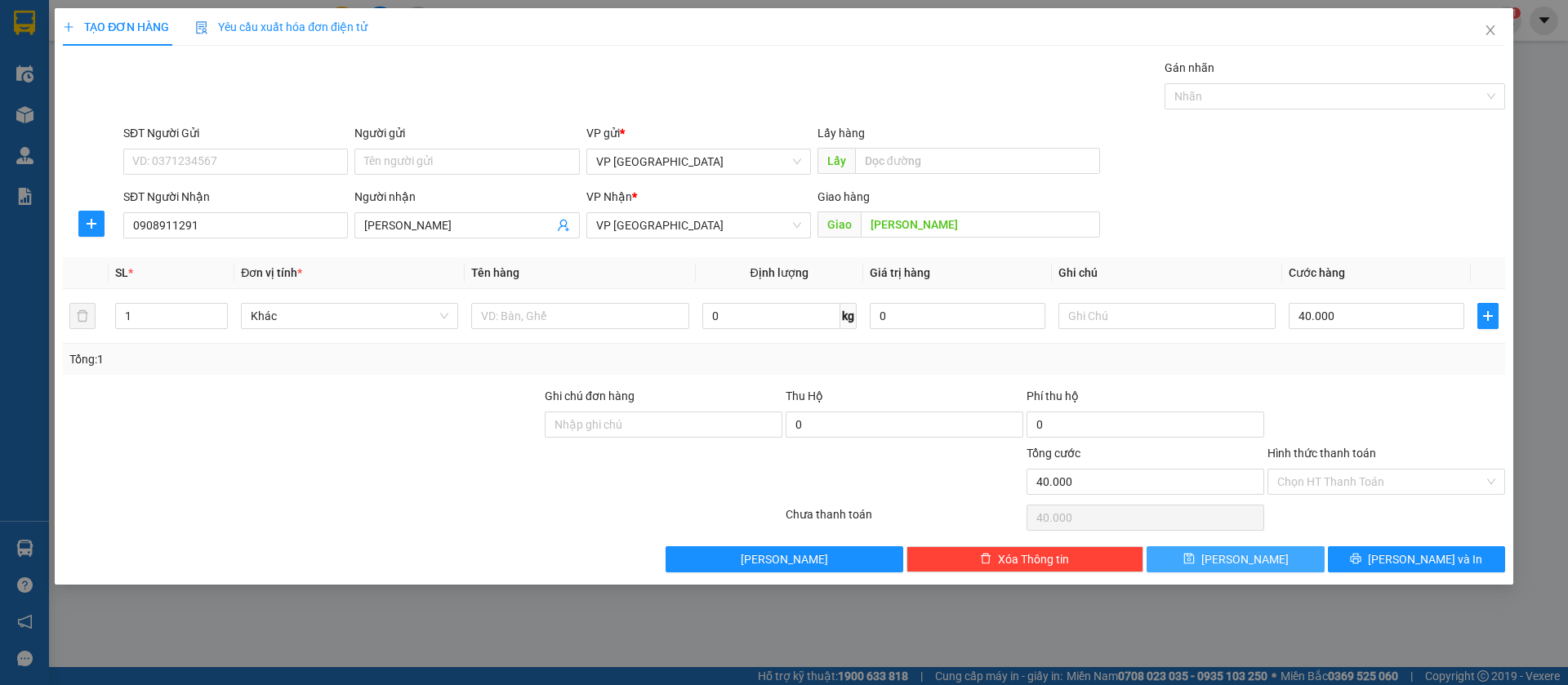
click at [1235, 555] on span "[PERSON_NAME]" at bounding box center [1245, 559] width 88 height 18
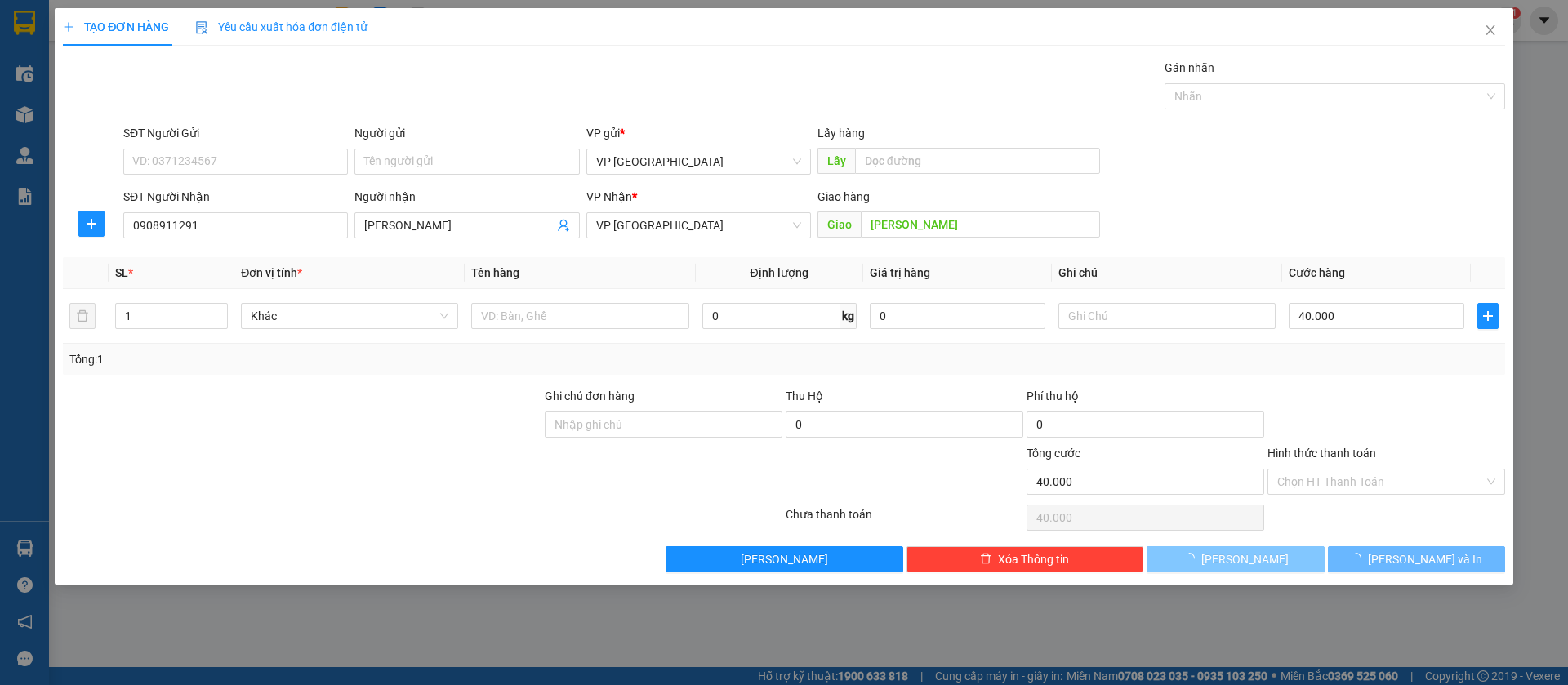
type input "0"
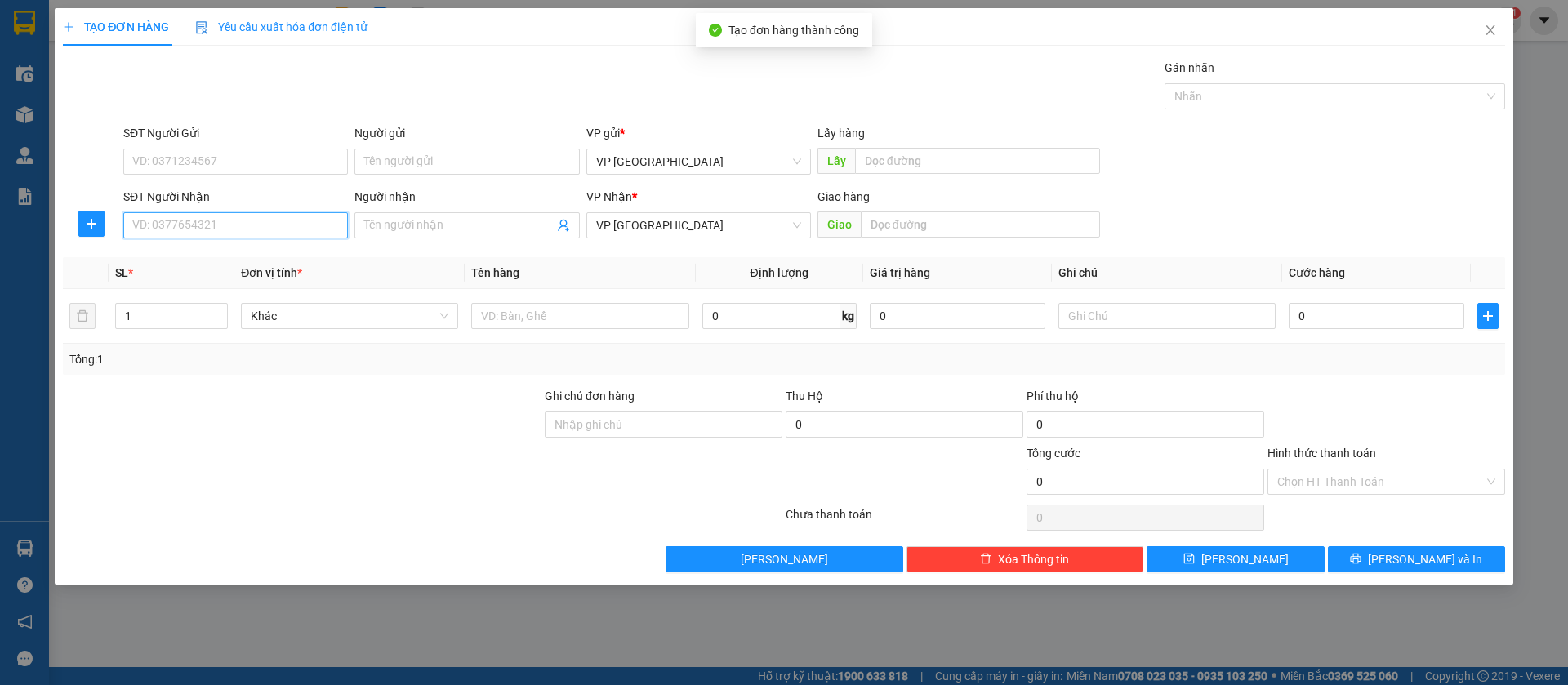
click at [235, 219] on input "SĐT Người Nhận" at bounding box center [235, 225] width 224 height 26
click at [228, 250] on div "0972103311 - Hường" at bounding box center [235, 258] width 205 height 18
type input "0972103311"
type input "Hường"
type input "HUONG Chơn Thành"
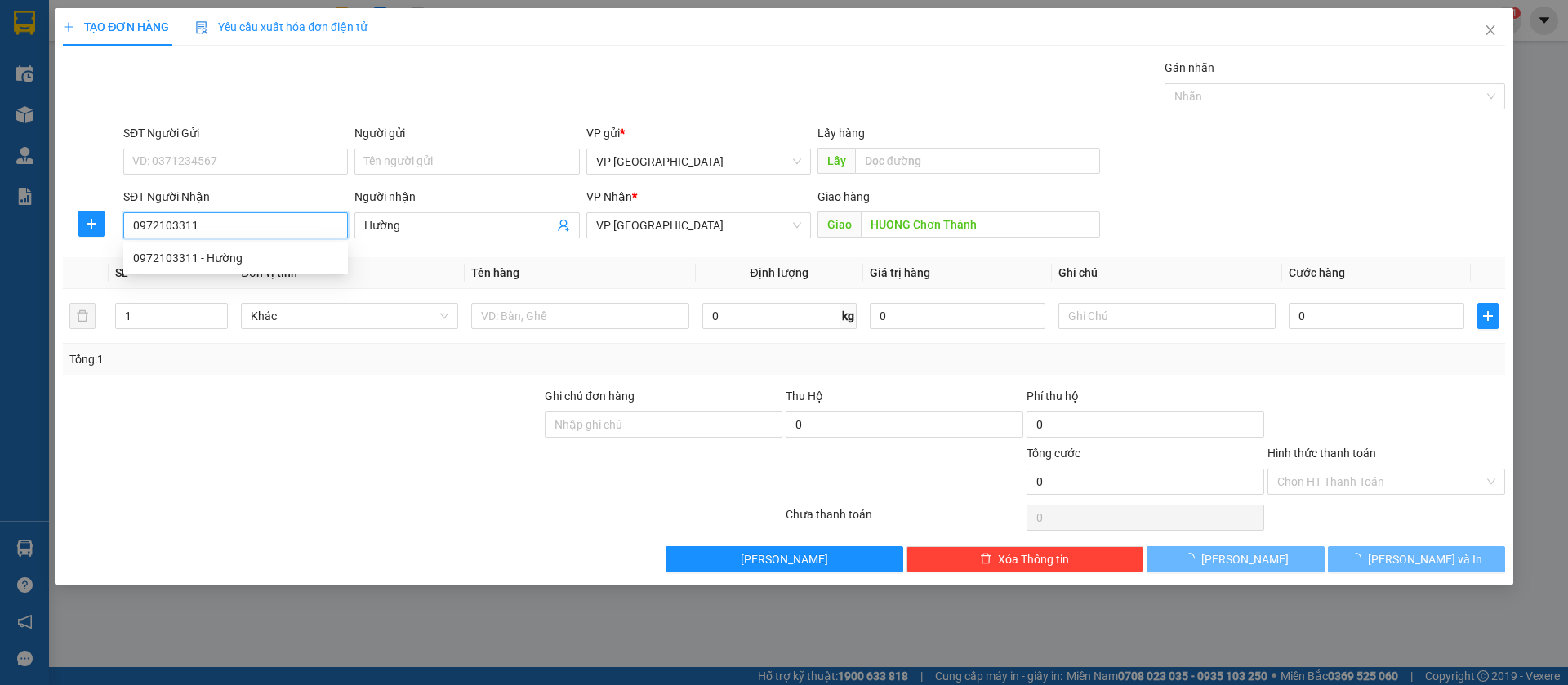
type input "50.000"
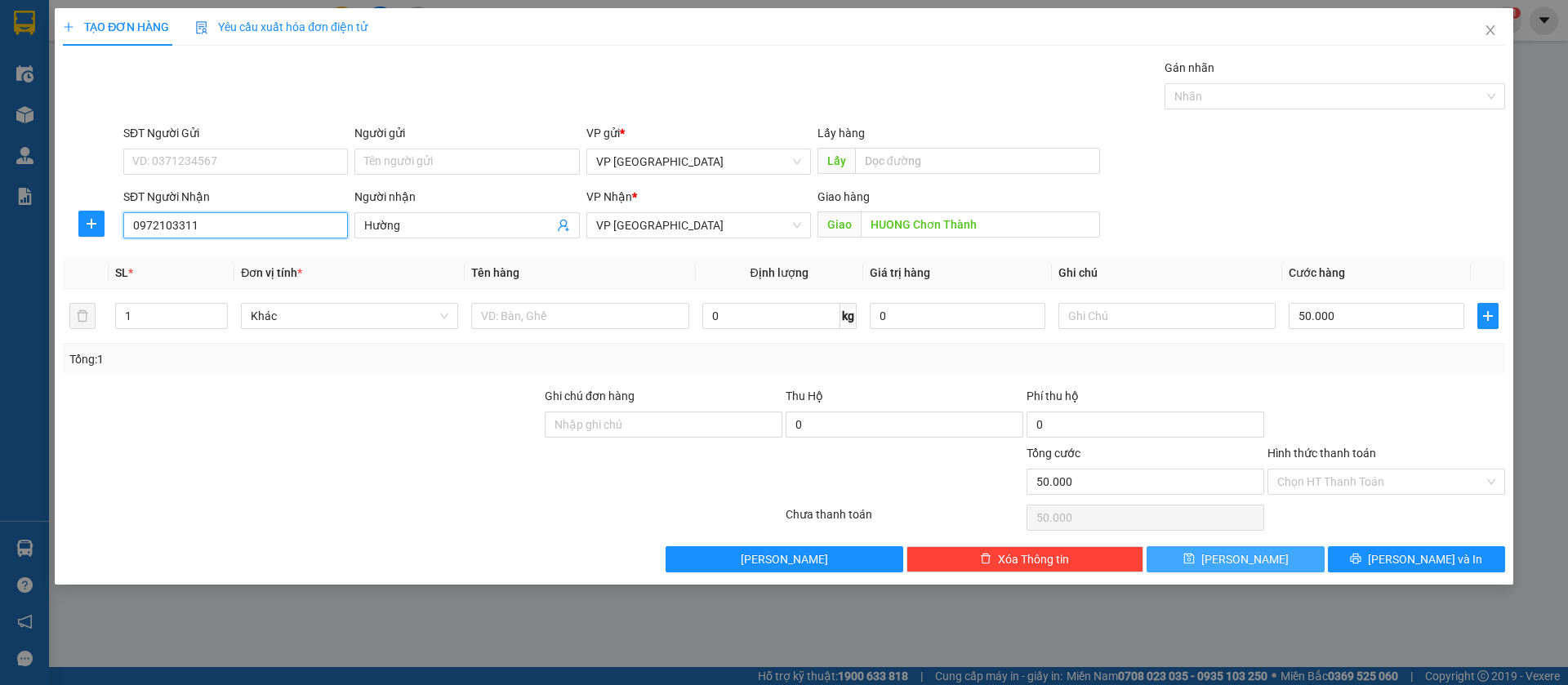
type input "0972103311"
click at [1194, 555] on icon "save" at bounding box center [1188, 559] width 10 height 10
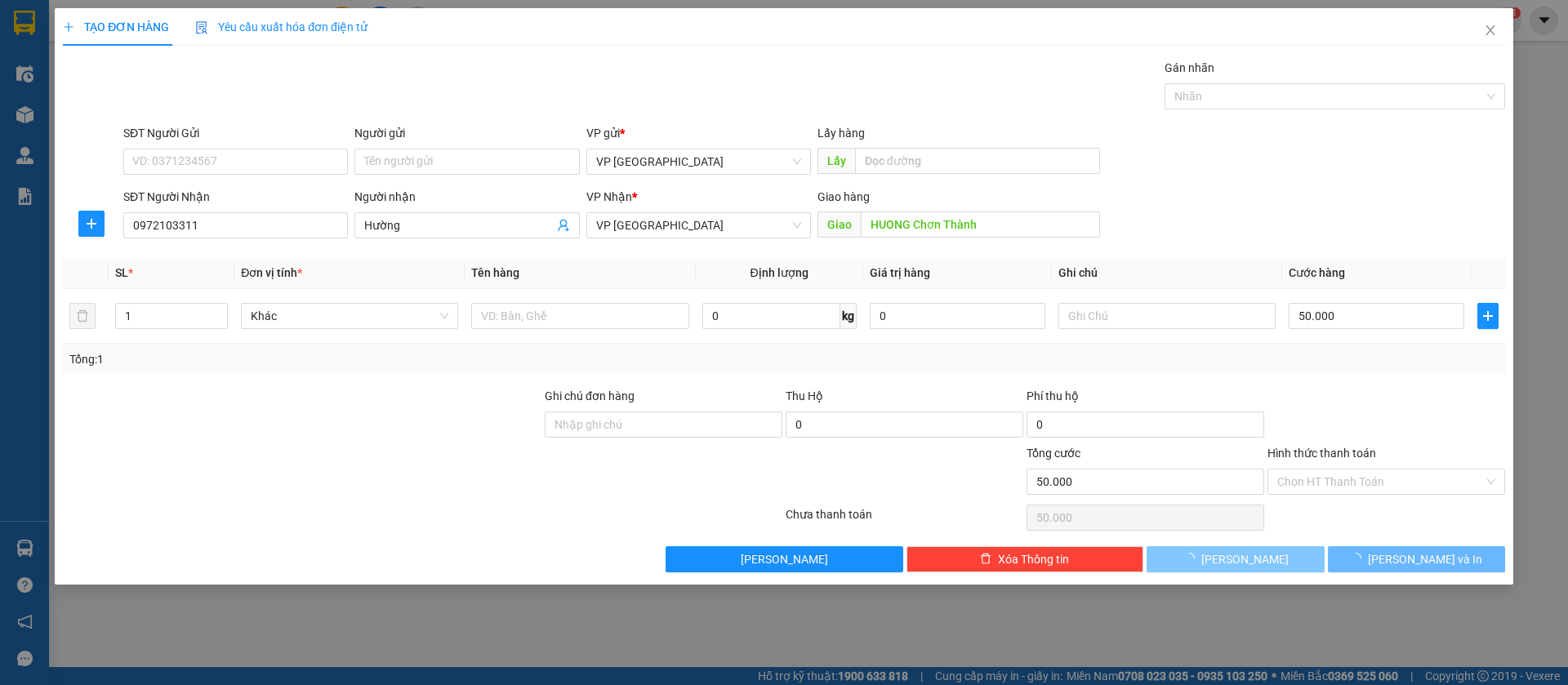
type input "0"
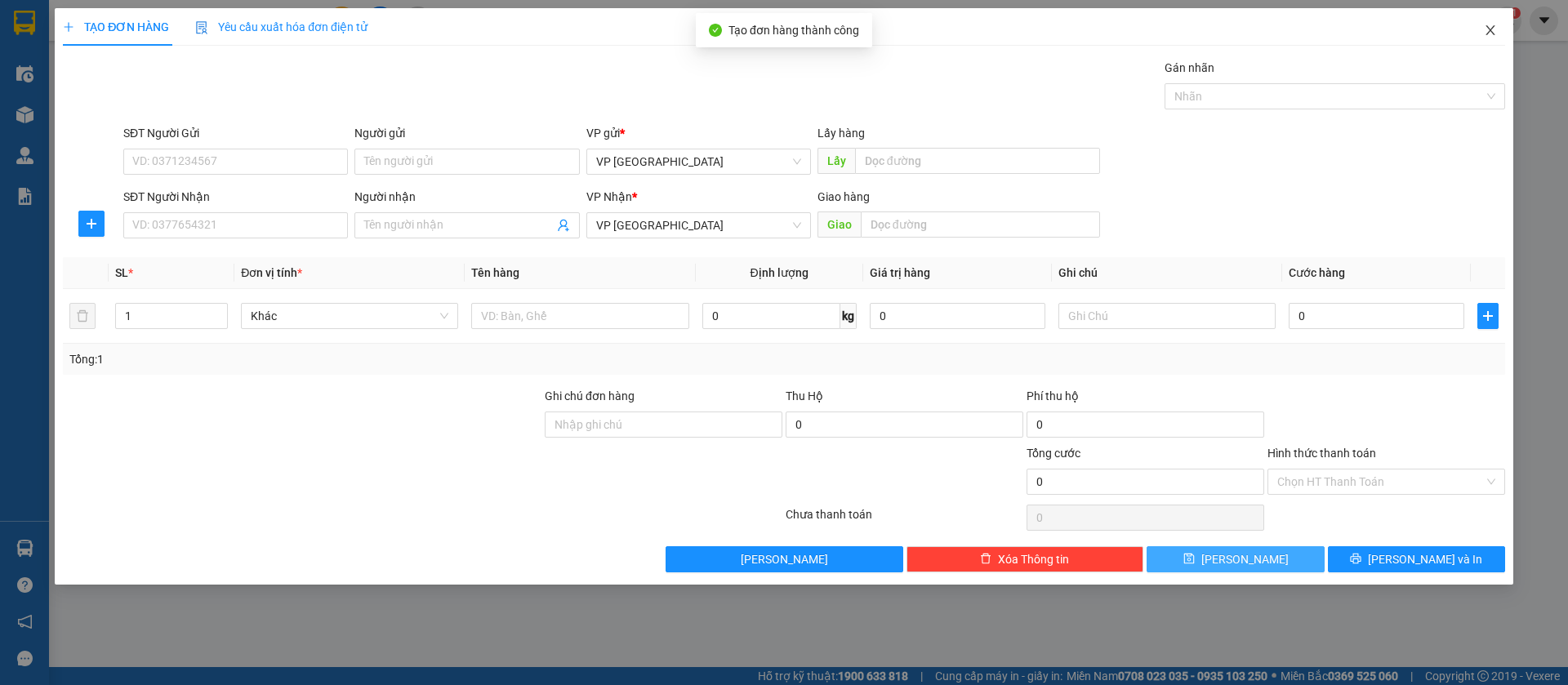
click at [1490, 25] on icon "close" at bounding box center [1490, 30] width 13 height 13
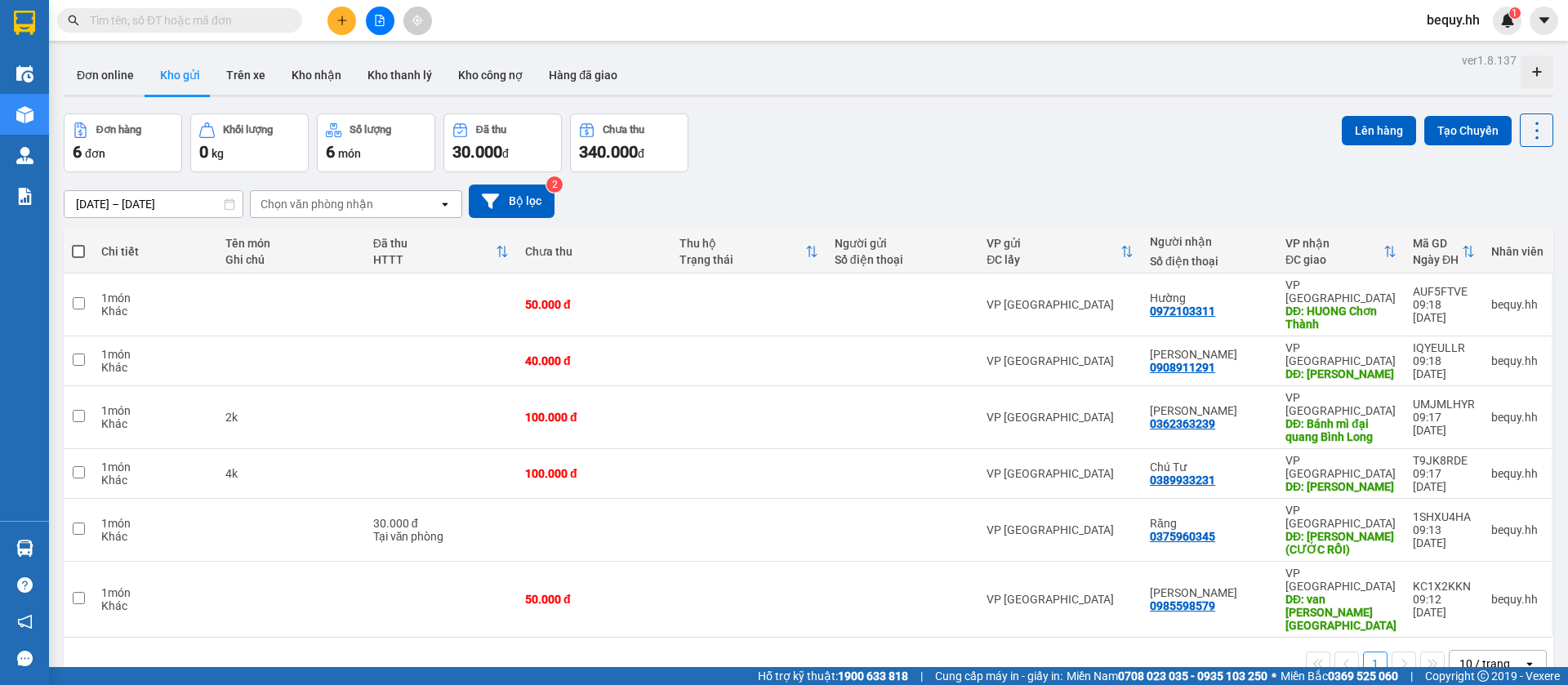
click at [70, 252] on th at bounding box center [78, 251] width 30 height 43
click at [75, 252] on span at bounding box center [78, 251] width 13 height 13
click at [78, 244] on input "checkbox" at bounding box center [78, 244] width 0 height 0
checkbox input "true"
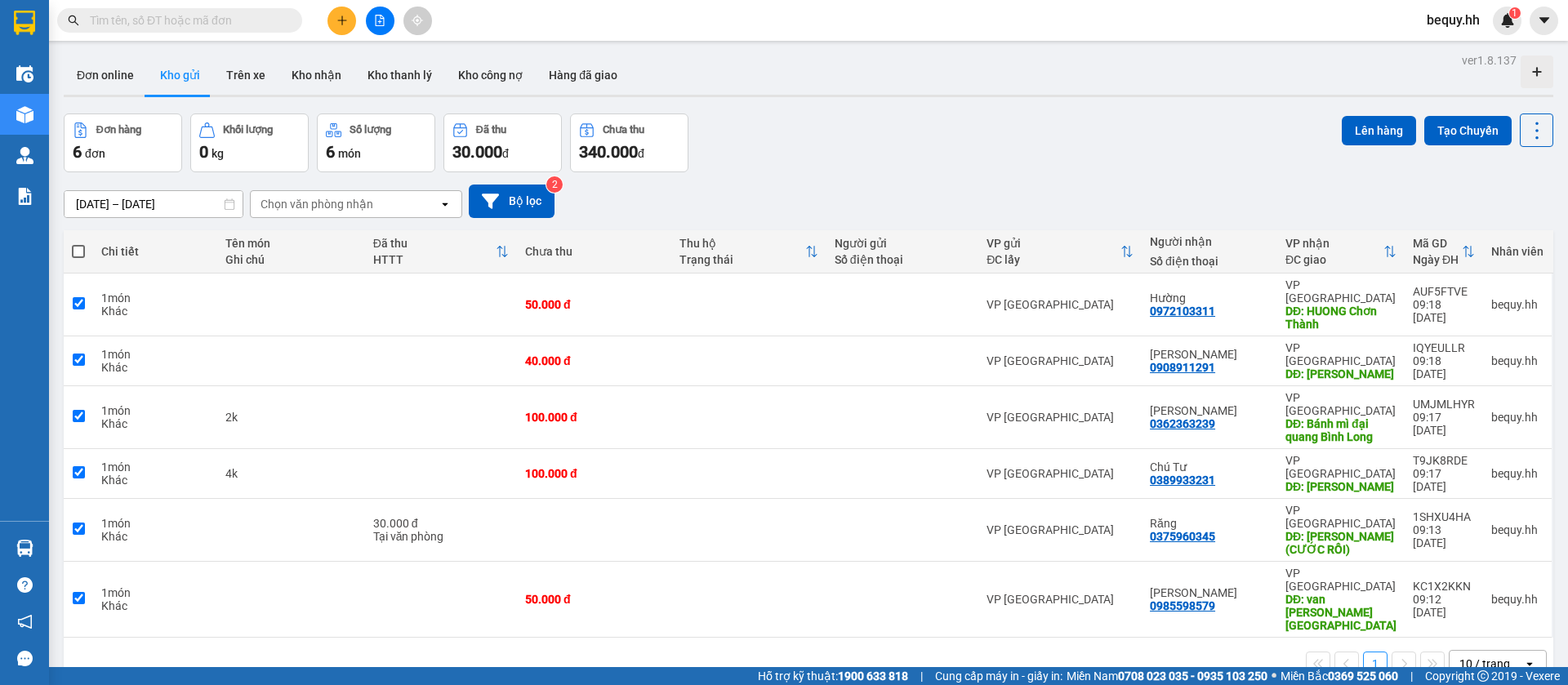
checkbox input "true"
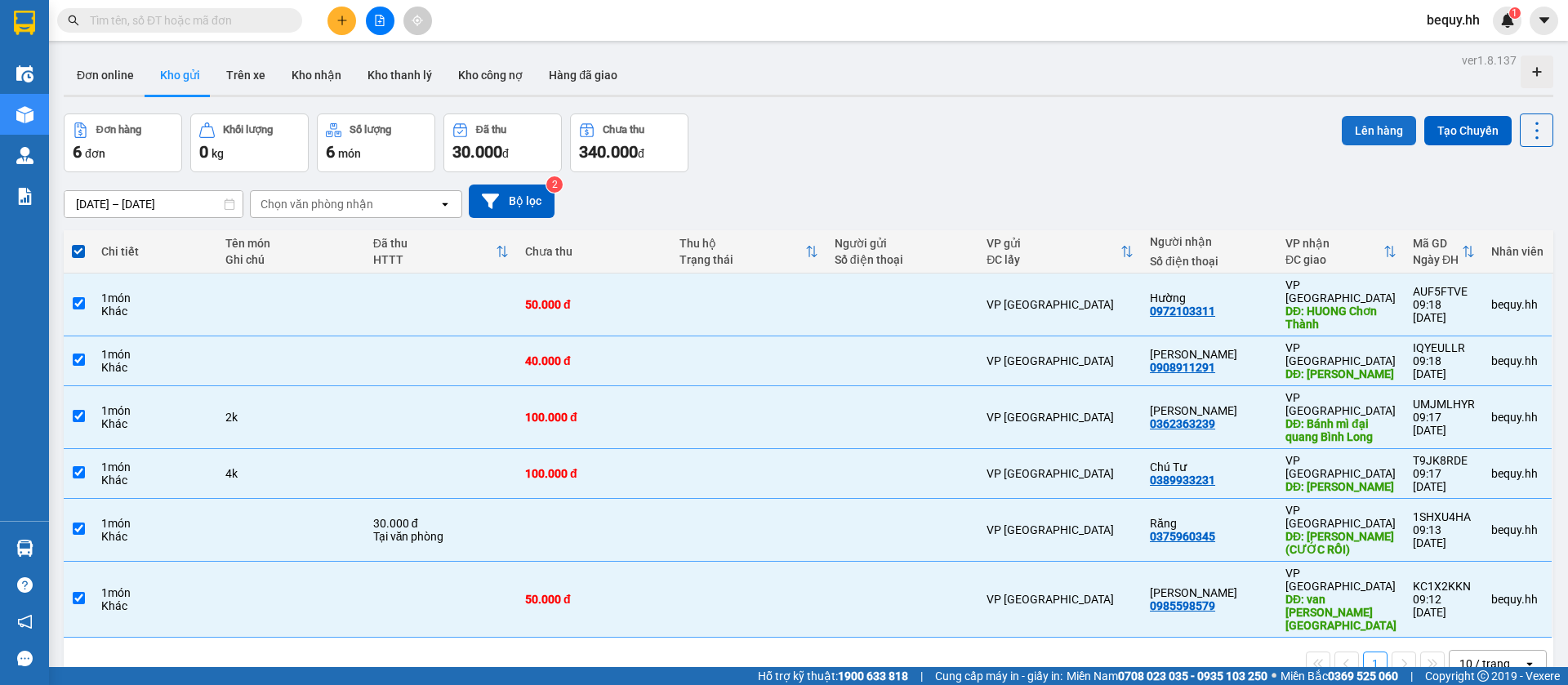
click at [1368, 133] on button "Lên hàng" at bounding box center [1379, 131] width 74 height 30
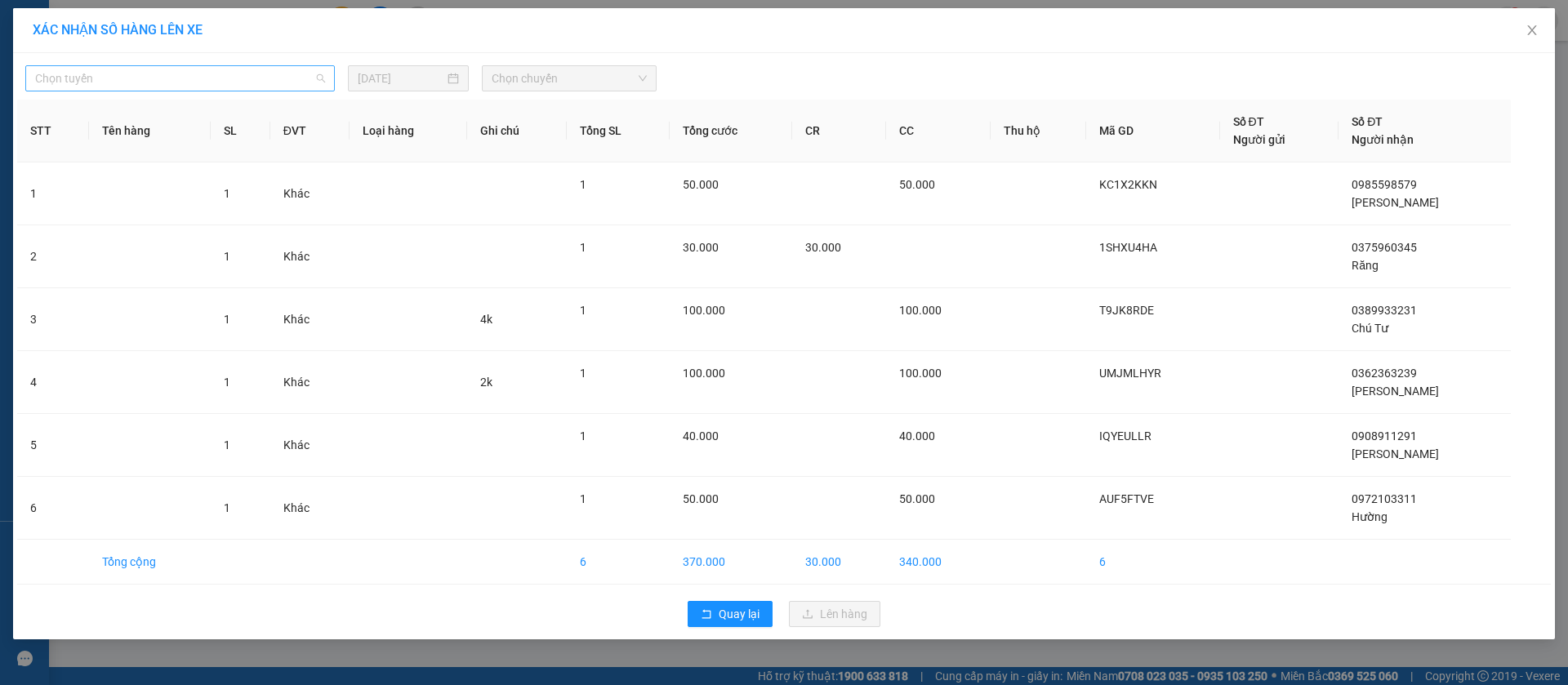
click at [187, 82] on span "Chọn tuyến" at bounding box center [180, 78] width 290 height 25
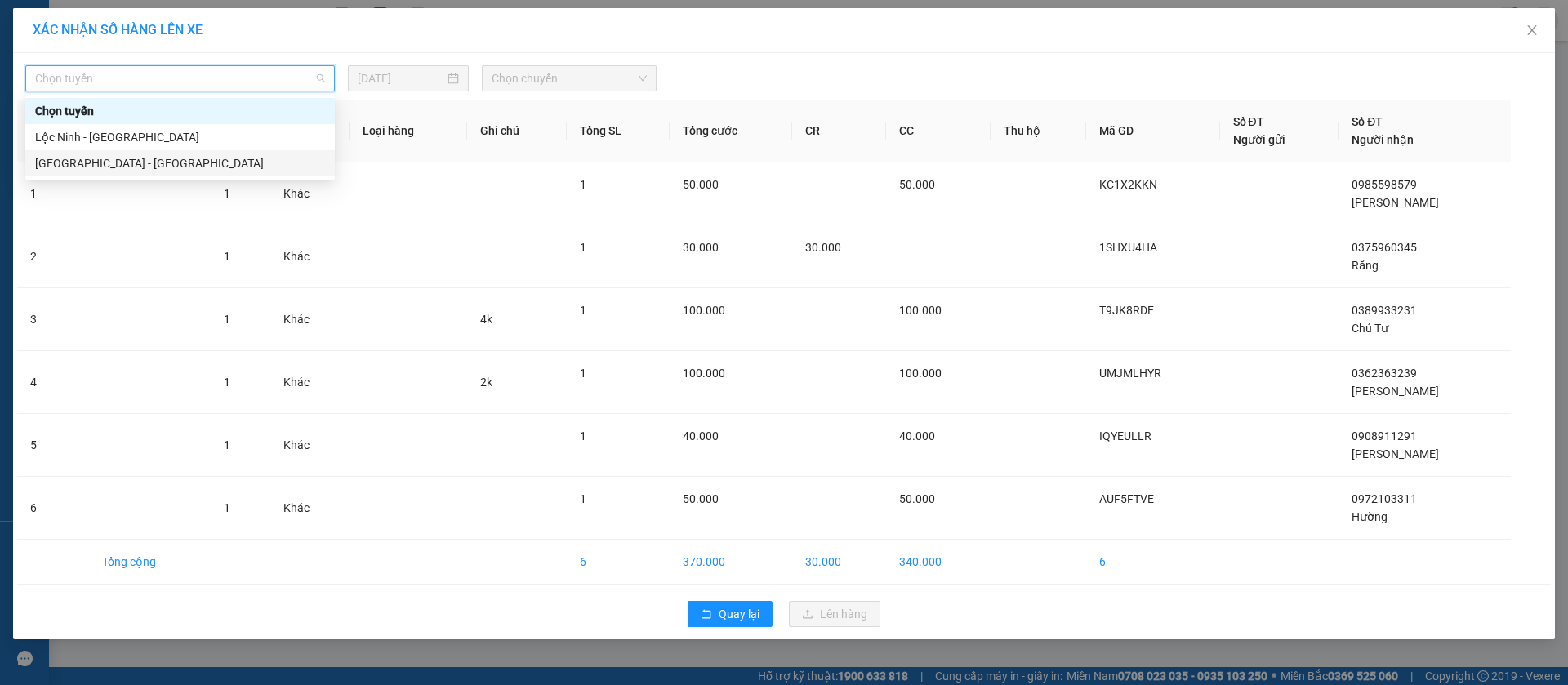
click at [127, 161] on div "[GEOGRAPHIC_DATA] - [GEOGRAPHIC_DATA]" at bounding box center [180, 162] width 290 height 18
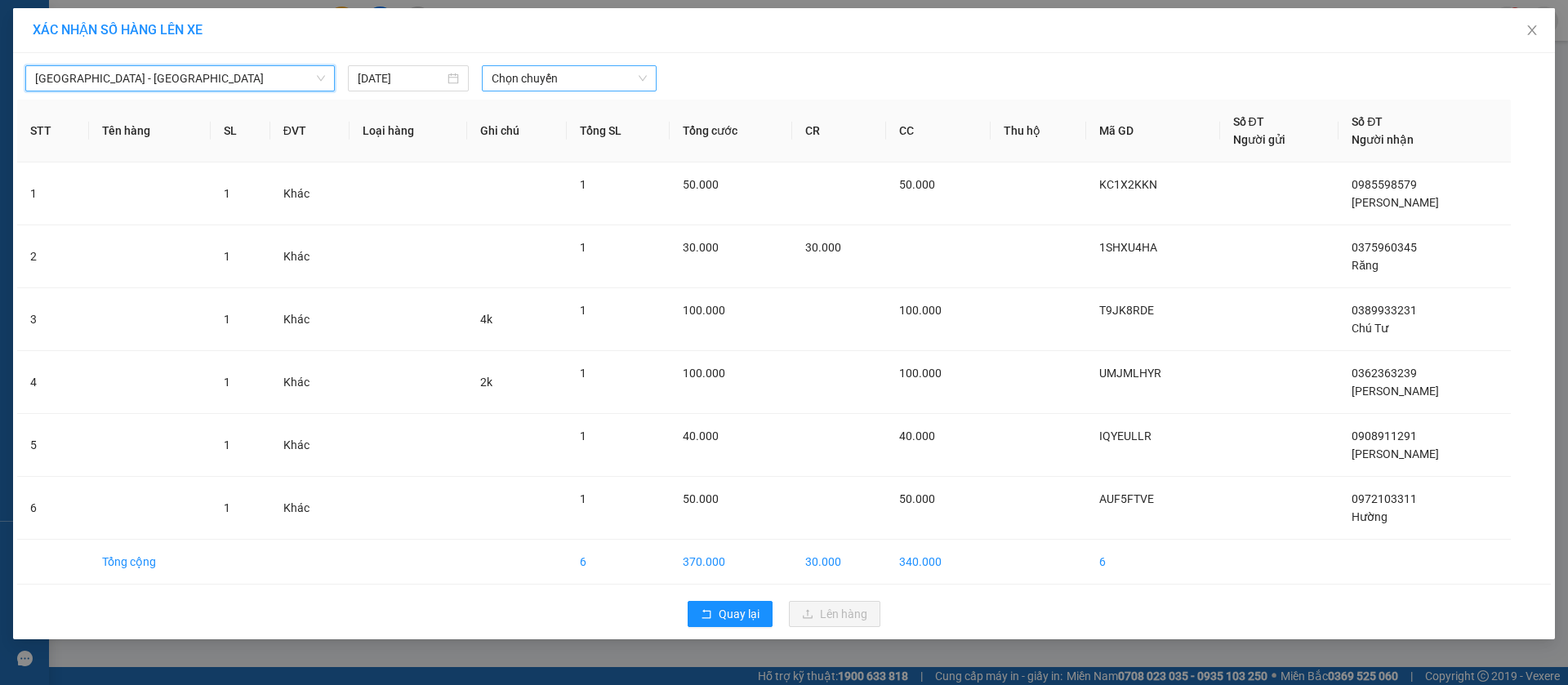
click at [616, 70] on span "Chọn chuyến" at bounding box center [570, 78] width 155 height 25
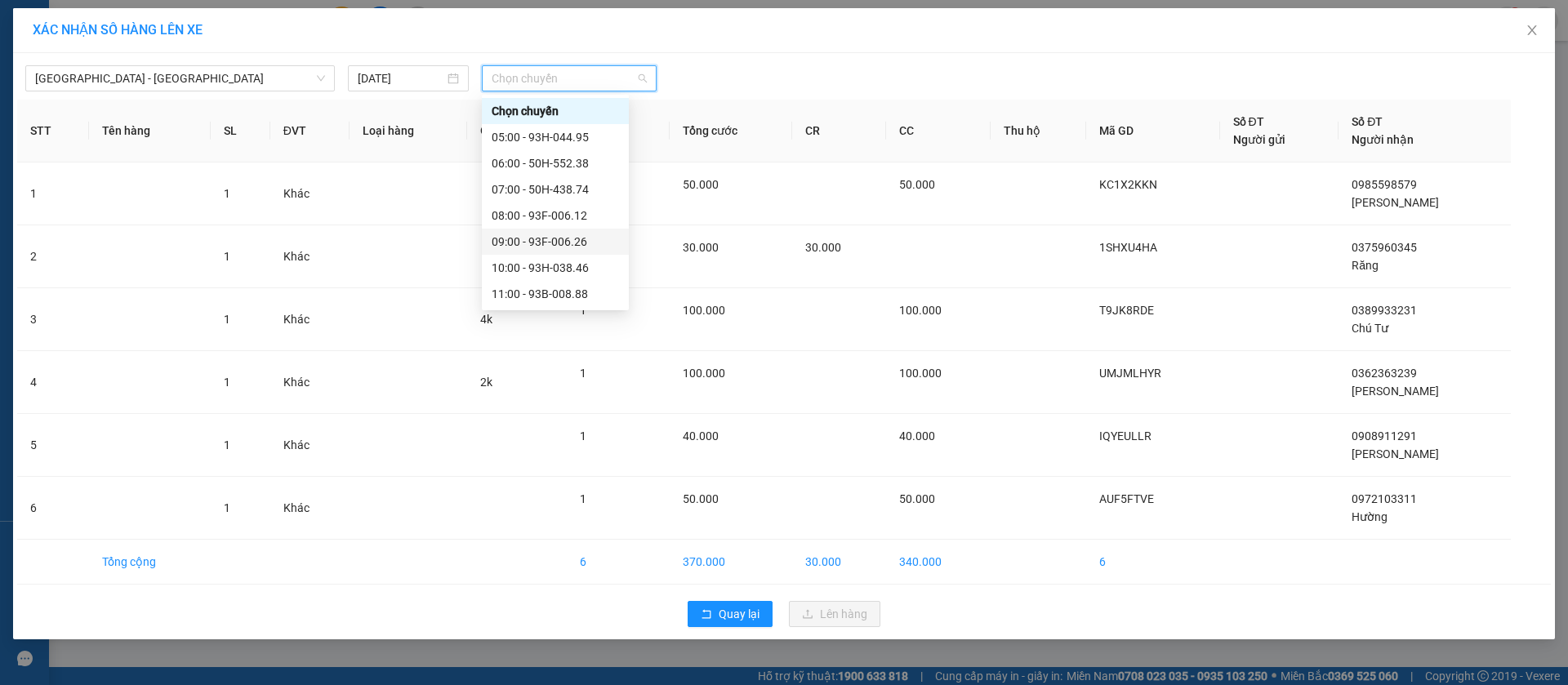
click at [547, 239] on div "09:00 - 93F-006.26" at bounding box center [556, 241] width 127 height 18
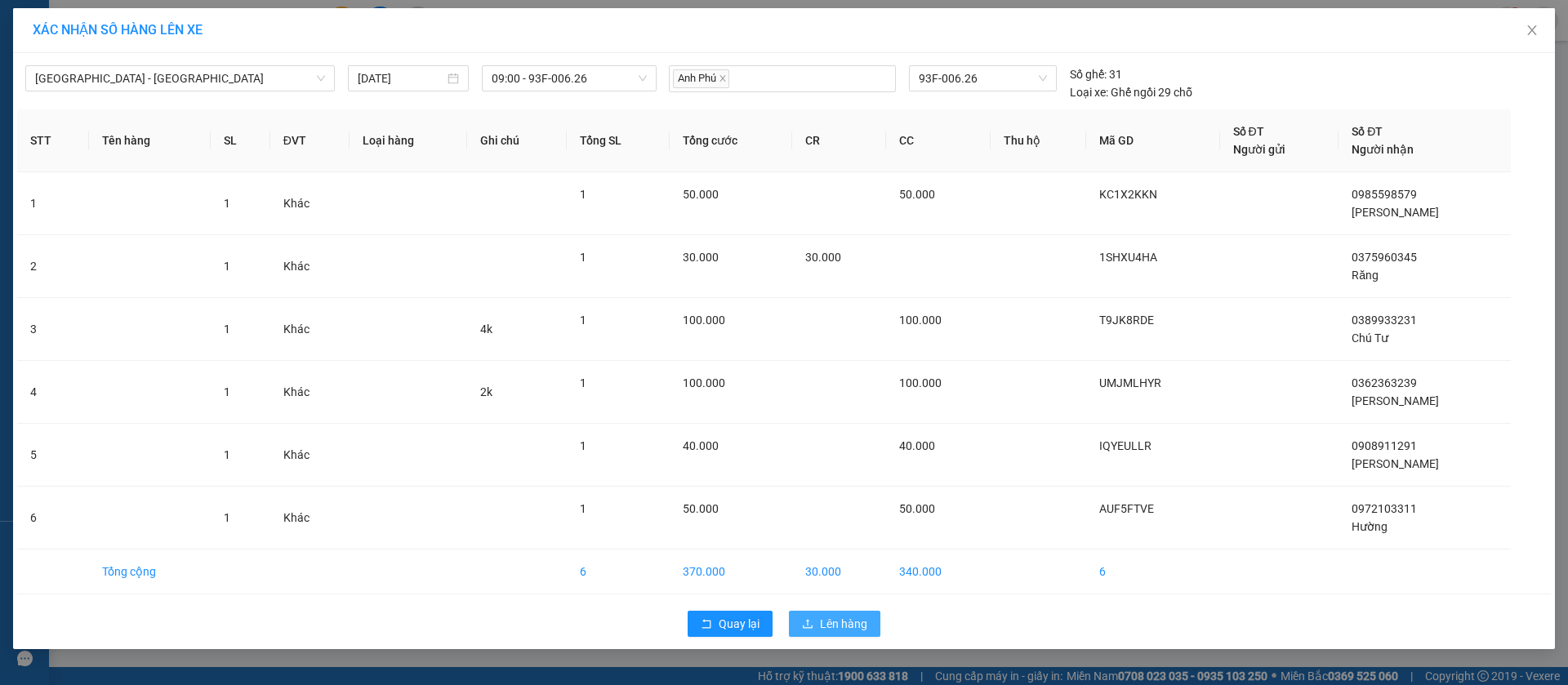
click at [825, 619] on span "Lên hàng" at bounding box center [843, 623] width 47 height 18
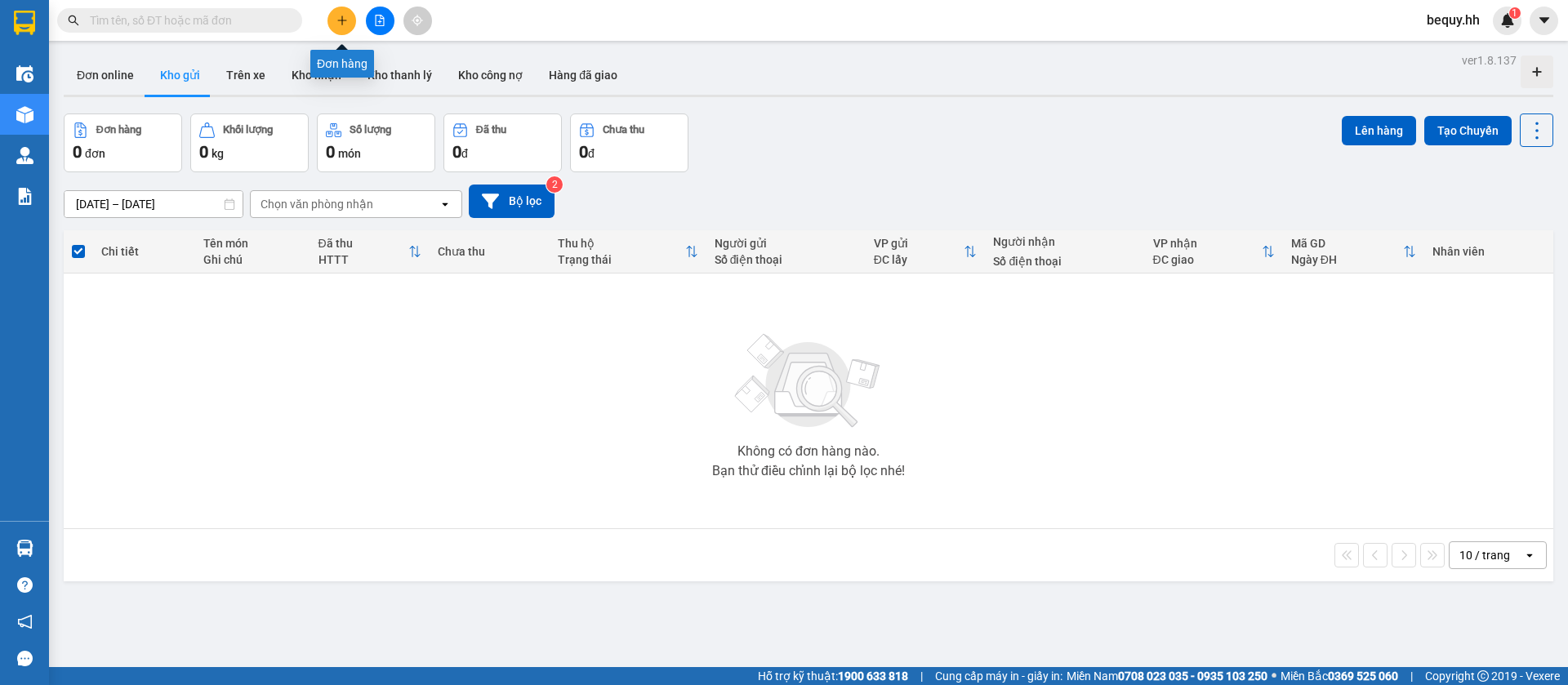
click at [344, 25] on icon "plus" at bounding box center [342, 20] width 11 height 11
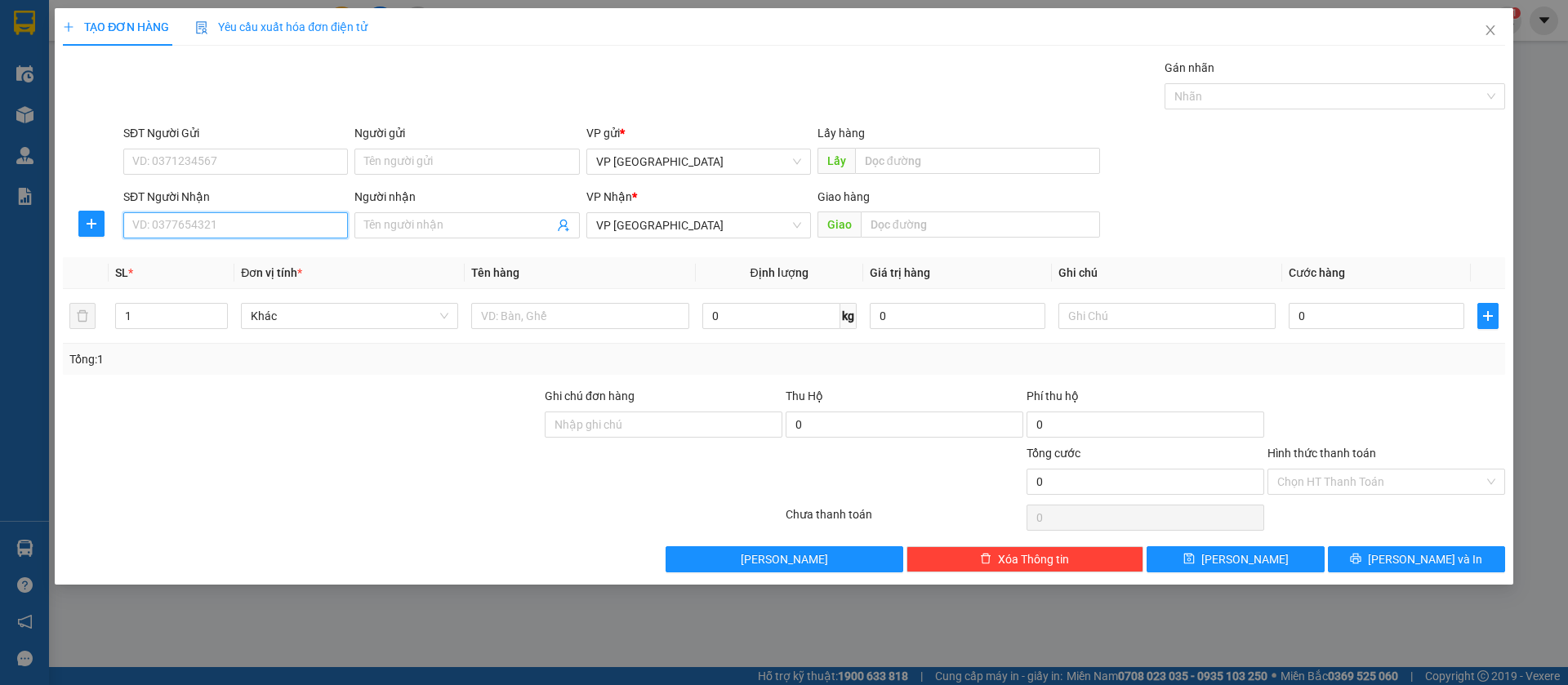
click at [268, 219] on input "SĐT Người Nhận" at bounding box center [235, 225] width 224 height 26
click at [271, 209] on div "SĐT Người Nhận" at bounding box center [235, 199] width 224 height 25
click at [290, 227] on input "SĐT Người Nhận" at bounding box center [235, 225] width 224 height 26
click at [303, 252] on div "0888884006" at bounding box center [235, 258] width 205 height 18
type input "0888884006"
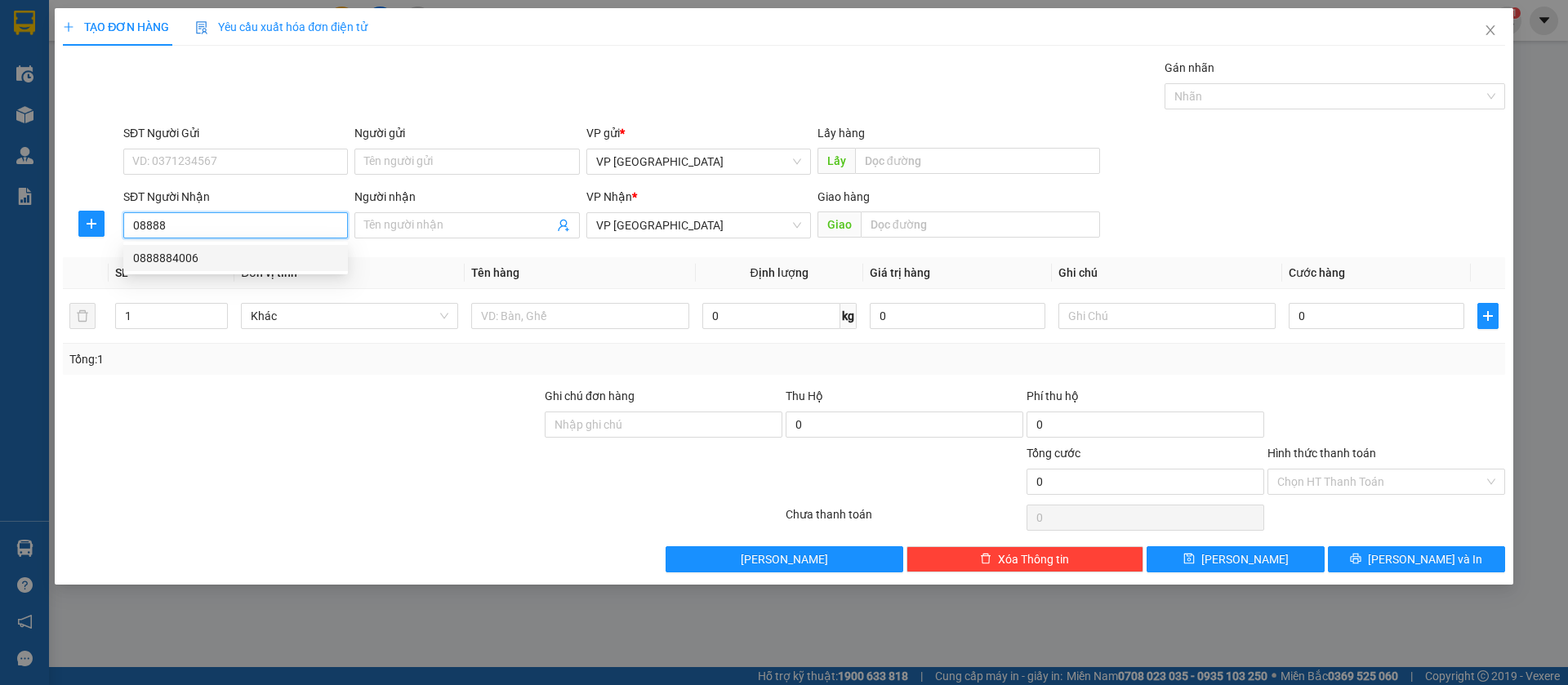
type input "TUYEN BLONG"
type input "50.000"
type input "0888884006"
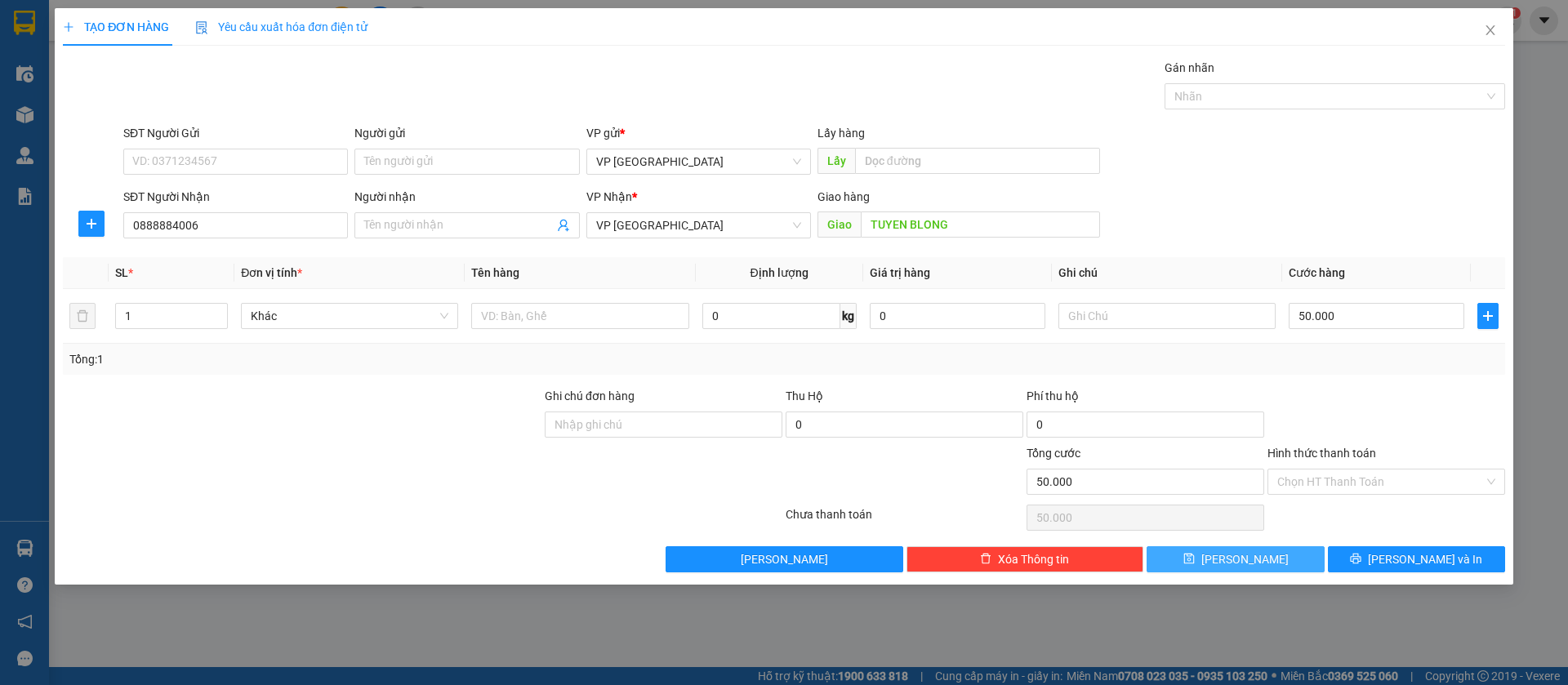
click at [1290, 555] on button "[PERSON_NAME]" at bounding box center [1236, 559] width 177 height 26
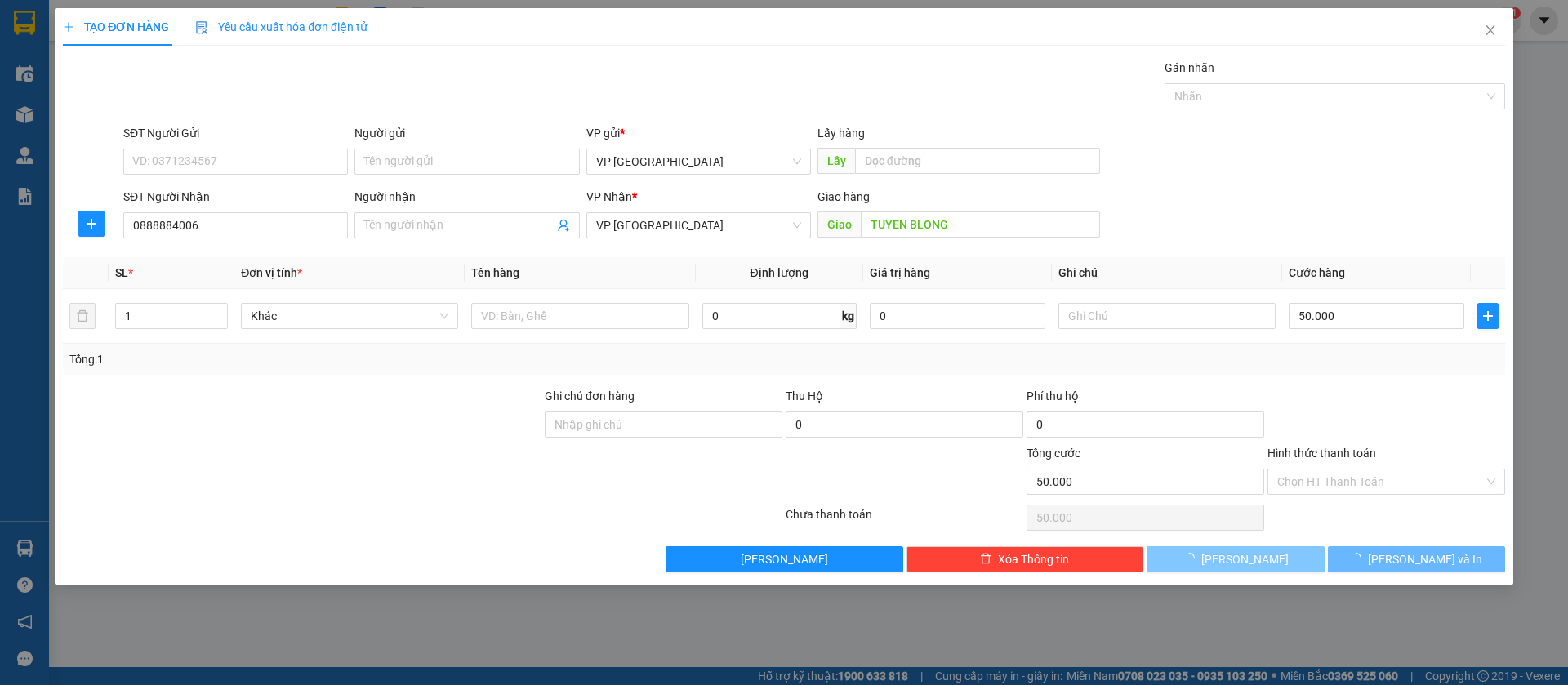
type input "0"
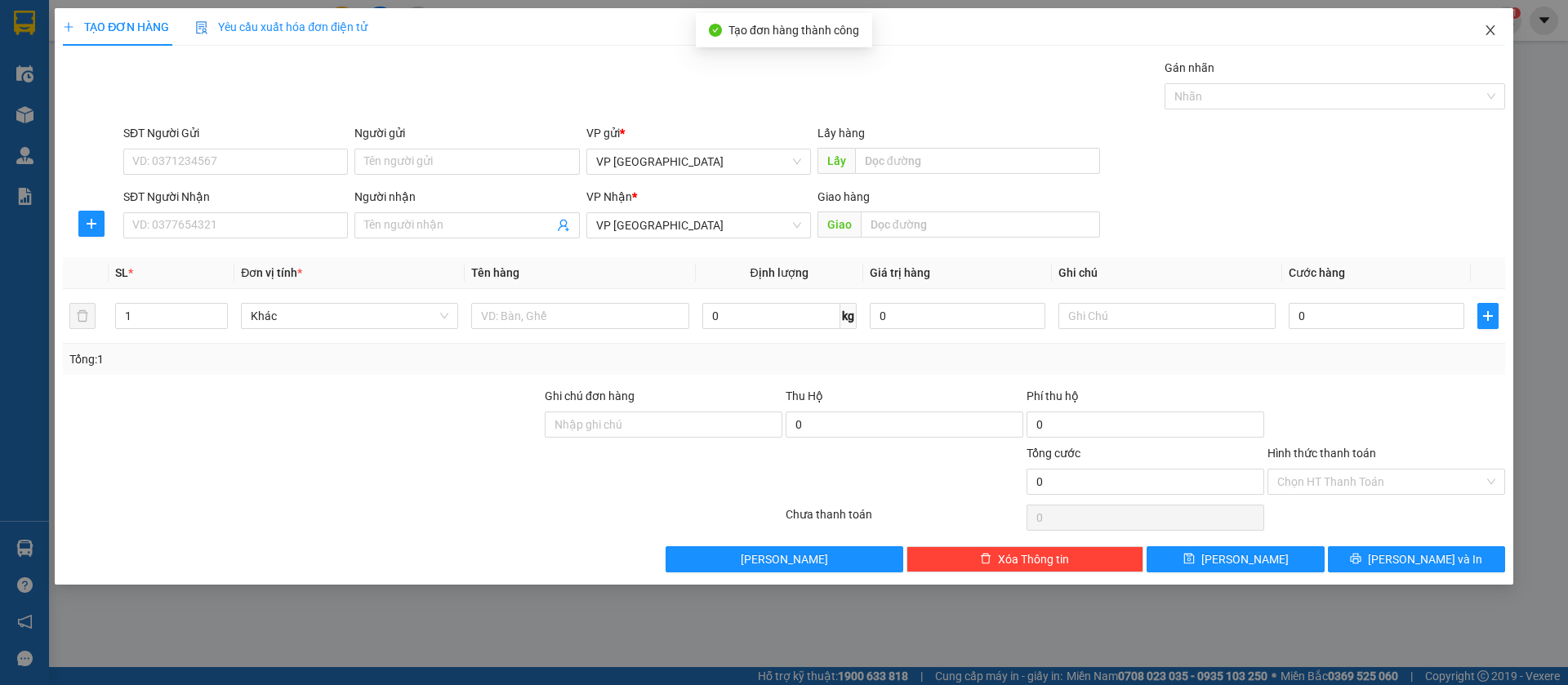
click at [1497, 19] on span "Close" at bounding box center [1491, 31] width 46 height 46
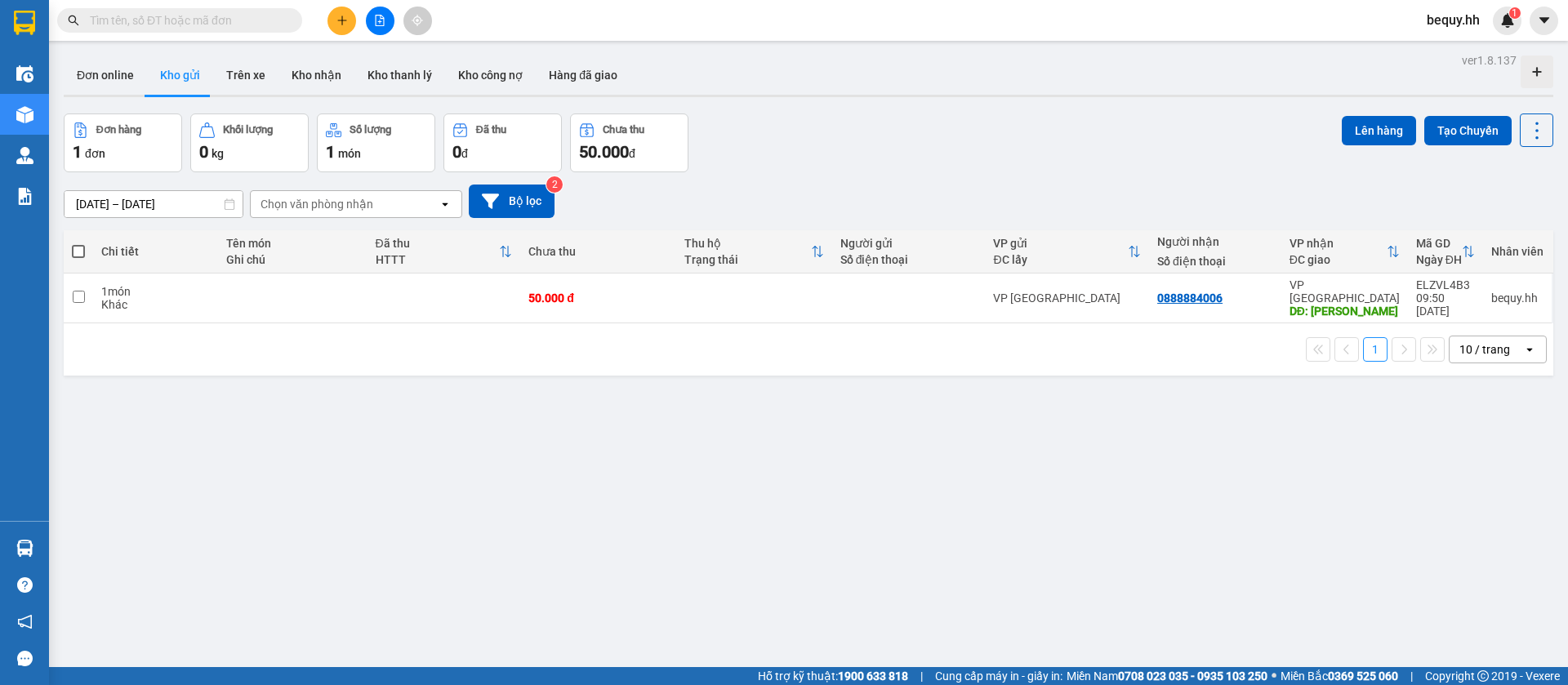
click at [73, 250] on span at bounding box center [78, 251] width 13 height 13
click at [78, 244] on input "checkbox" at bounding box center [78, 244] width 0 height 0
checkbox input "true"
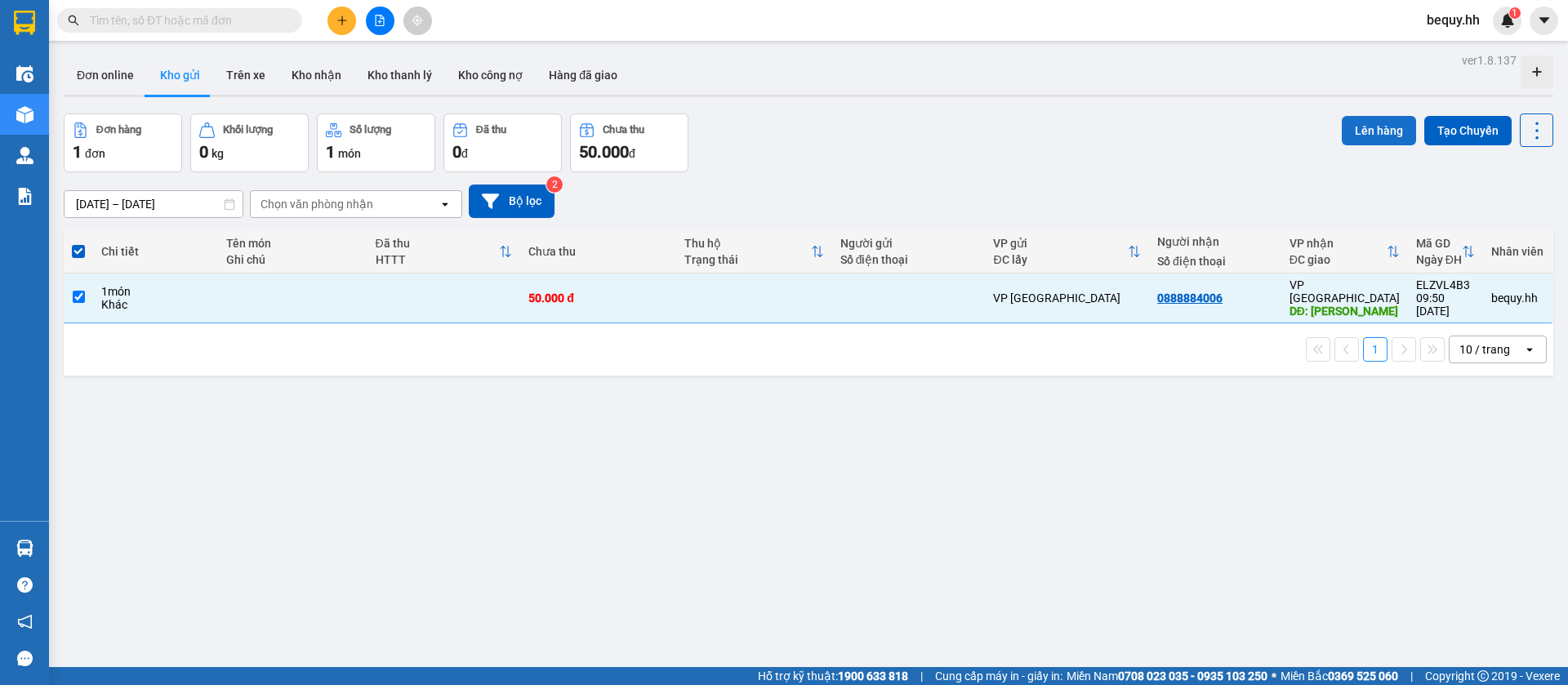
click at [1376, 126] on button "Lên hàng" at bounding box center [1379, 131] width 74 height 30
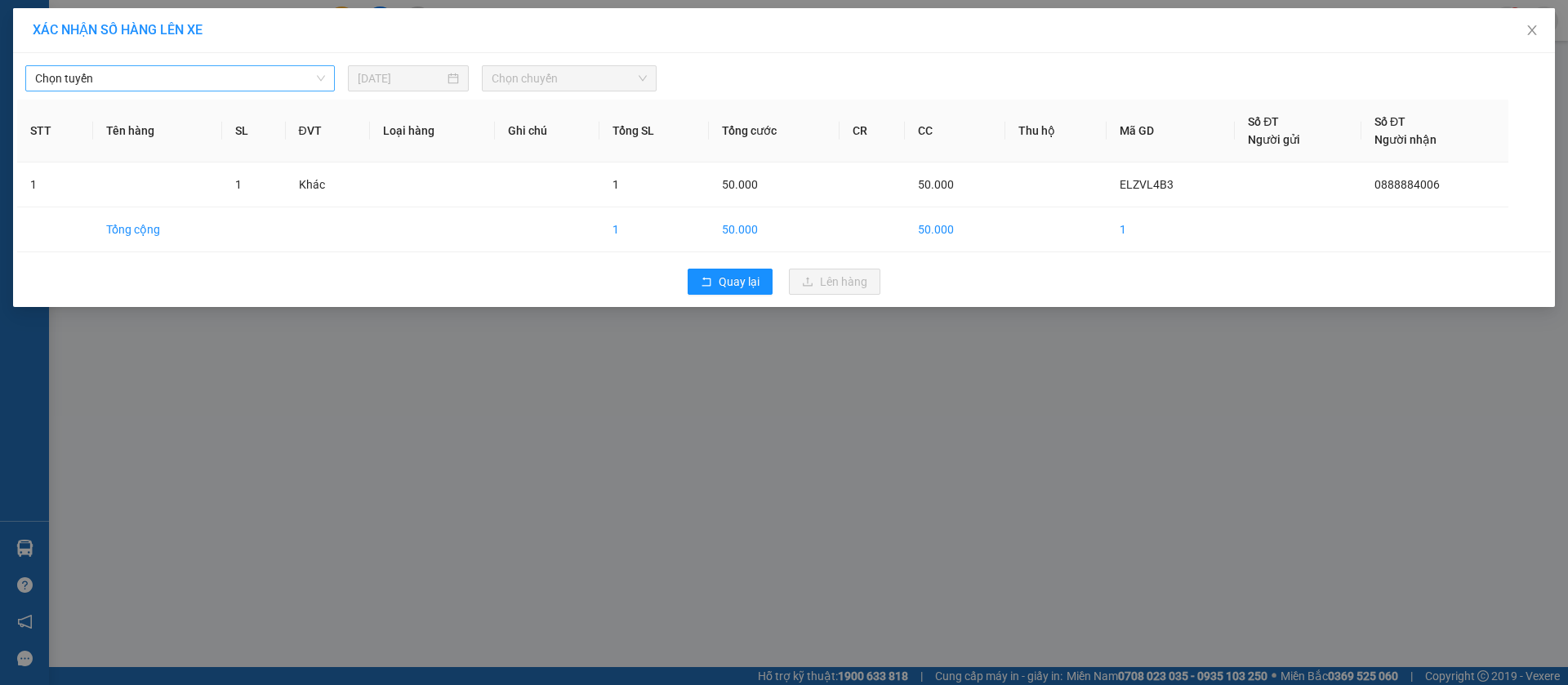
click at [235, 80] on span "Chọn tuyến" at bounding box center [180, 78] width 290 height 25
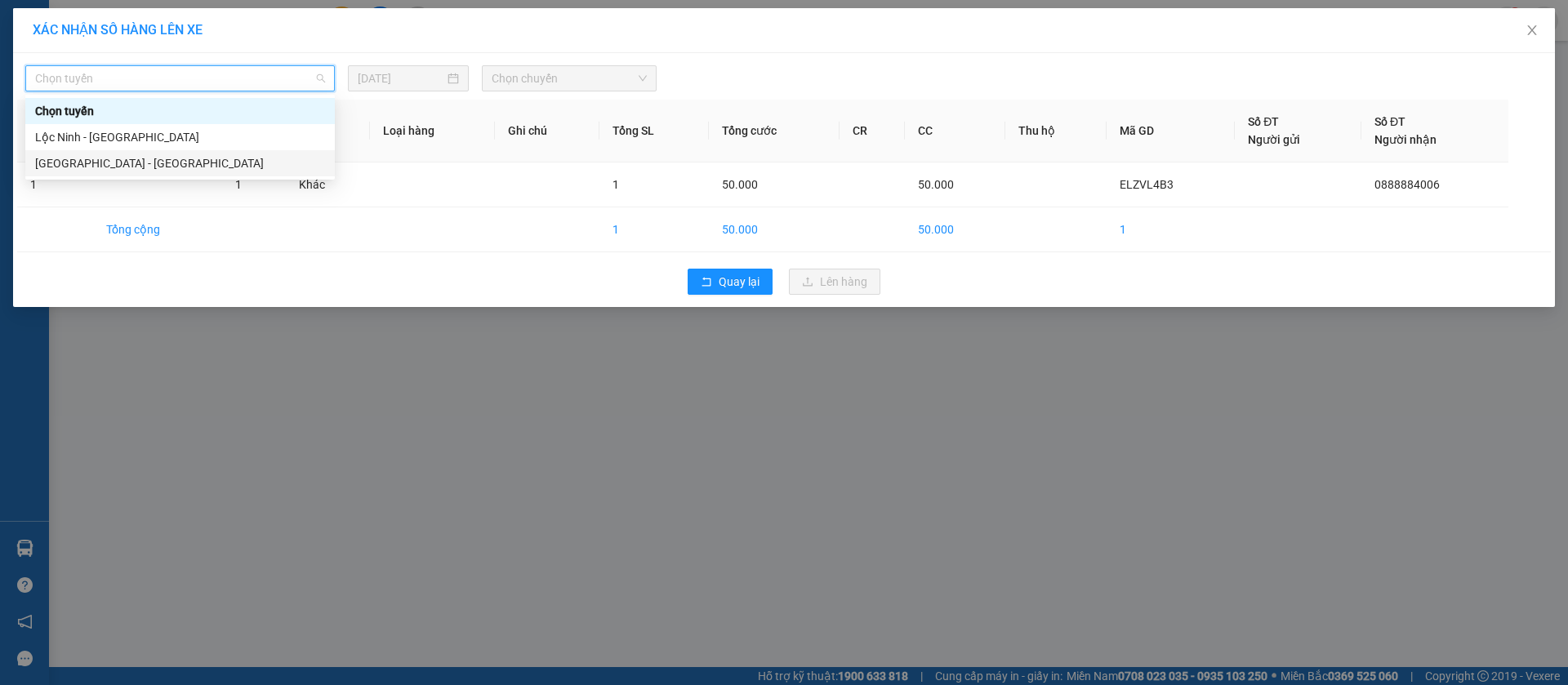
click at [162, 162] on div "[GEOGRAPHIC_DATA] - [GEOGRAPHIC_DATA]" at bounding box center [180, 162] width 290 height 18
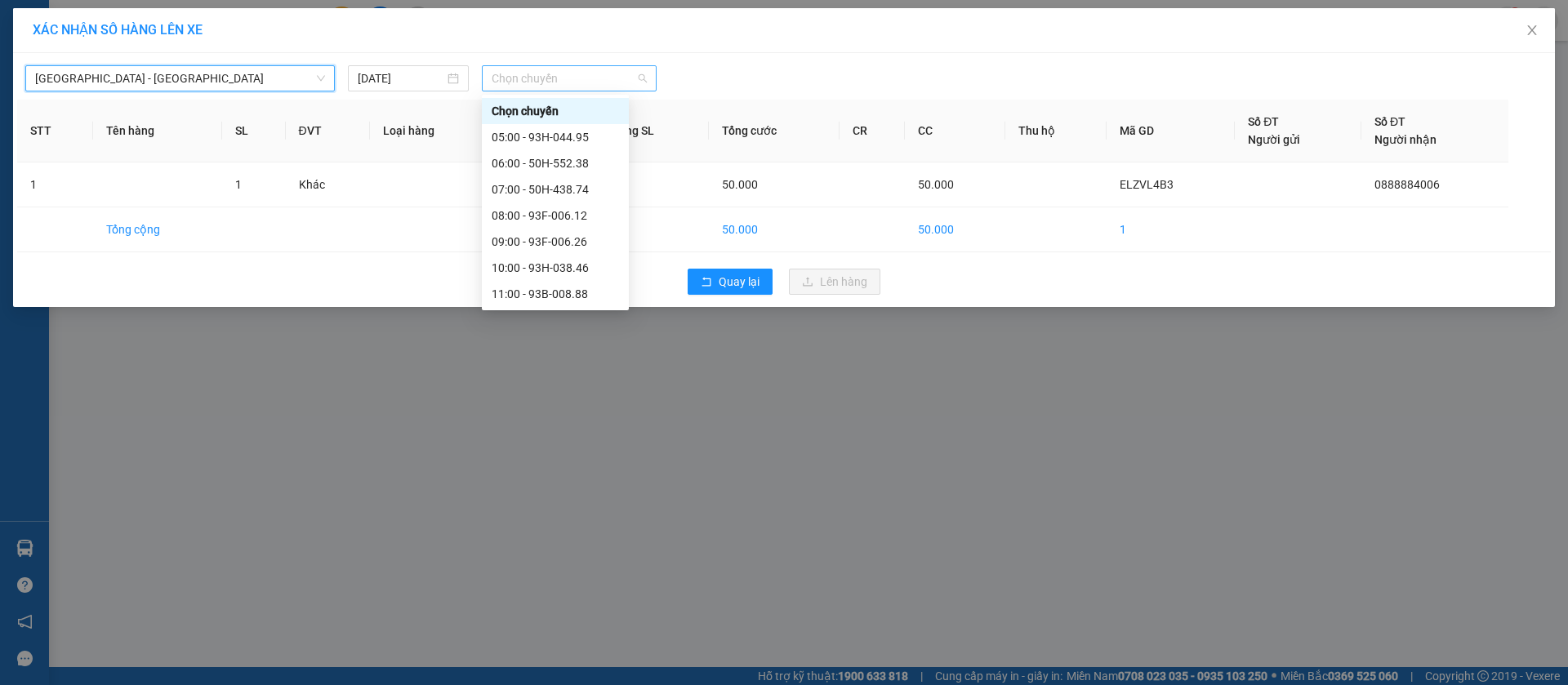
click at [512, 70] on span "Chọn chuyến" at bounding box center [570, 78] width 155 height 25
click at [549, 241] on div "09:00 - 93F-006.26" at bounding box center [556, 241] width 127 height 18
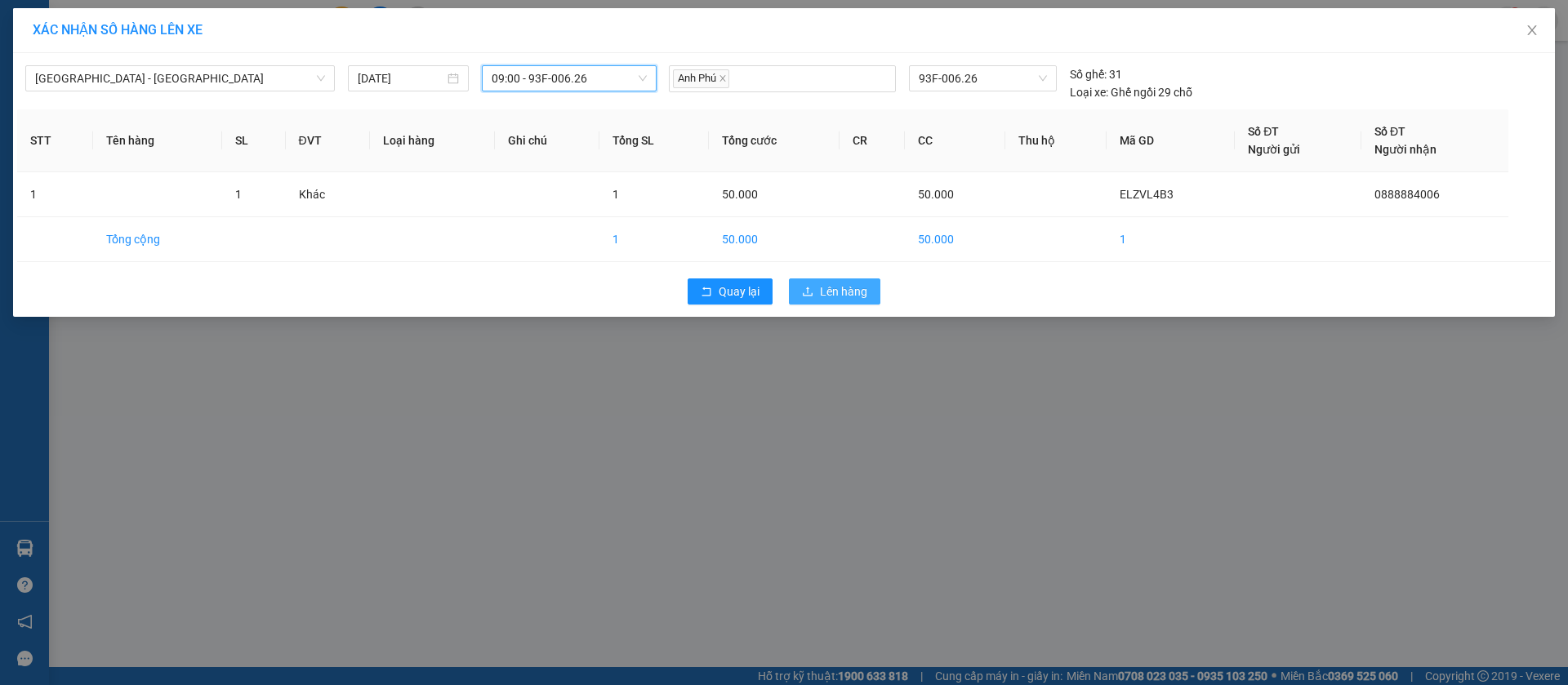
click at [863, 281] on button "Lên hàng" at bounding box center [834, 292] width 91 height 26
